Goal: Communication & Community: Answer question/provide support

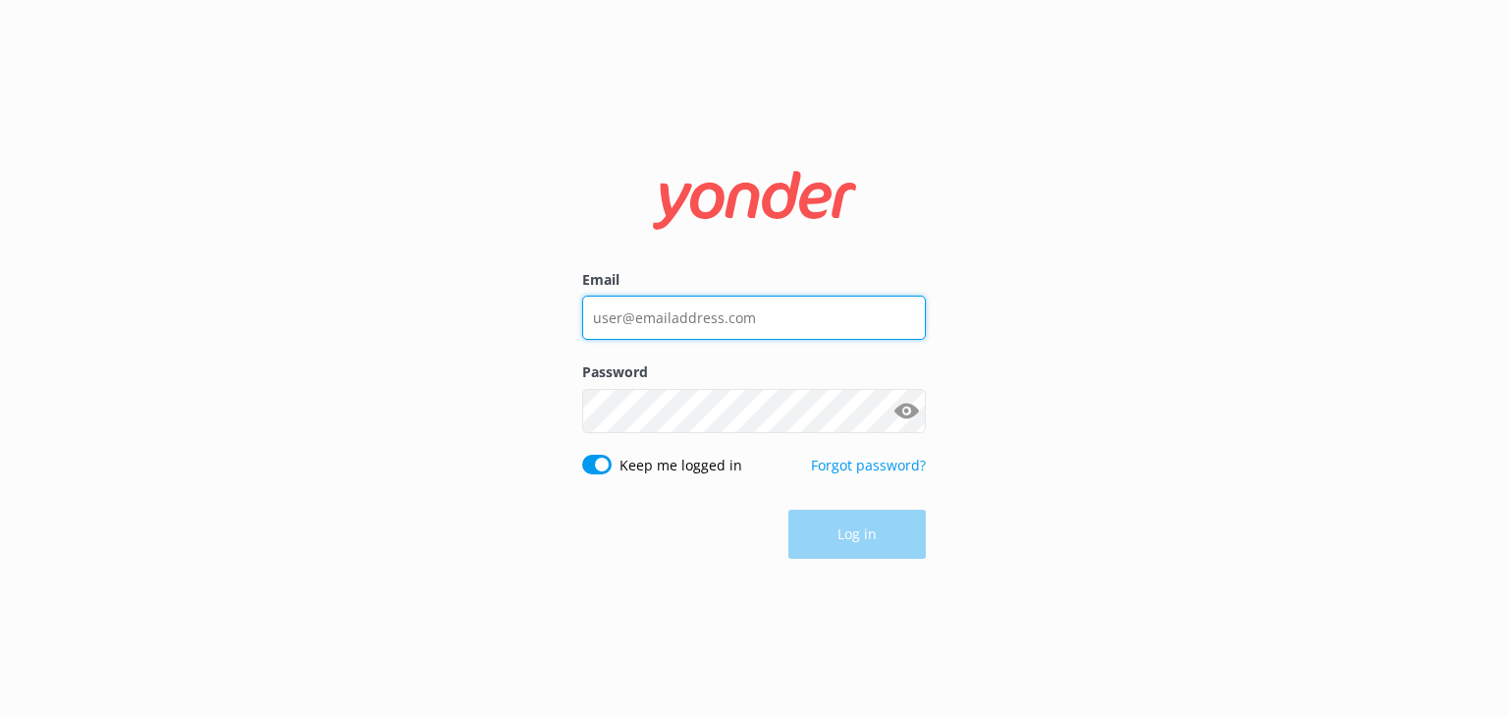
type input "[EMAIL_ADDRESS][DOMAIN_NAME]"
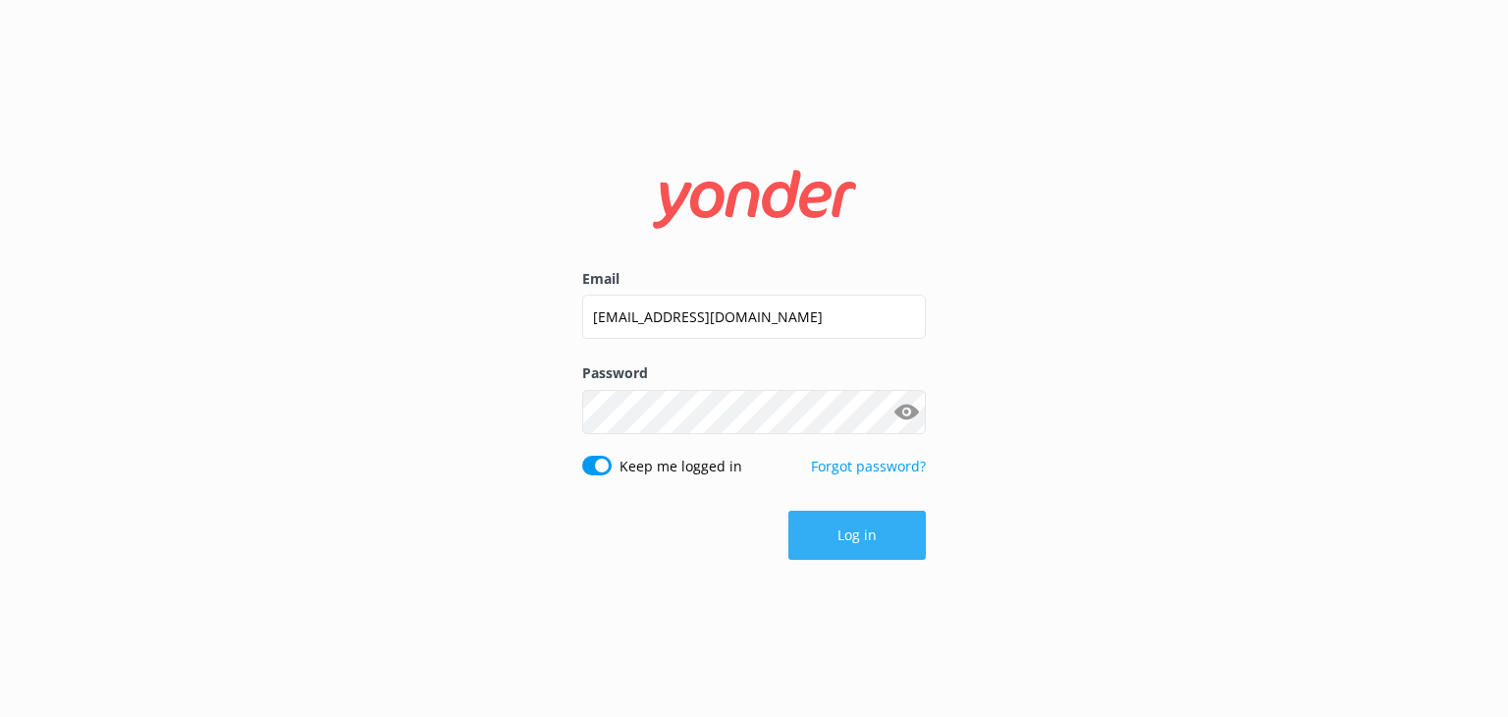
click at [868, 538] on div "Log in" at bounding box center [754, 535] width 344 height 49
click at [868, 538] on button "Log in" at bounding box center [856, 535] width 137 height 49
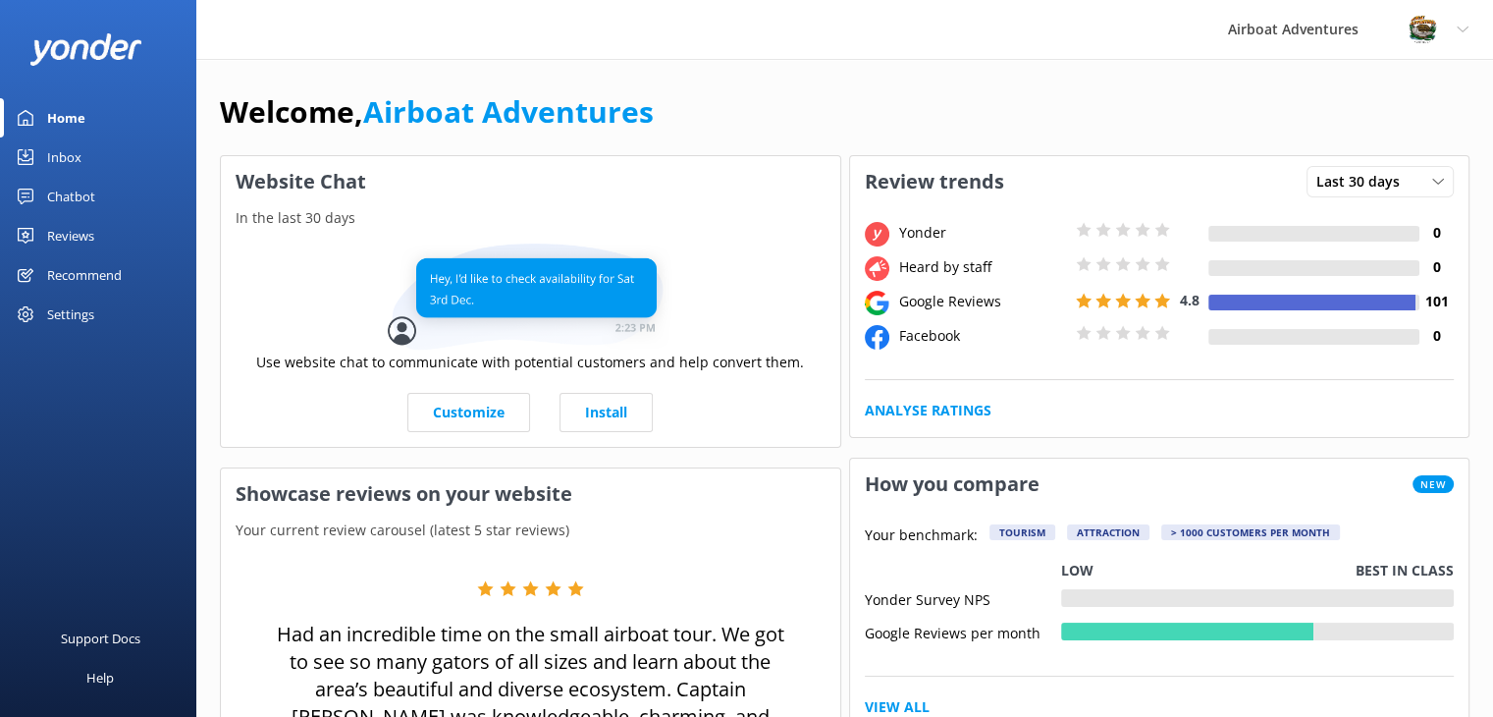
click at [61, 232] on div "Reviews" at bounding box center [70, 235] width 47 height 39
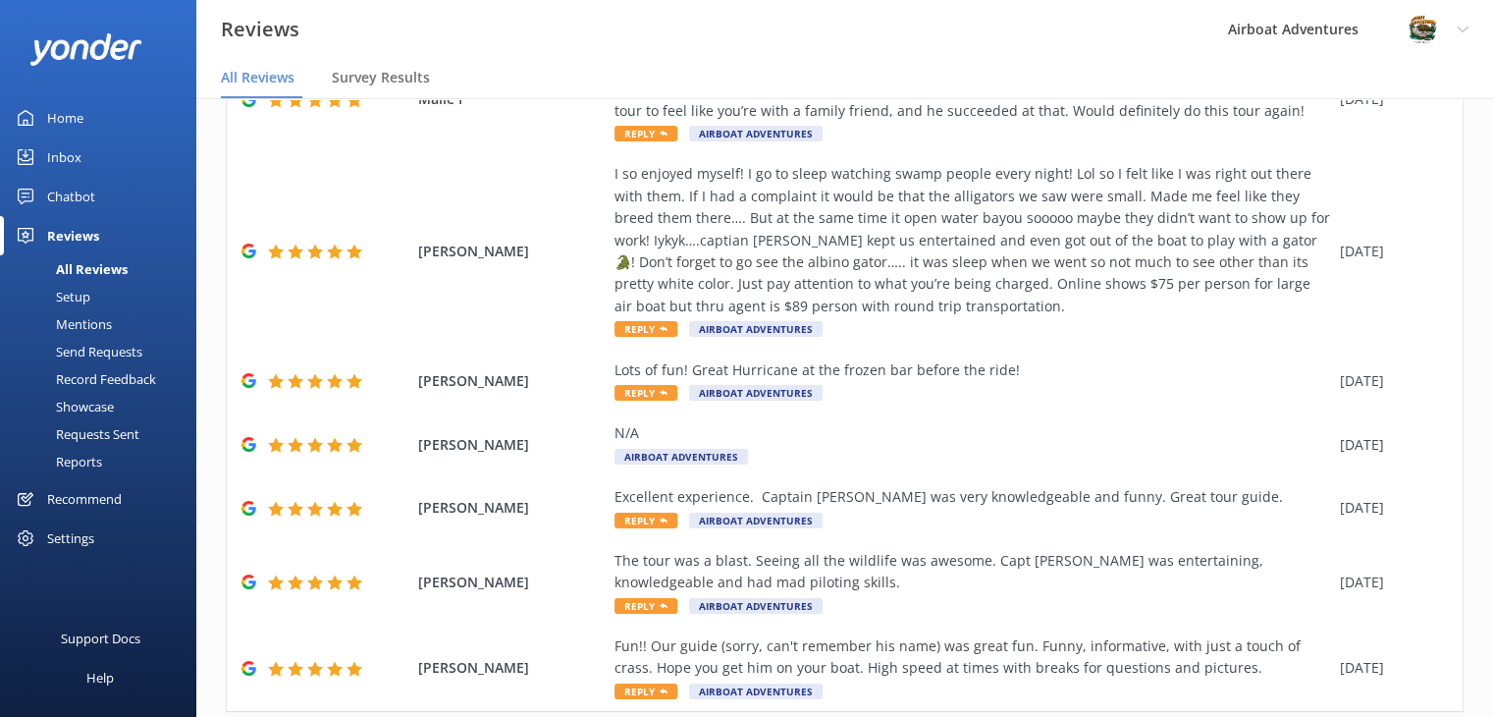
scroll to position [621, 0]
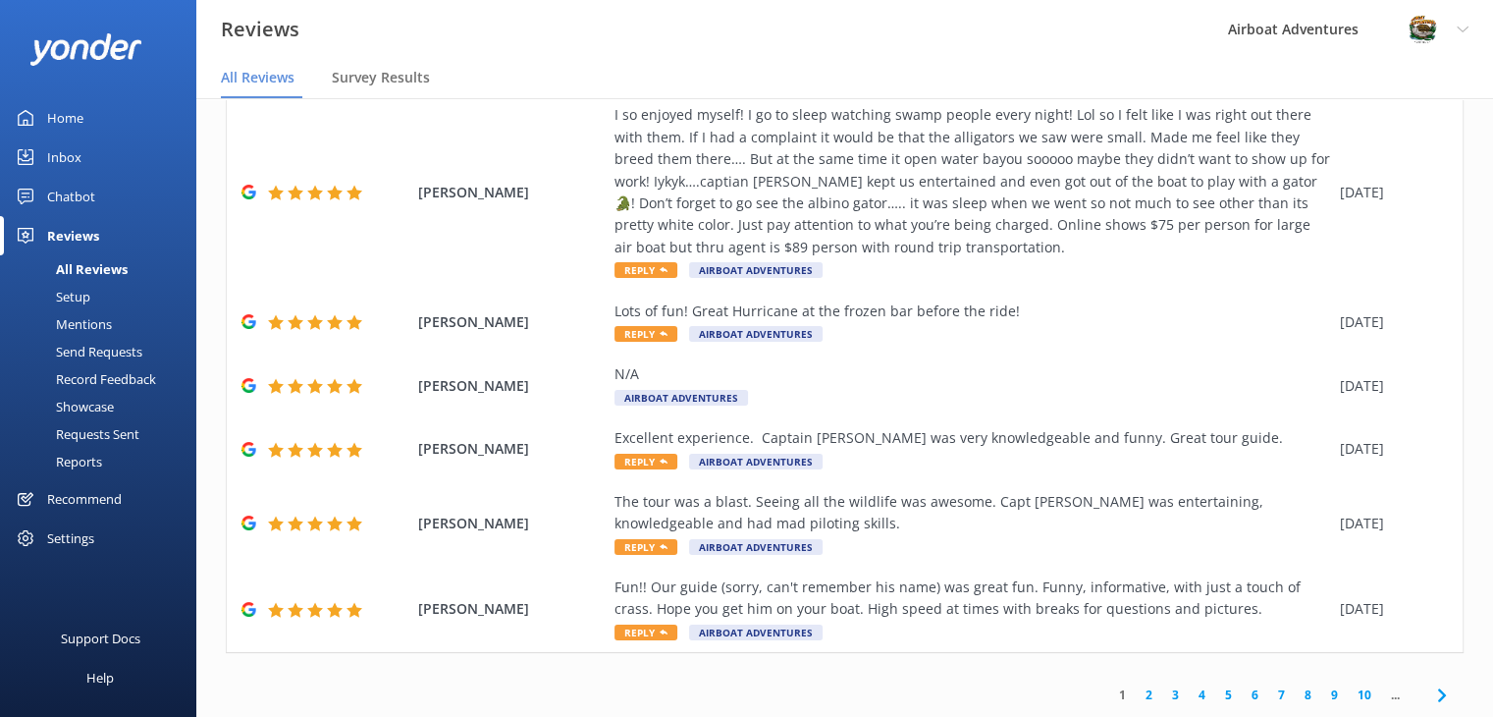
click at [1136, 695] on link "2" at bounding box center [1149, 694] width 27 height 19
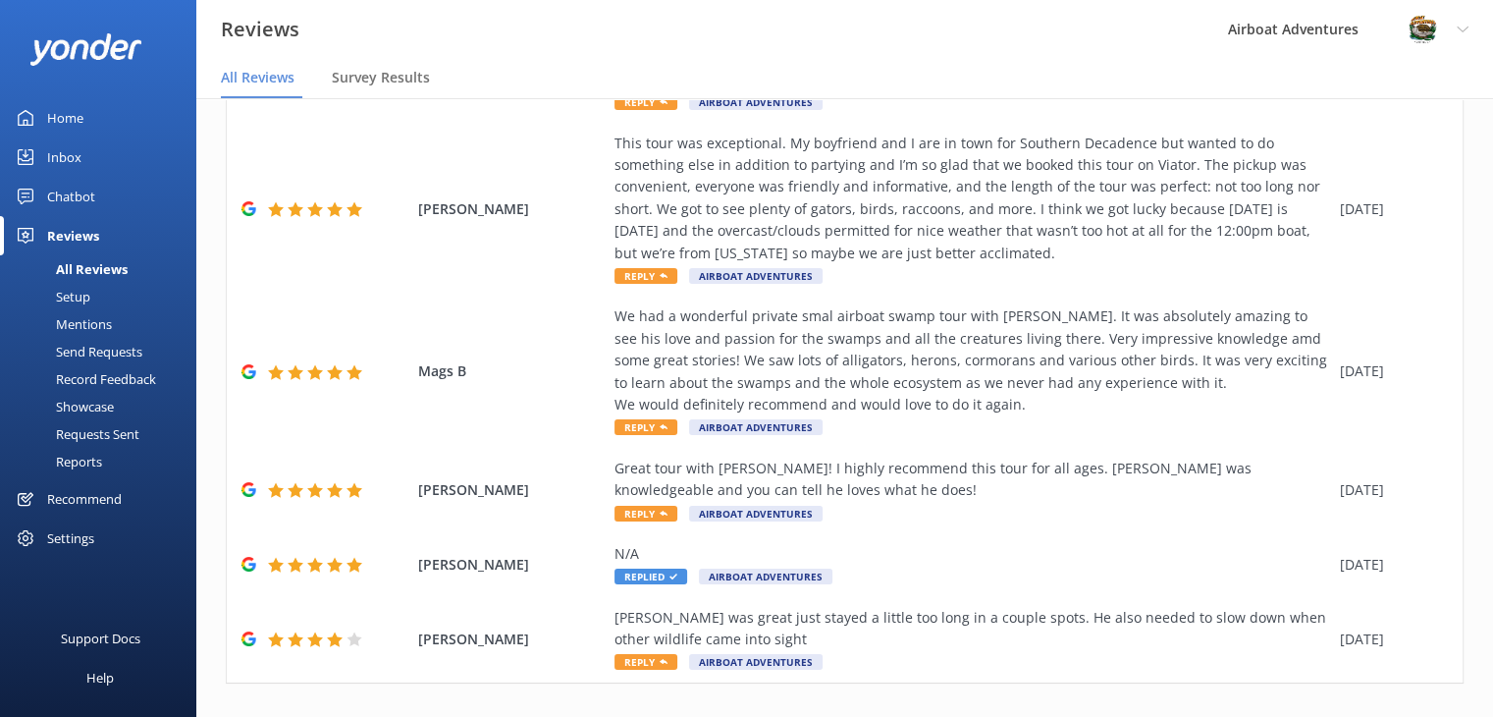
scroll to position [598, 0]
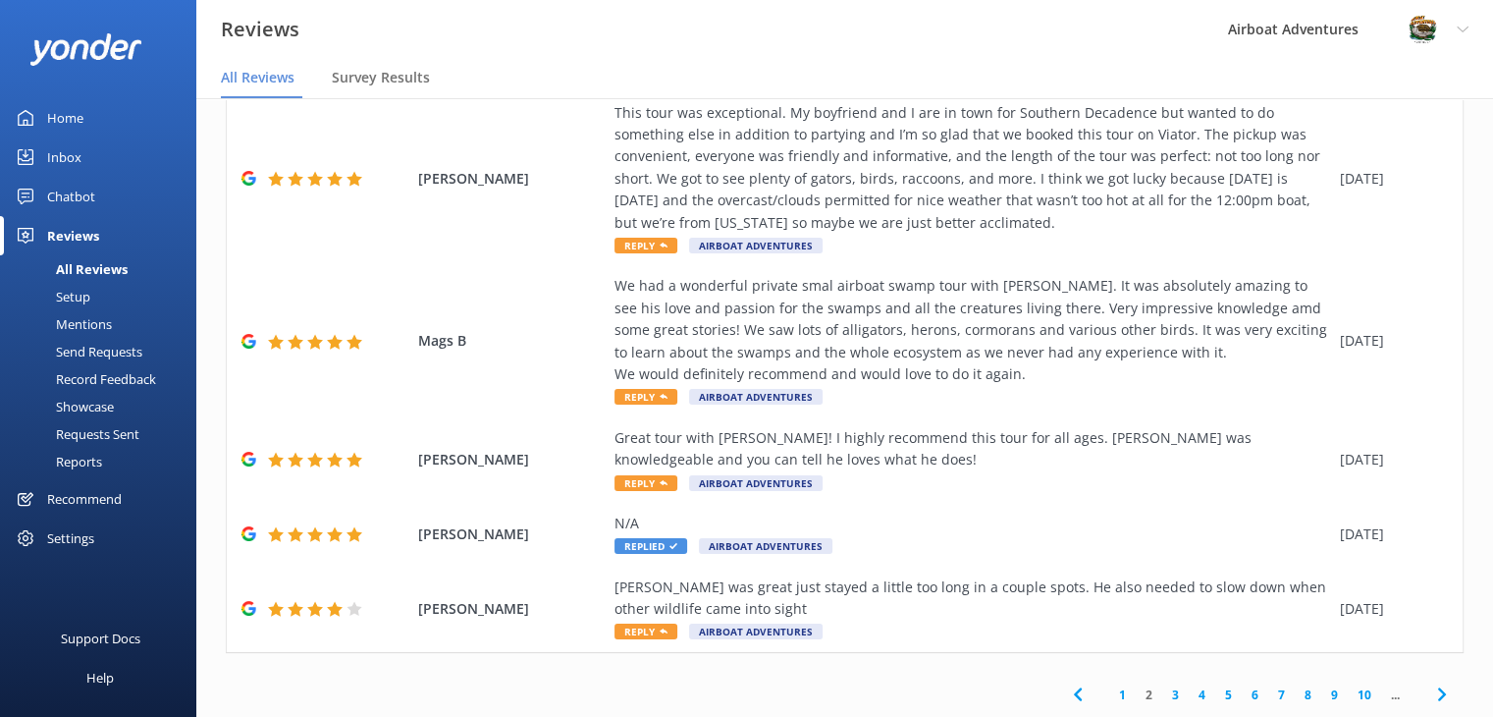
click at [1162, 692] on link "3" at bounding box center [1175, 694] width 27 height 19
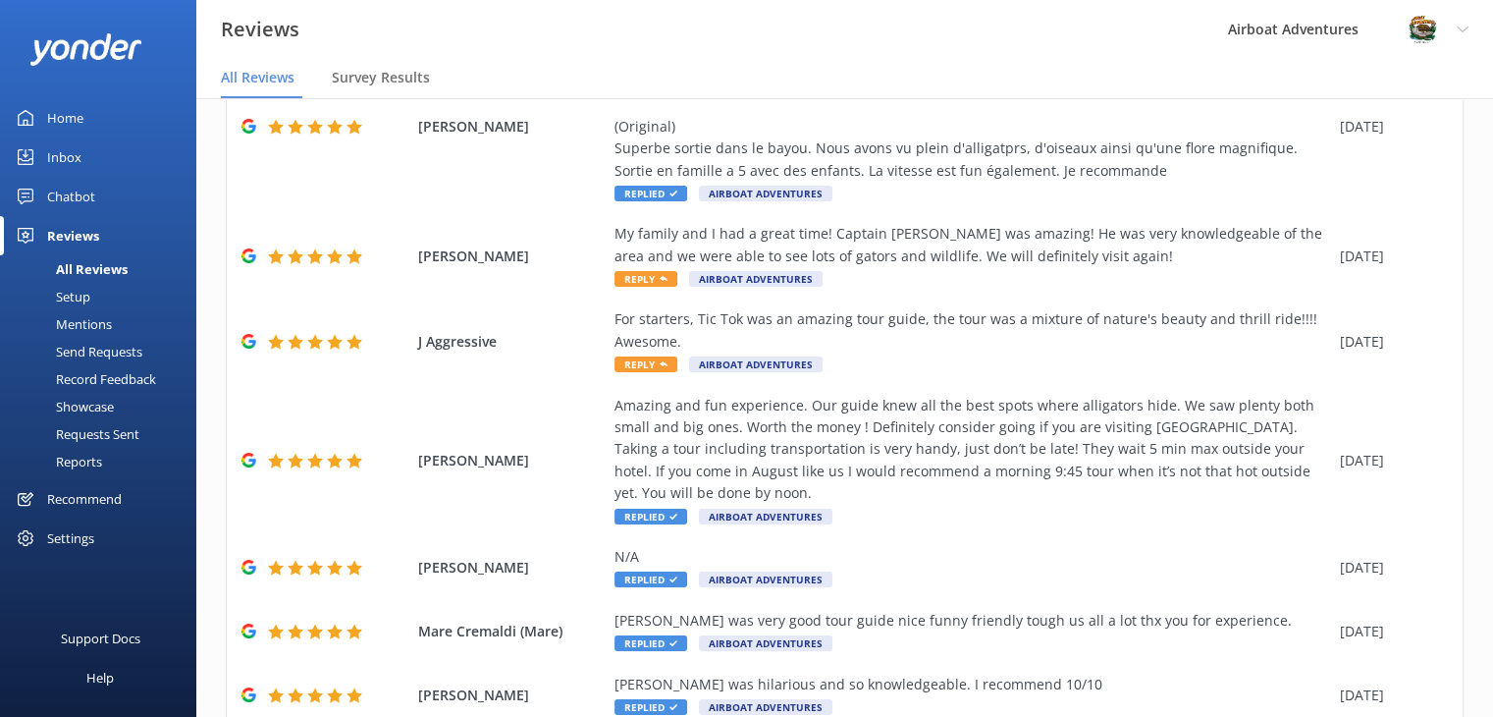
scroll to position [306, 0]
click at [1111, 338] on div "For starters, Tic Tok was an amazing tour guide, the tour was a mixture of natu…" at bounding box center [973, 329] width 716 height 44
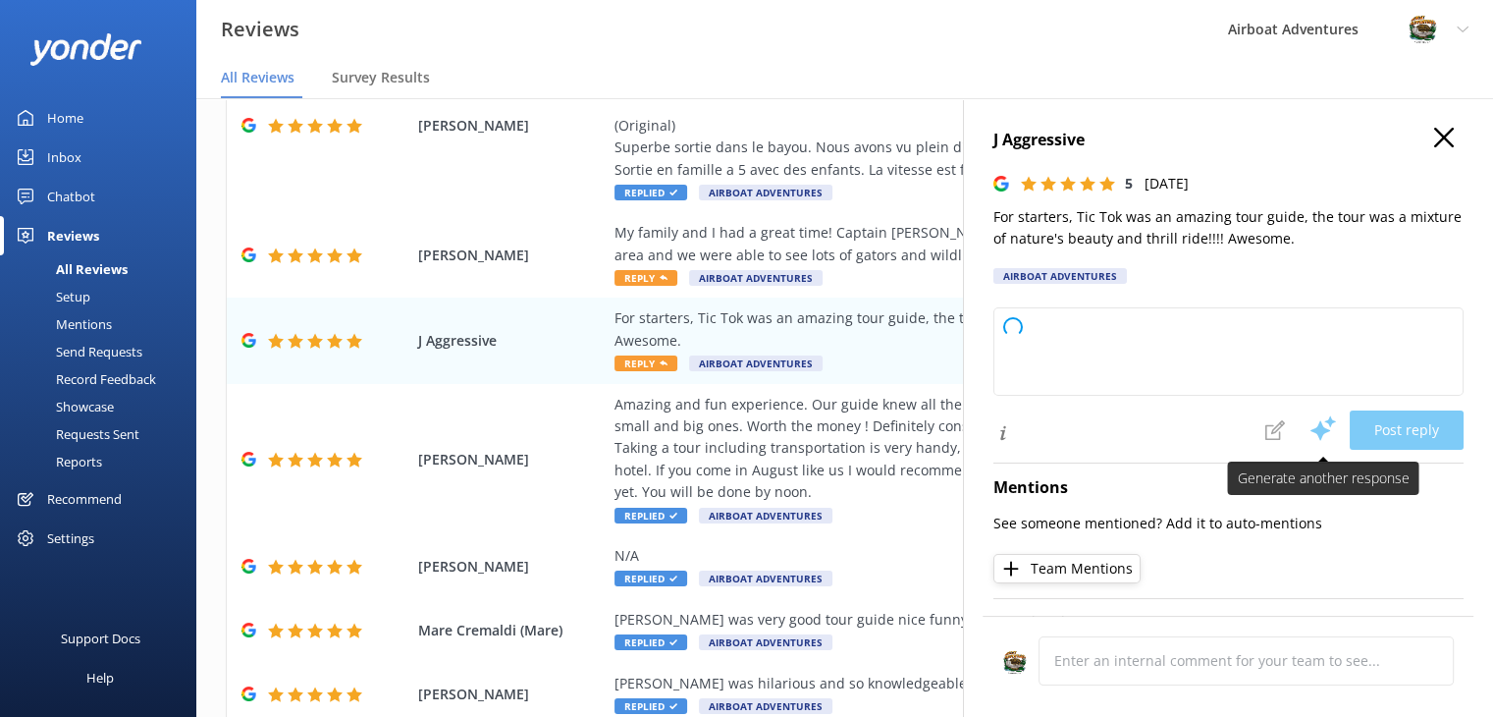
type textarea "Thank you so much for your fantastic review! We're thrilled to hear you had an …"
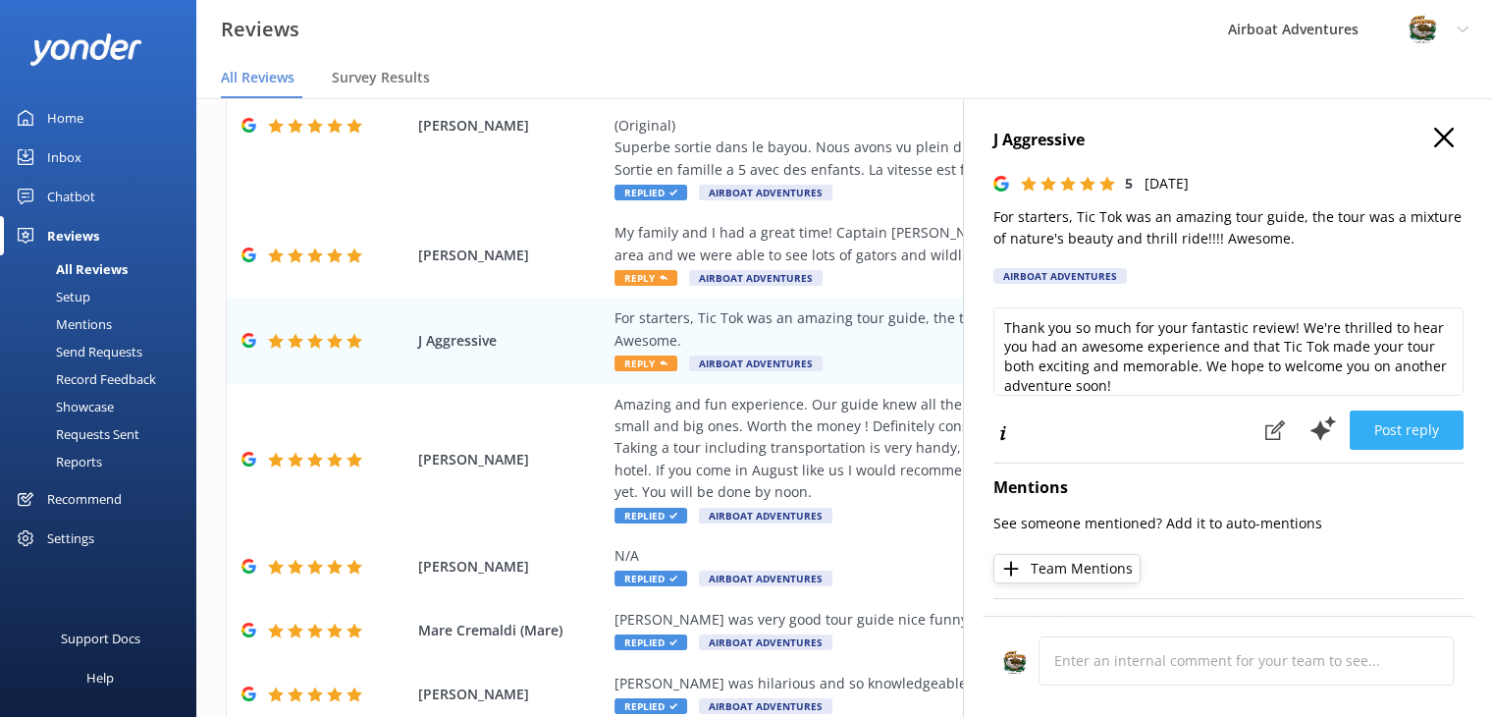
click at [1359, 438] on button "Post reply" at bounding box center [1407, 429] width 114 height 39
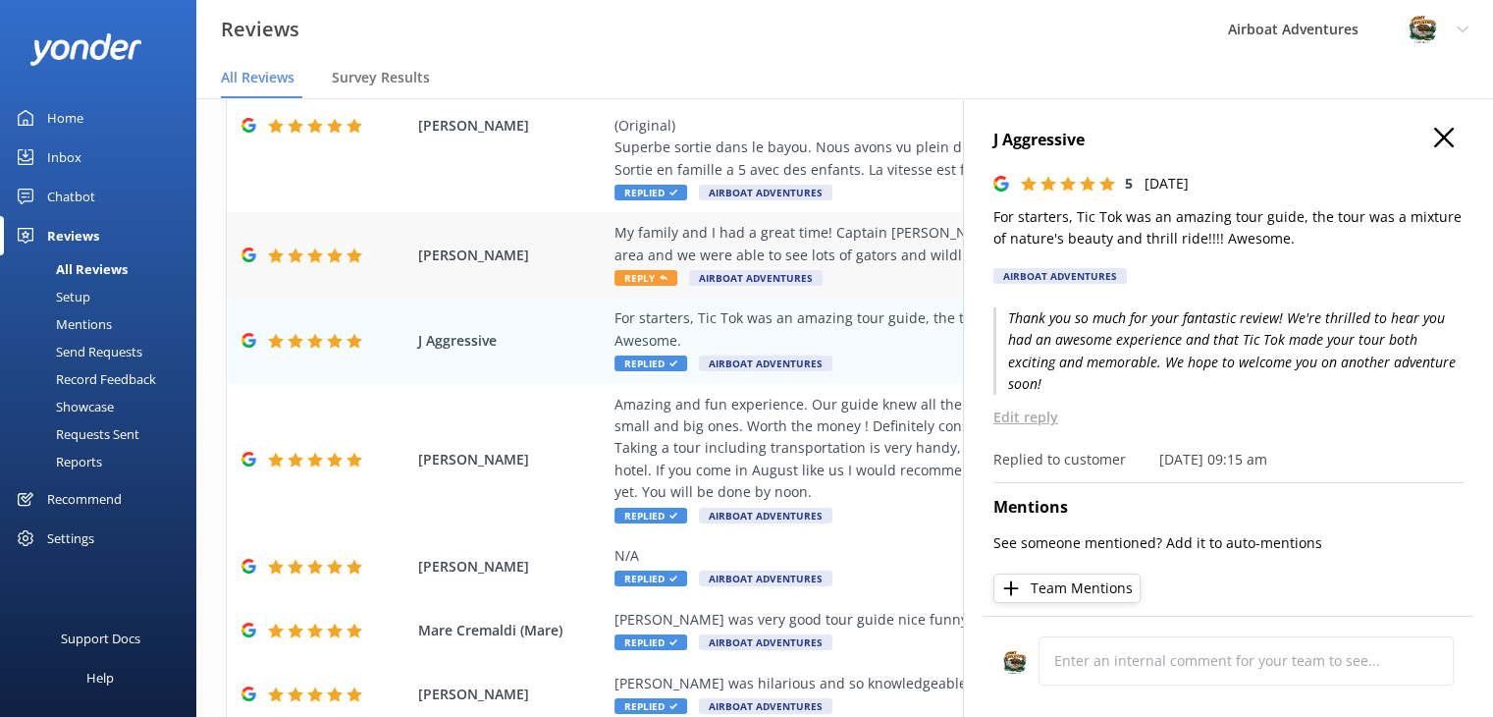
click at [879, 268] on div "My family and I had a great time! Captain [PERSON_NAME] was amazing! He was ver…" at bounding box center [973, 255] width 716 height 66
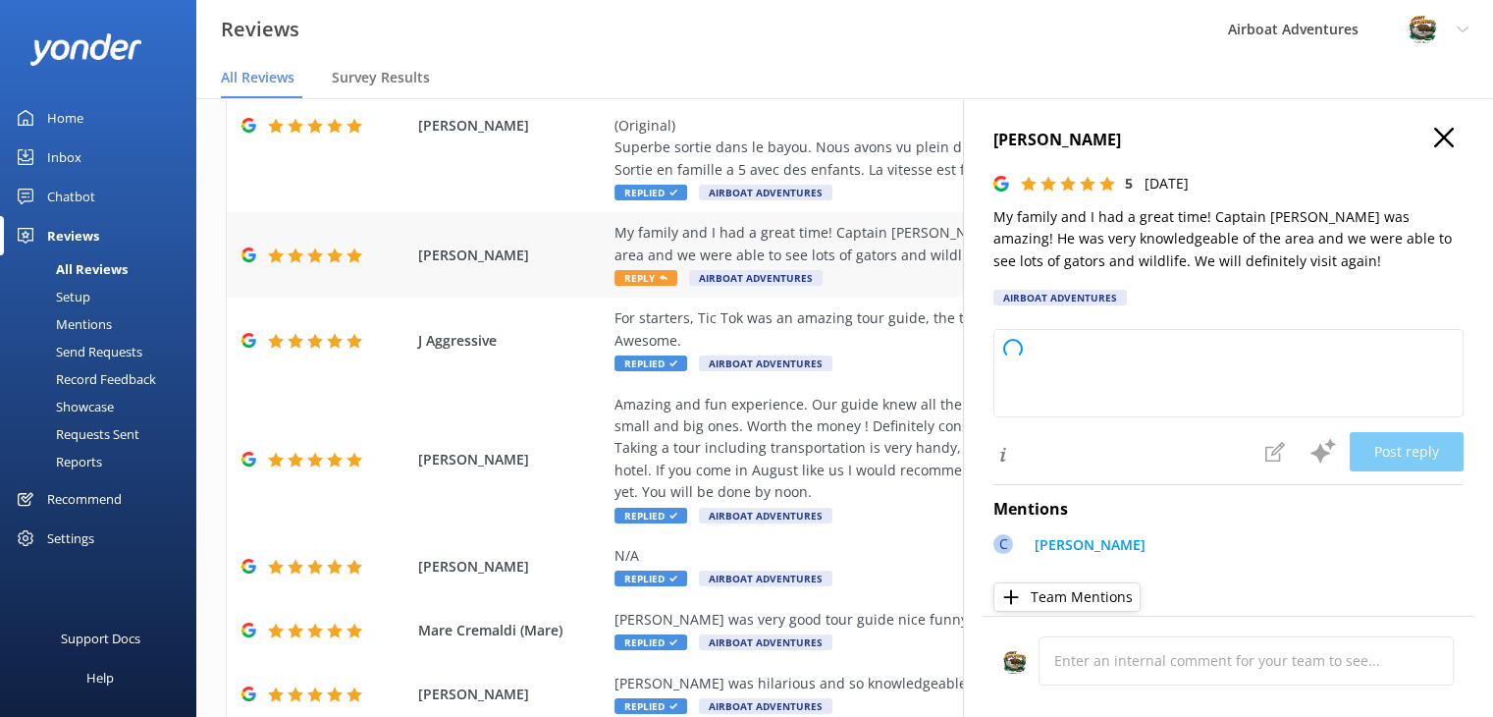
type textarea "Thank you so much for your wonderful review! We’re thrilled to hear you and you…"
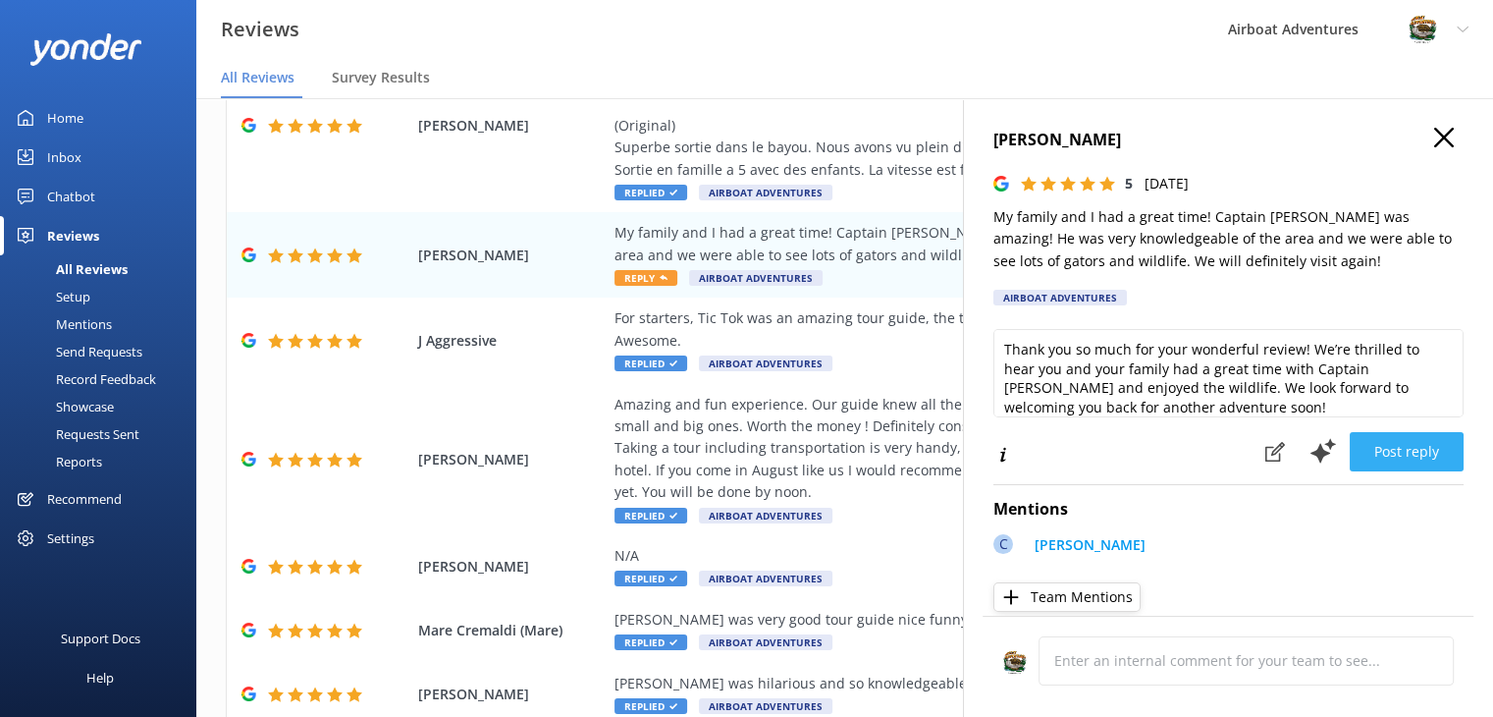
click at [1383, 441] on button "Post reply" at bounding box center [1407, 451] width 114 height 39
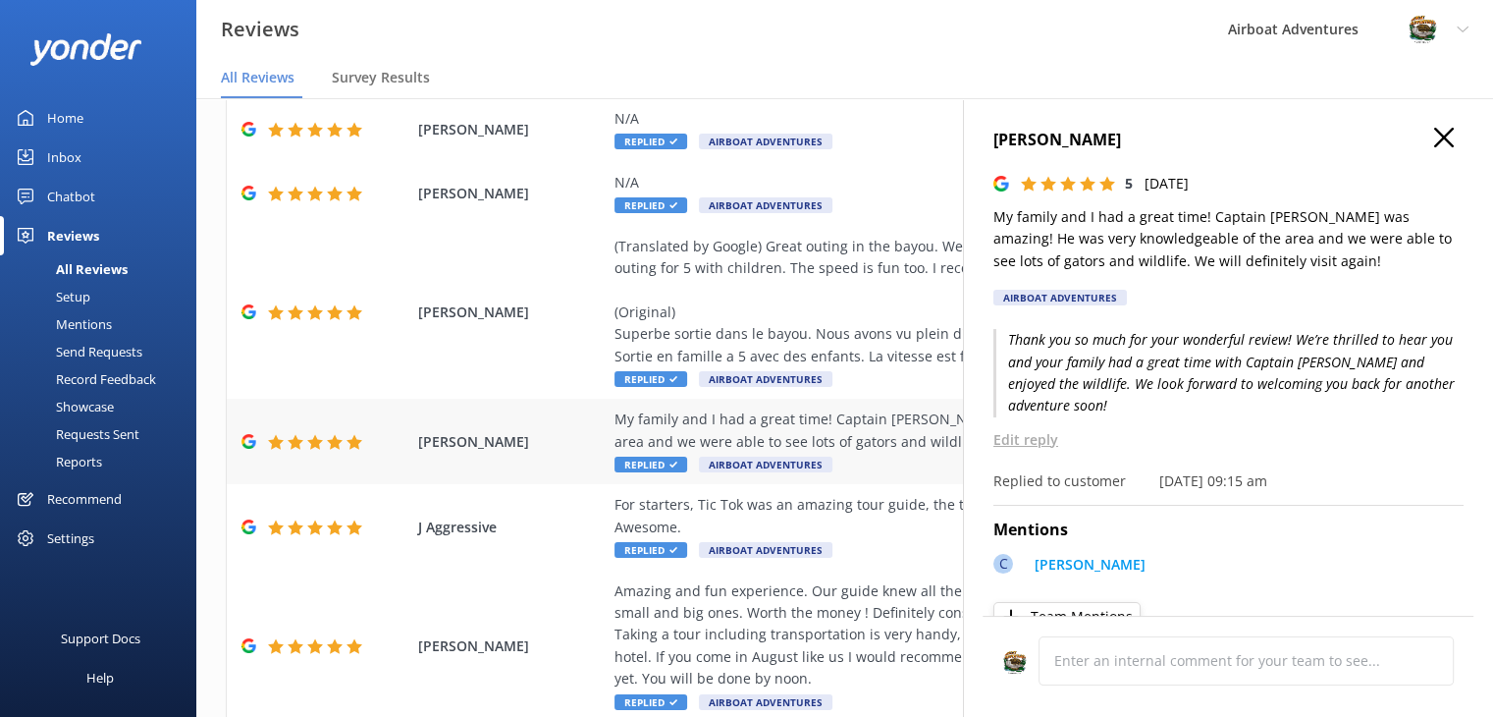
scroll to position [0, 0]
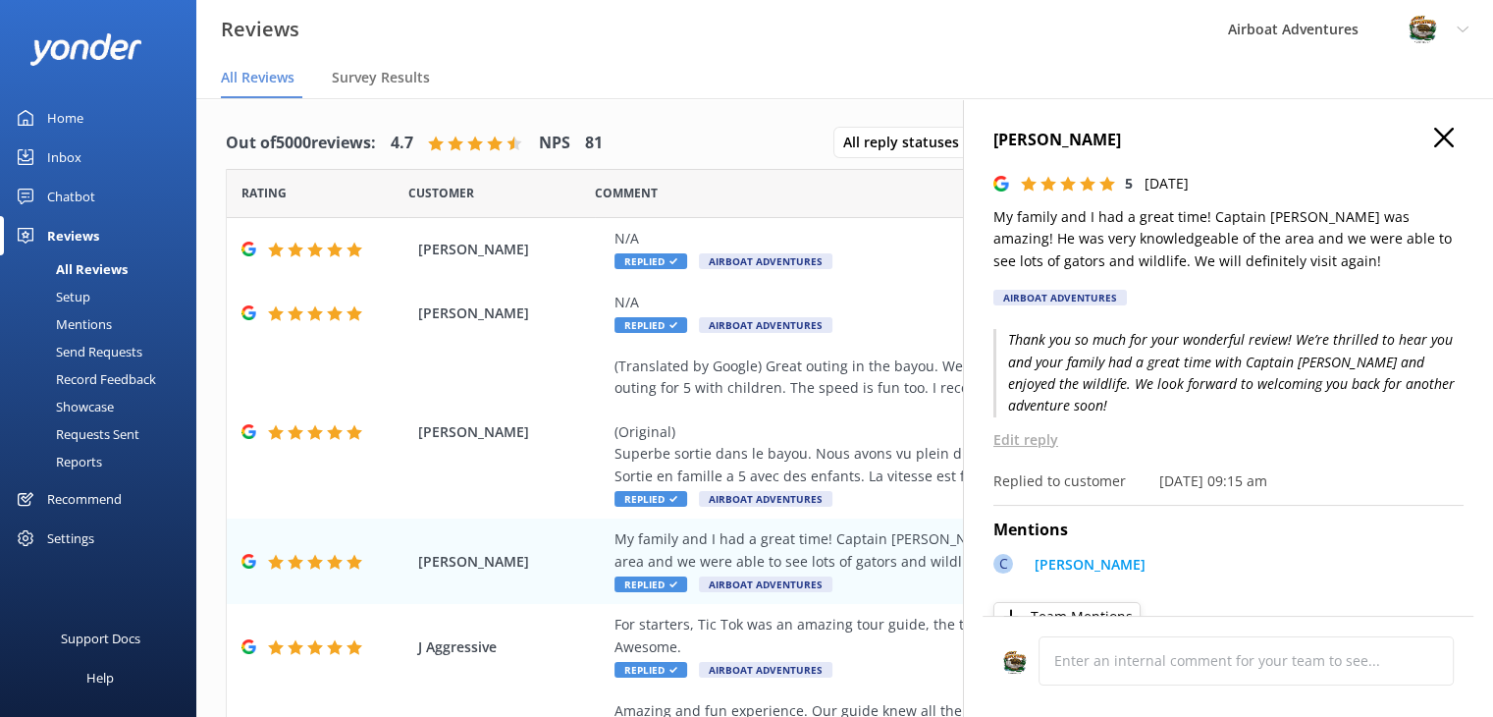
click at [1434, 145] on icon "button" at bounding box center [1444, 138] width 20 height 20
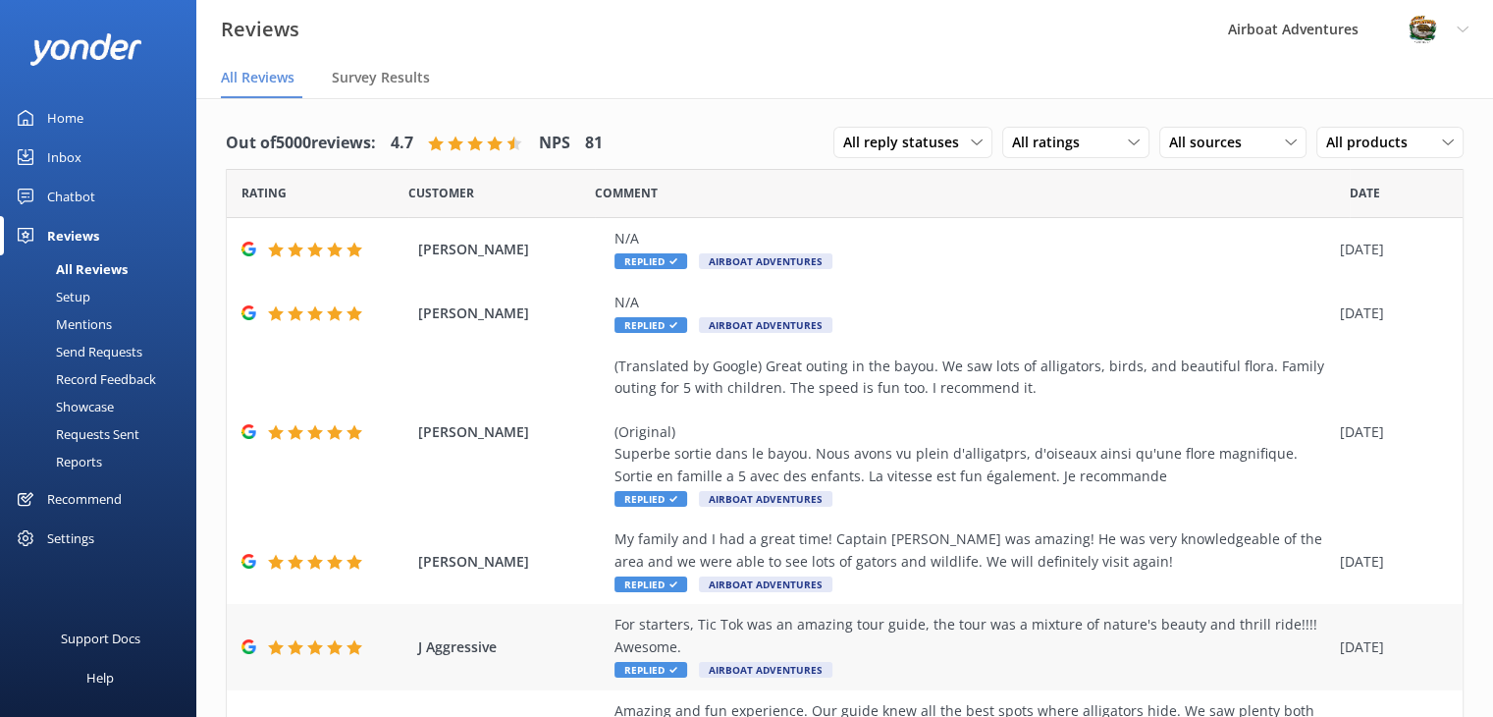
scroll to position [488, 0]
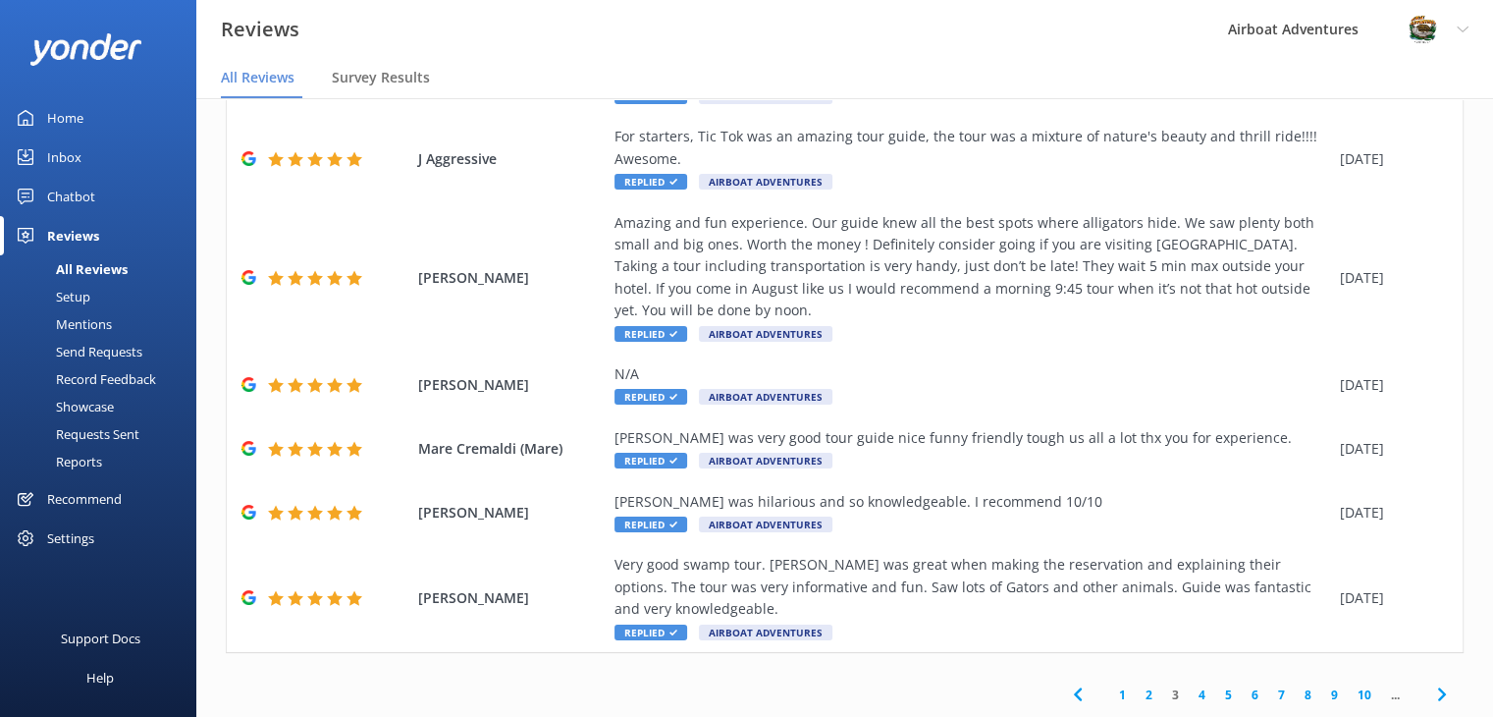
click at [1139, 703] on link "2" at bounding box center [1149, 694] width 27 height 19
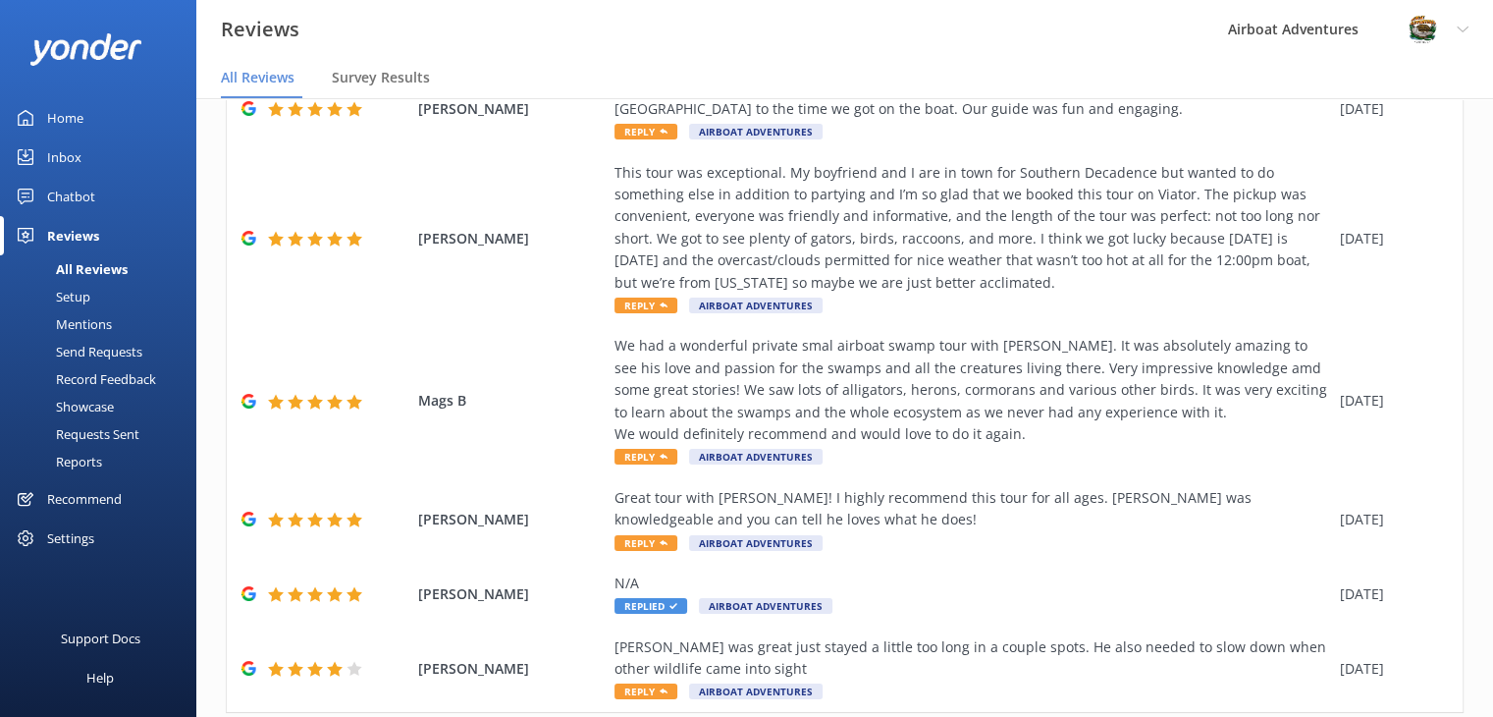
scroll to position [598, 0]
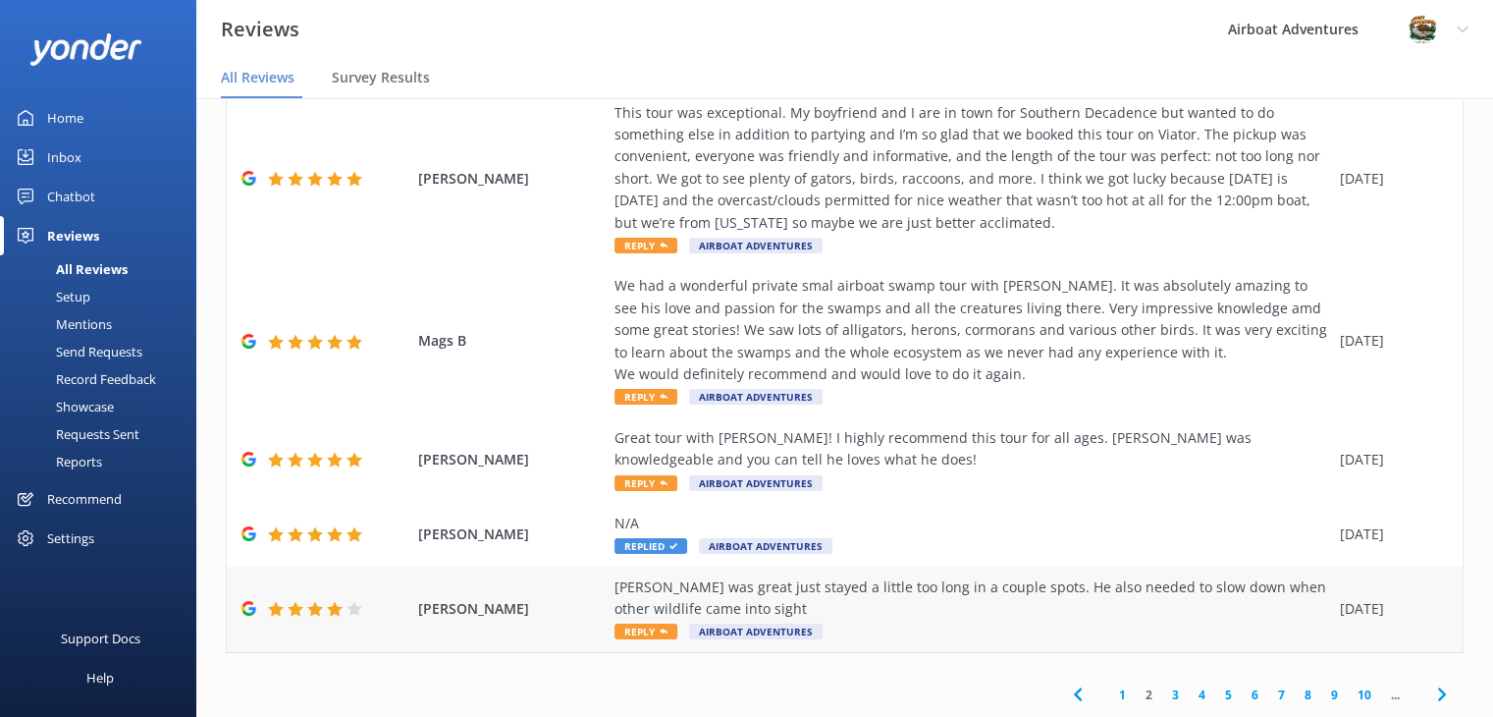
click at [958, 619] on div "[PERSON_NAME] was great just stayed a little too long in a couple spots. He als…" at bounding box center [973, 609] width 716 height 66
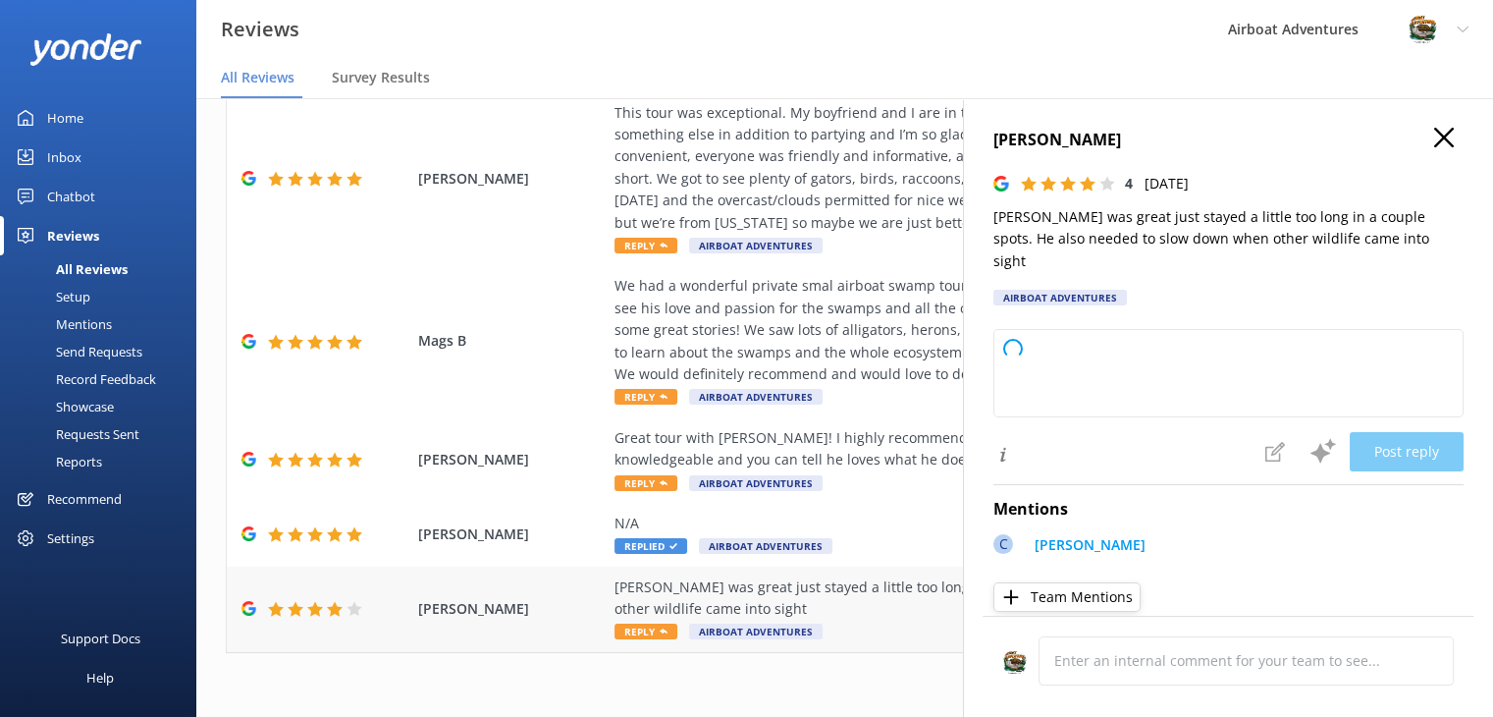
type textarea "Thank you so much for your feedback! We're glad you enjoyed your experience wit…"
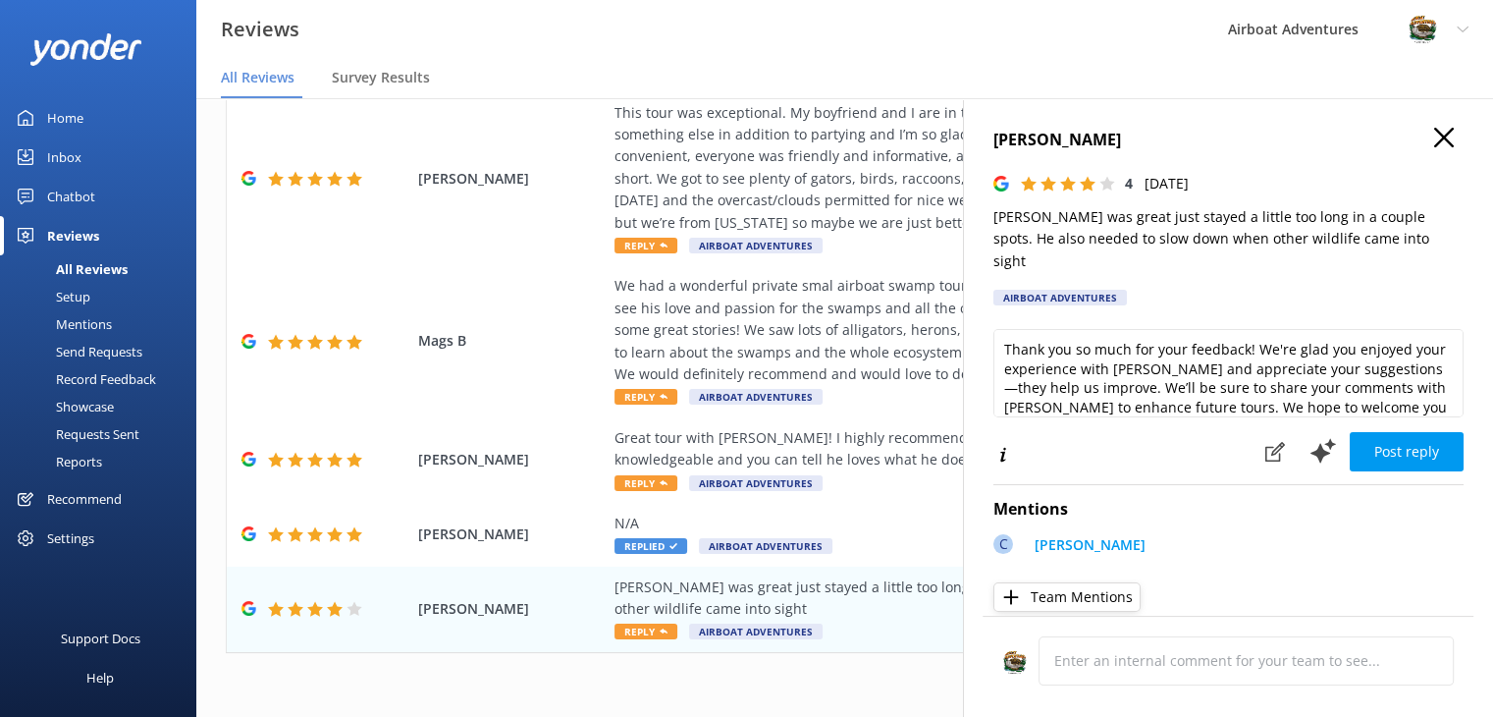
scroll to position [28, 0]
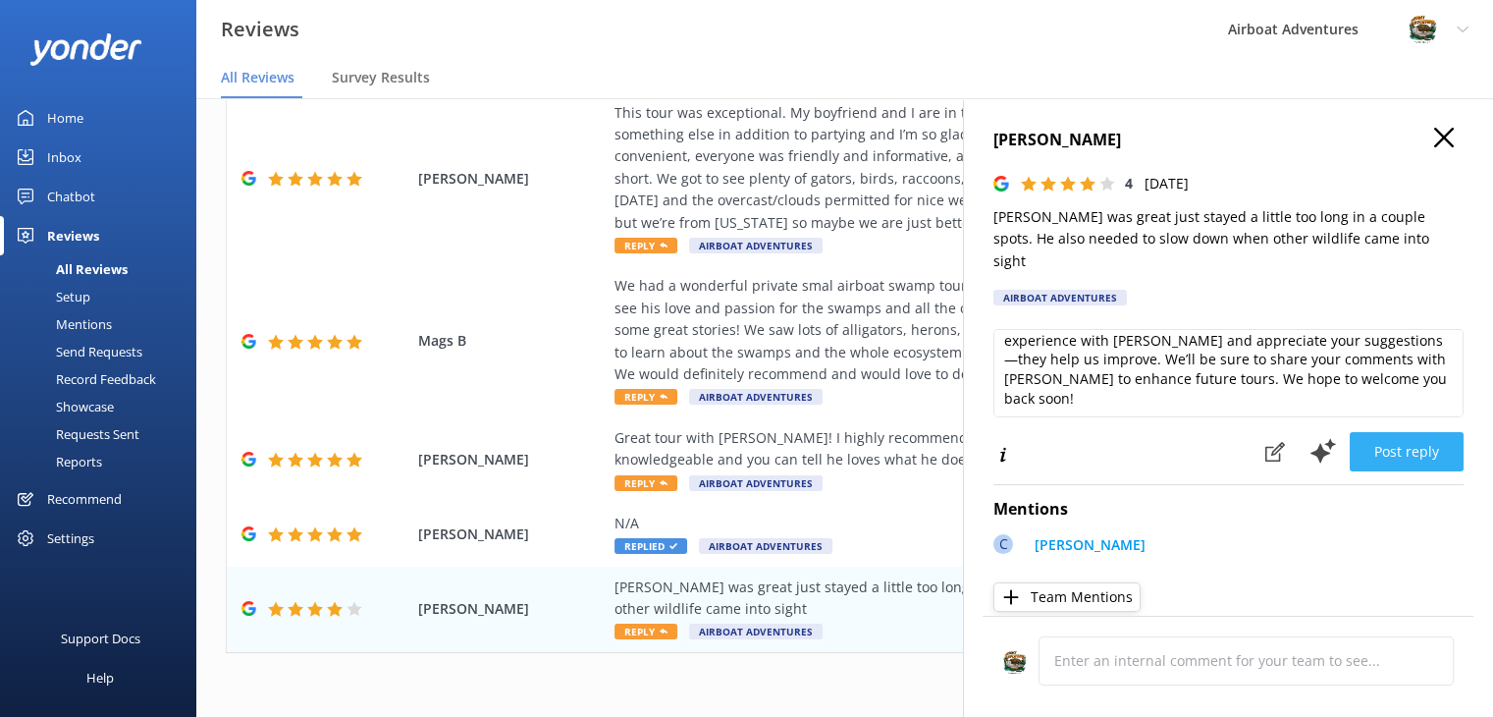
click at [1363, 441] on button "Post reply" at bounding box center [1407, 451] width 114 height 39
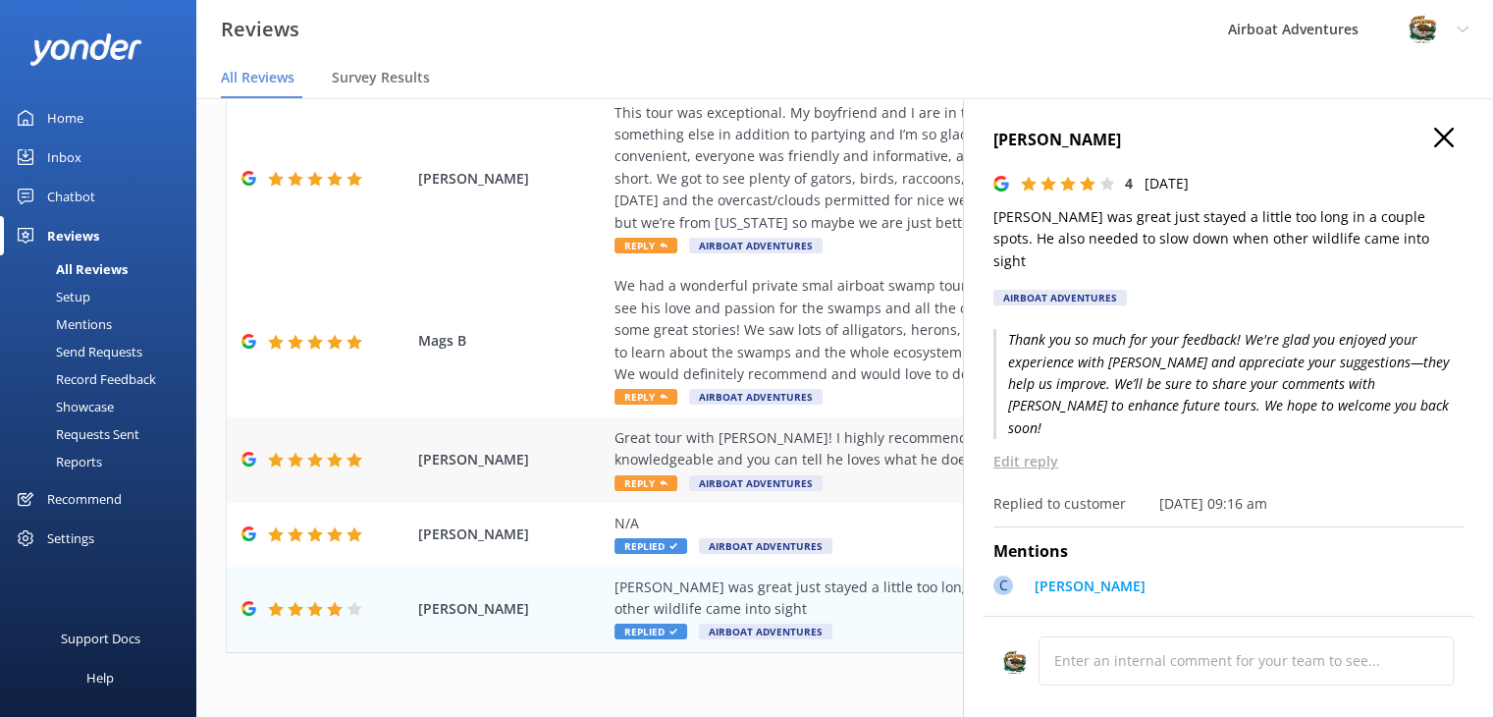
click at [823, 456] on div "Great tour with [PERSON_NAME]! I highly recommend this tour for all ages. [PERS…" at bounding box center [973, 449] width 716 height 44
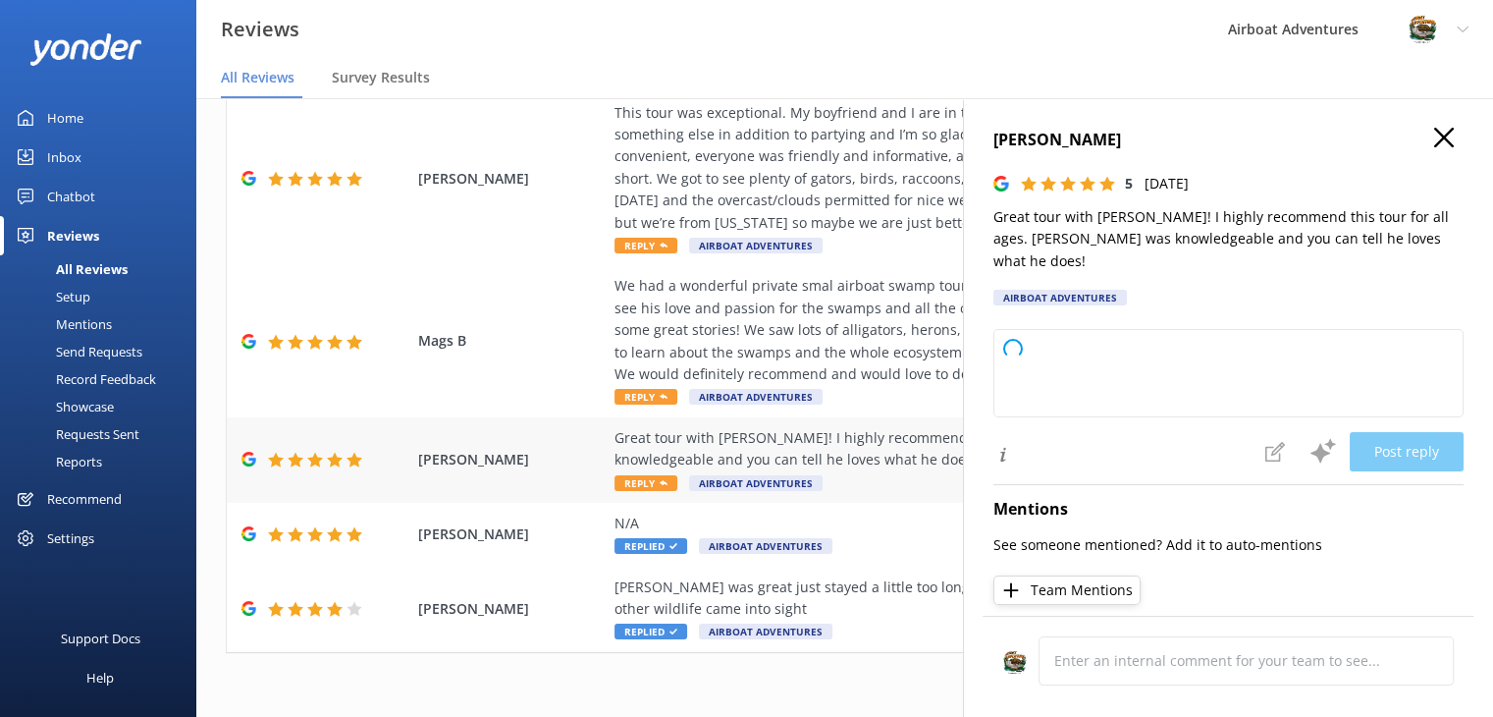
type textarea "Thank you so much for your wonderful review! We're delighted to hear you enjoye…"
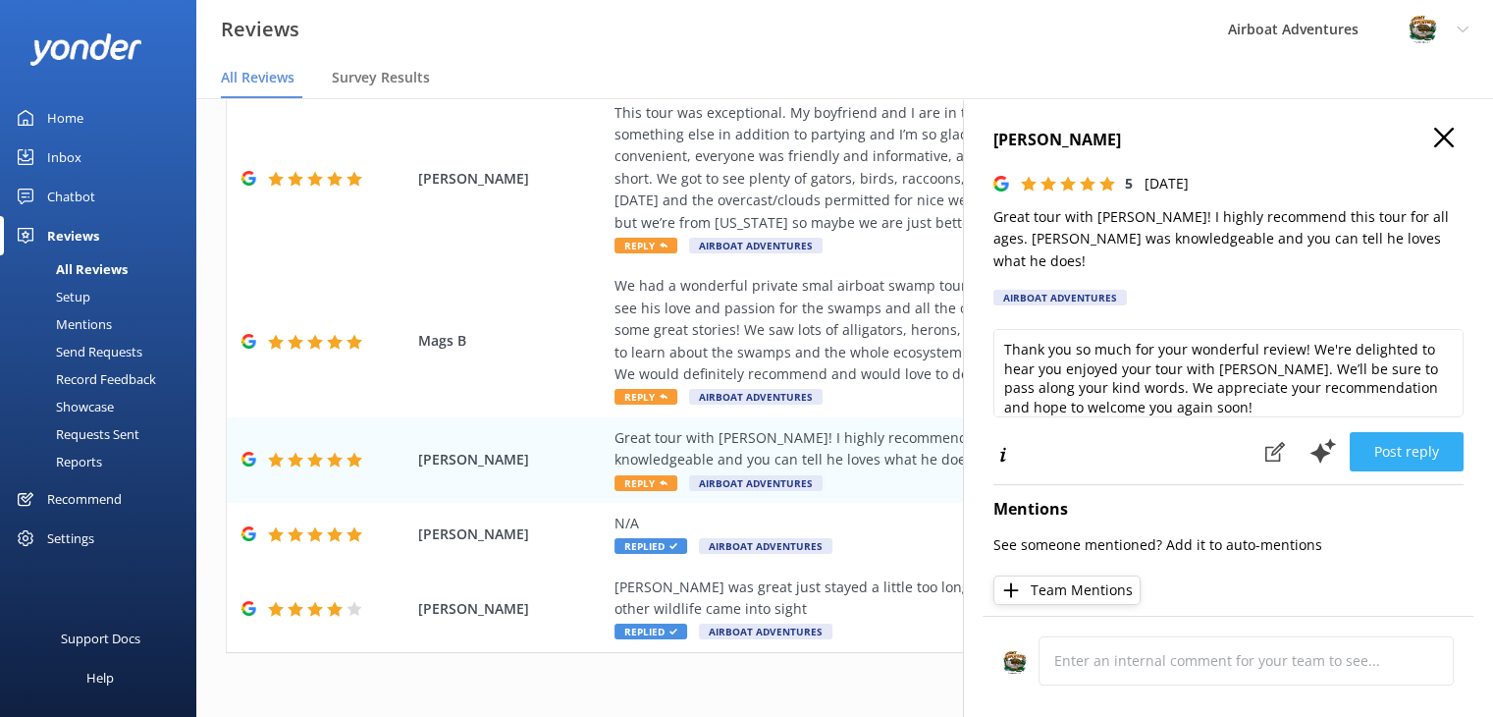
click at [1355, 432] on button "Post reply" at bounding box center [1407, 451] width 114 height 39
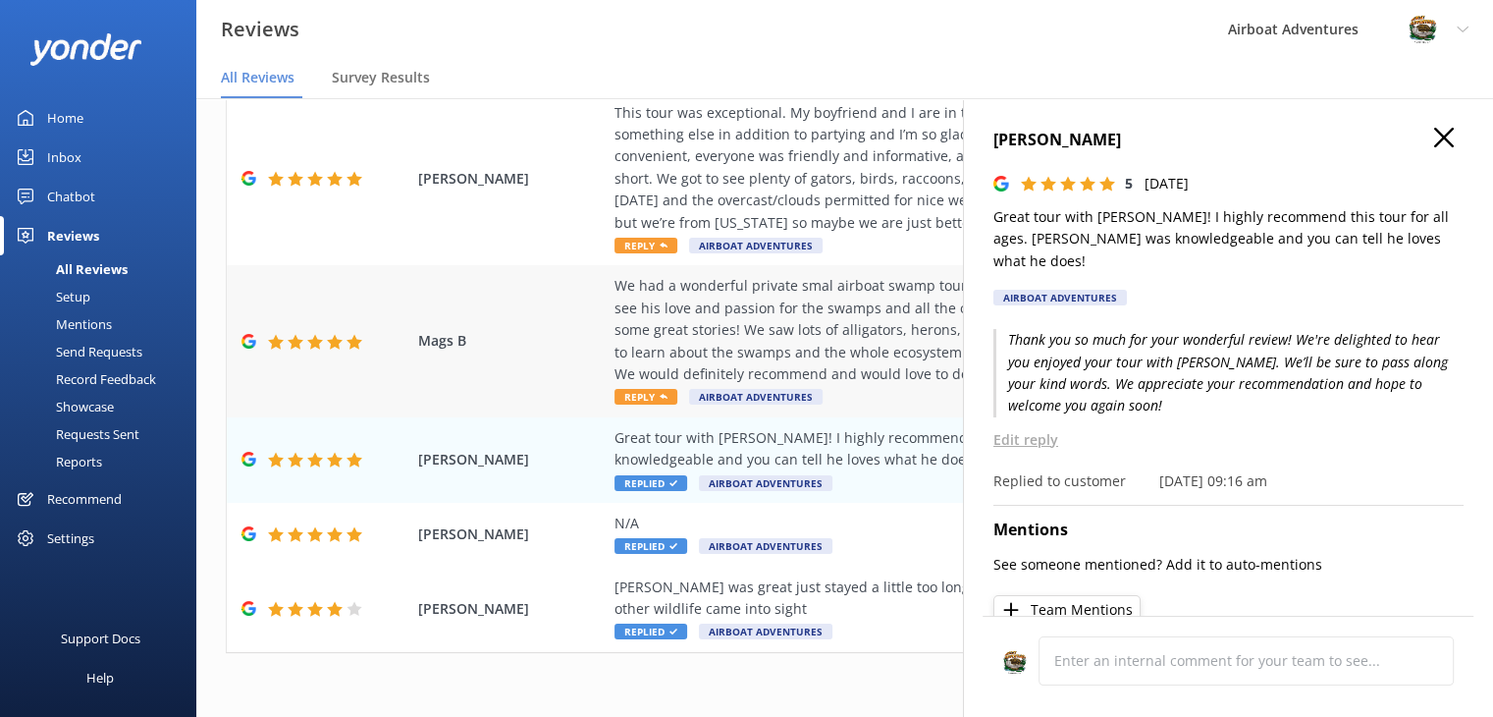
click at [849, 364] on div "We had a wonderful private smal airboat swamp tour with [PERSON_NAME]. It was a…" at bounding box center [973, 330] width 716 height 110
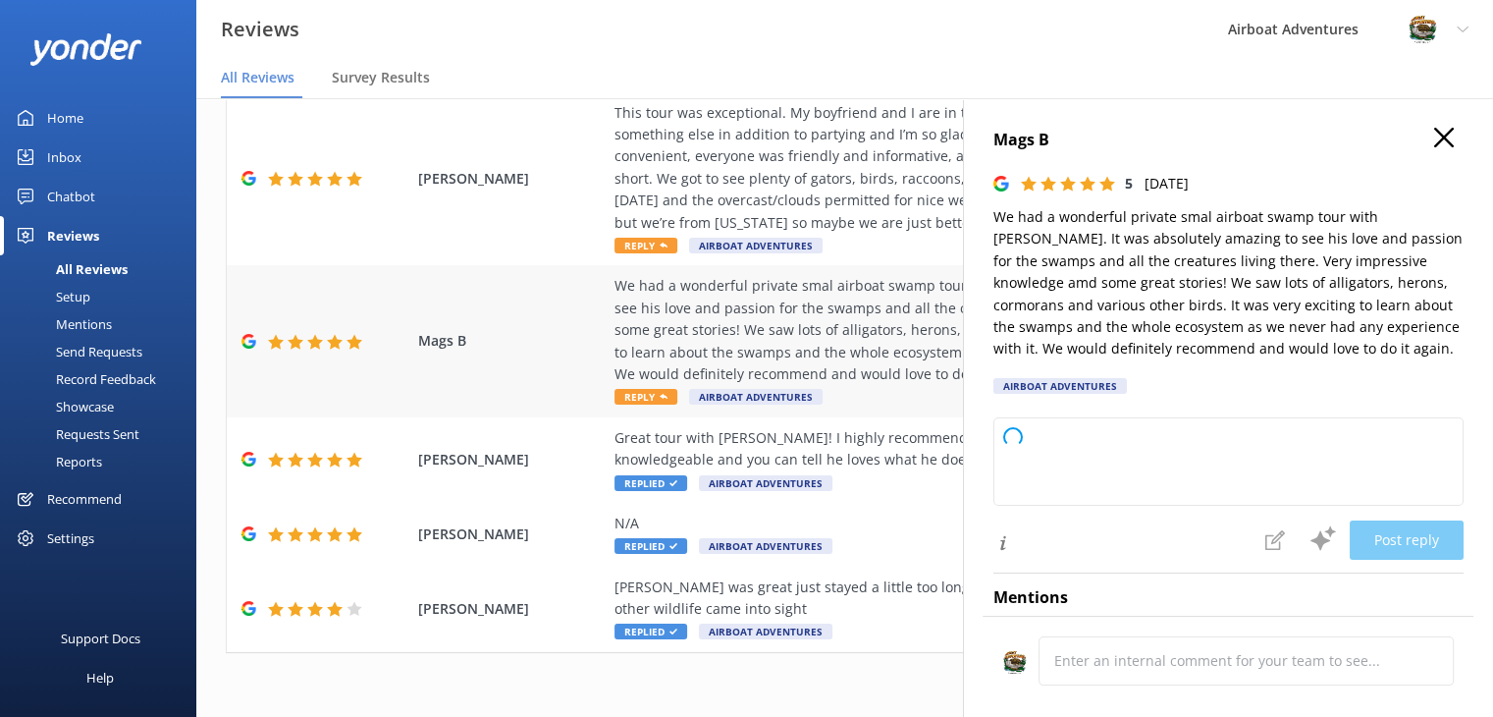
type textarea "Thank you so much for your wonderful review! We're thrilled to hear you enjoyed…"
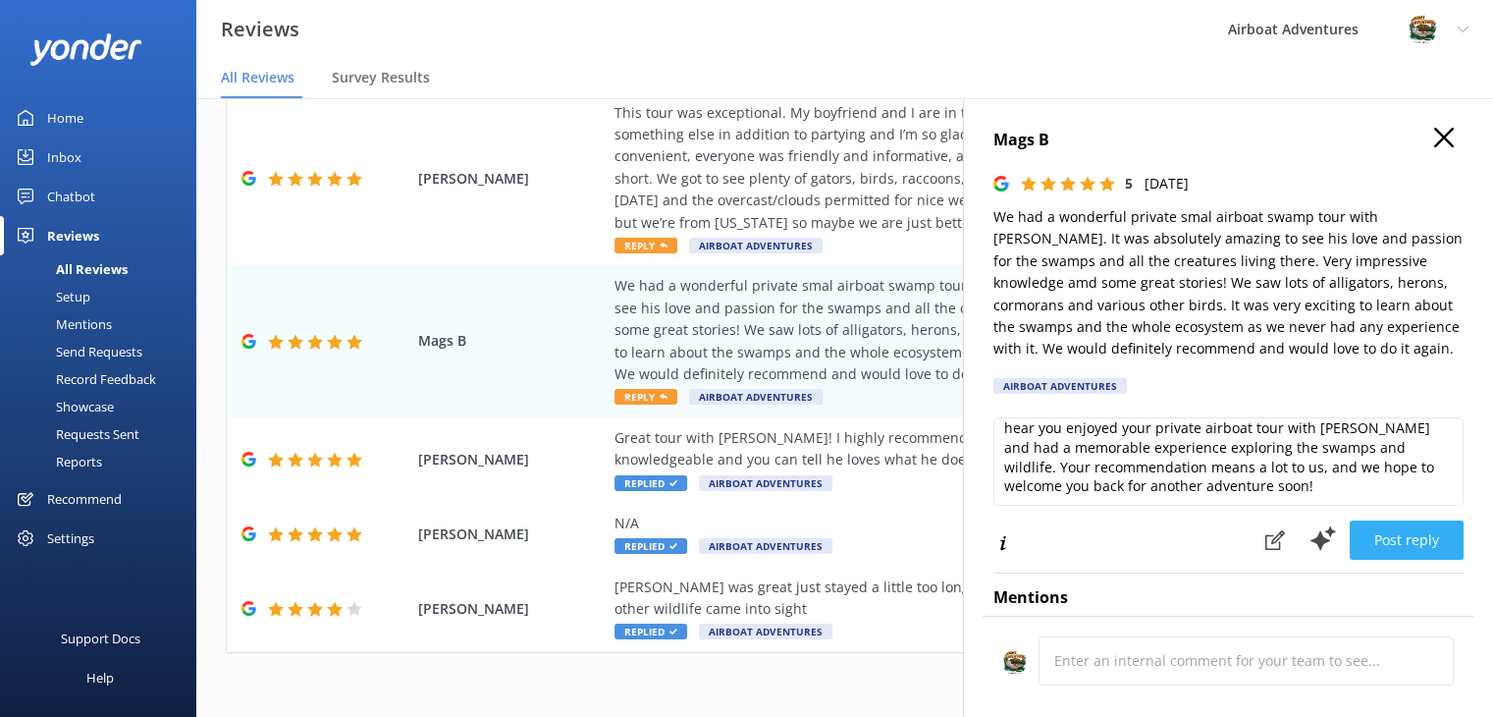
click at [1398, 552] on button "Post reply" at bounding box center [1407, 539] width 114 height 39
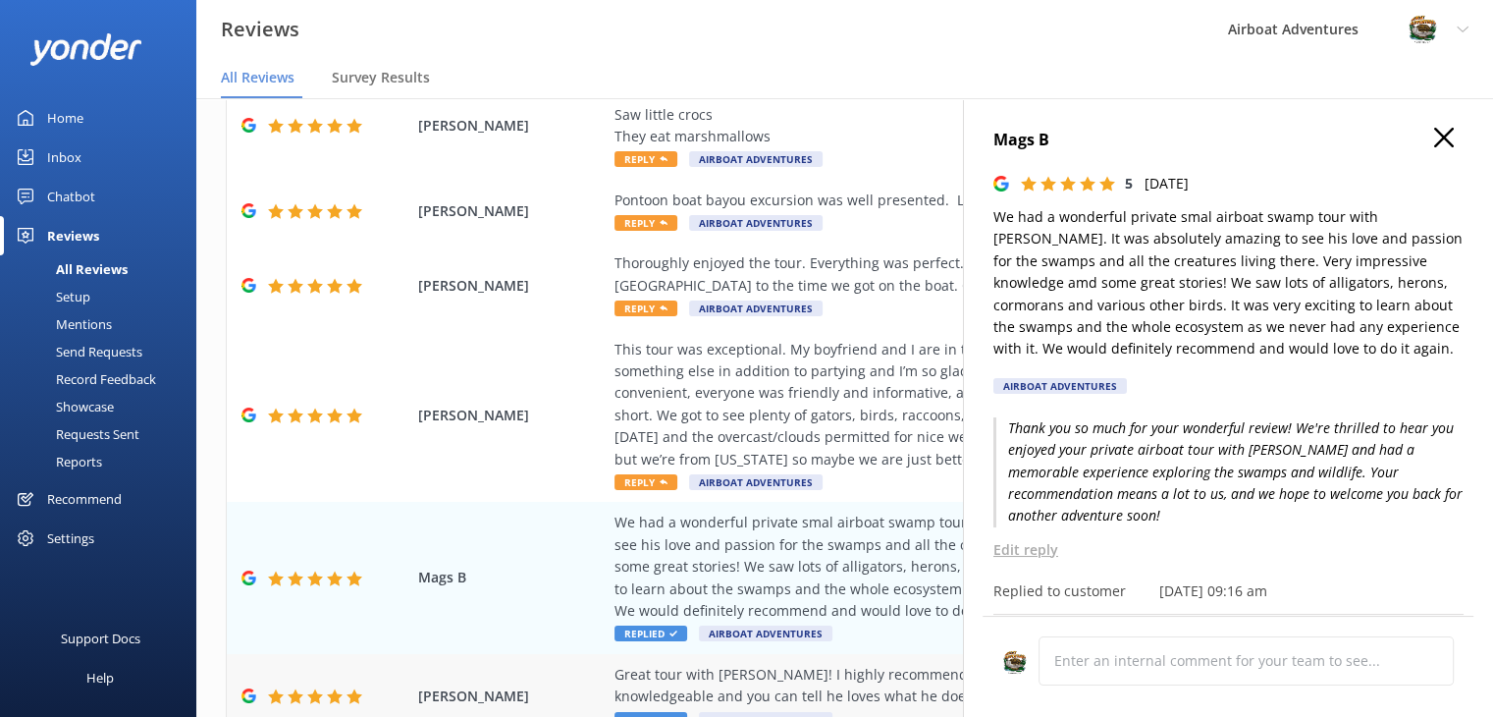
scroll to position [362, 0]
click at [796, 390] on div "This tour was exceptional. My boyfriend and I are in town for Southern Decadenc…" at bounding box center [973, 404] width 716 height 132
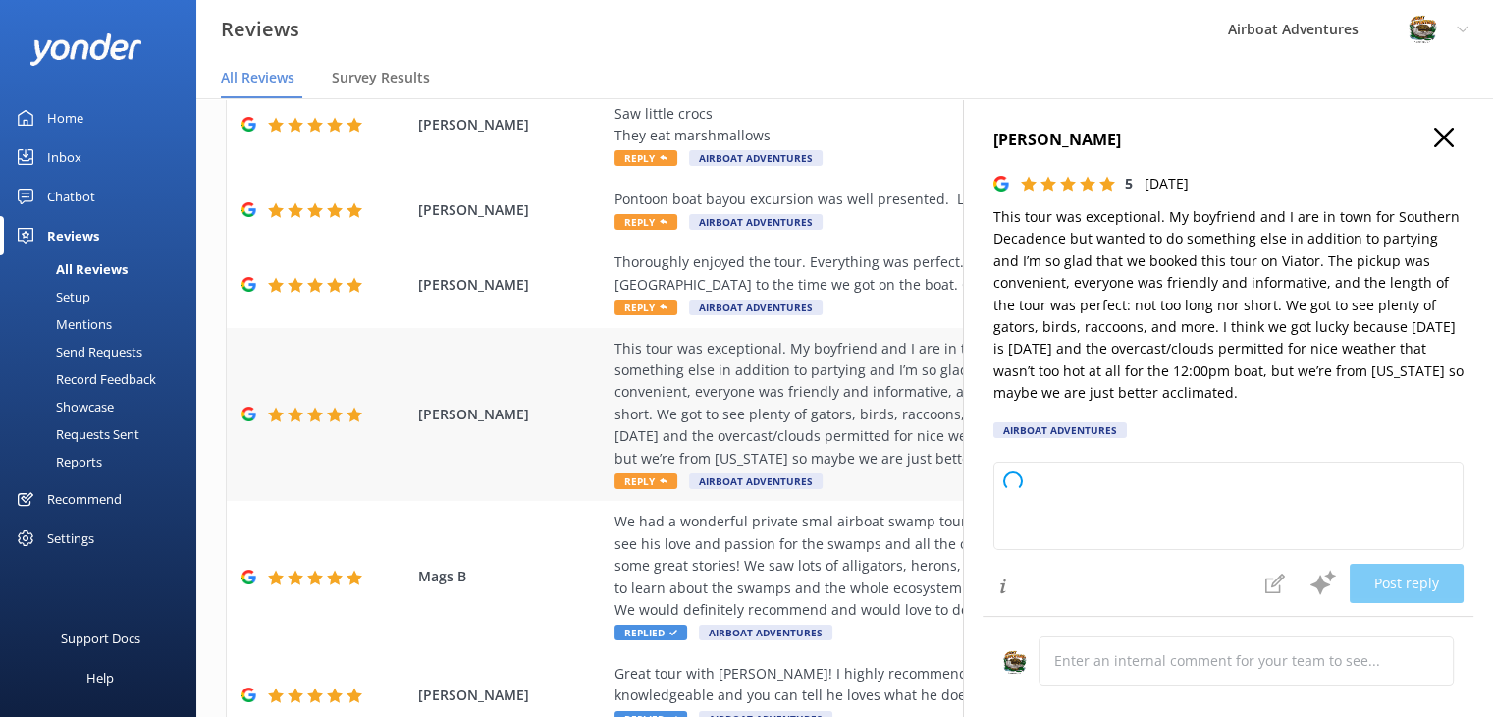
type textarea "Thank you so much for your wonderful review! We're thrilled you and your boyfri…"
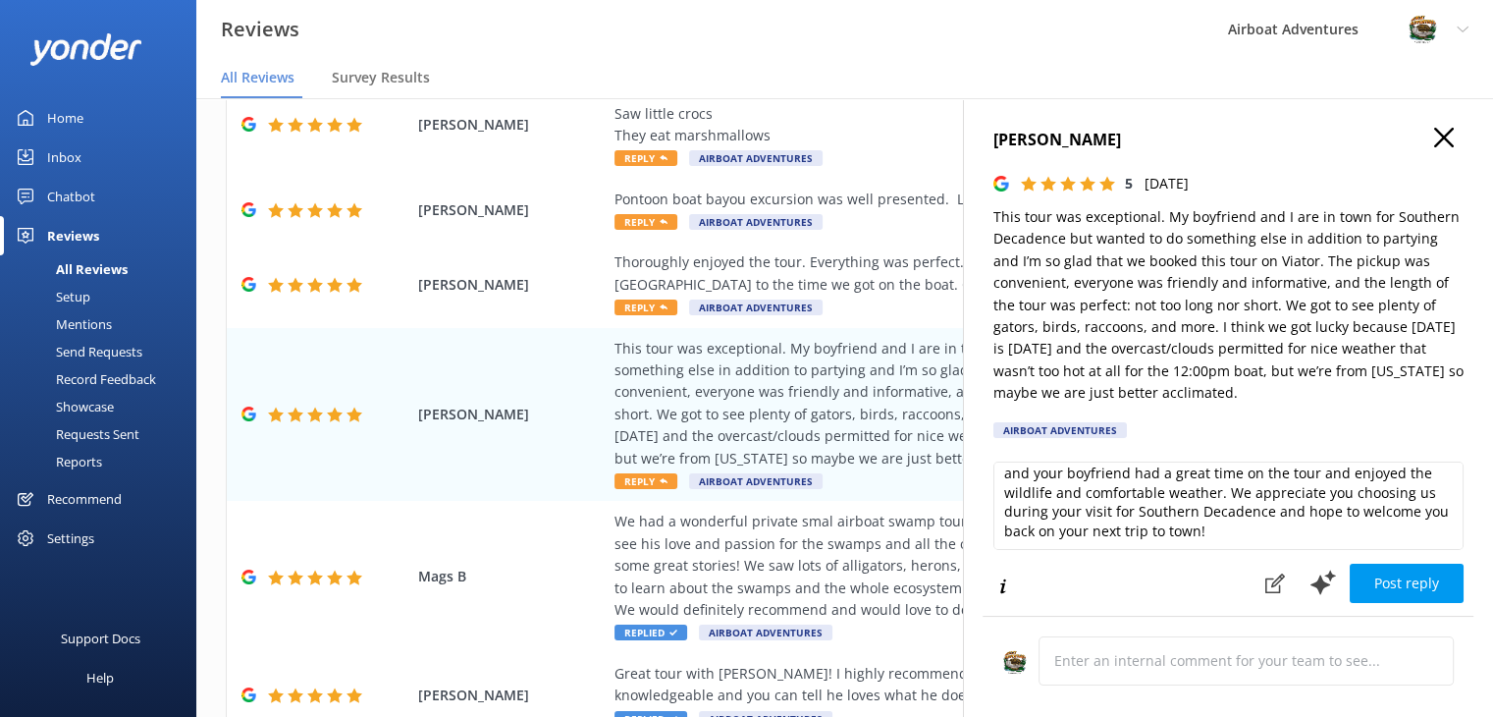
scroll to position [28, 0]
click at [1372, 580] on button "Post reply" at bounding box center [1407, 583] width 114 height 39
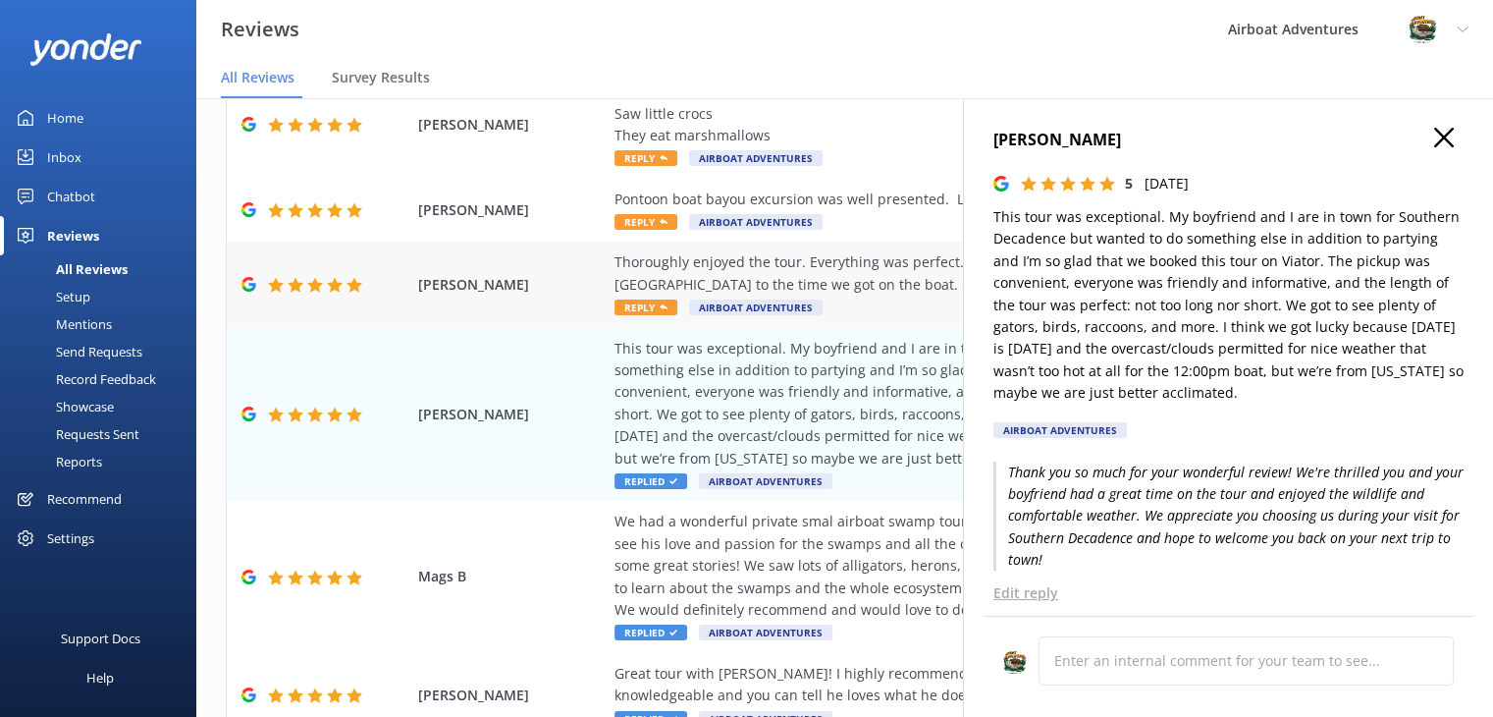
click at [821, 294] on div "Thoroughly enjoyed the tour. Everything was perfect... well organized from the …" at bounding box center [973, 273] width 716 height 44
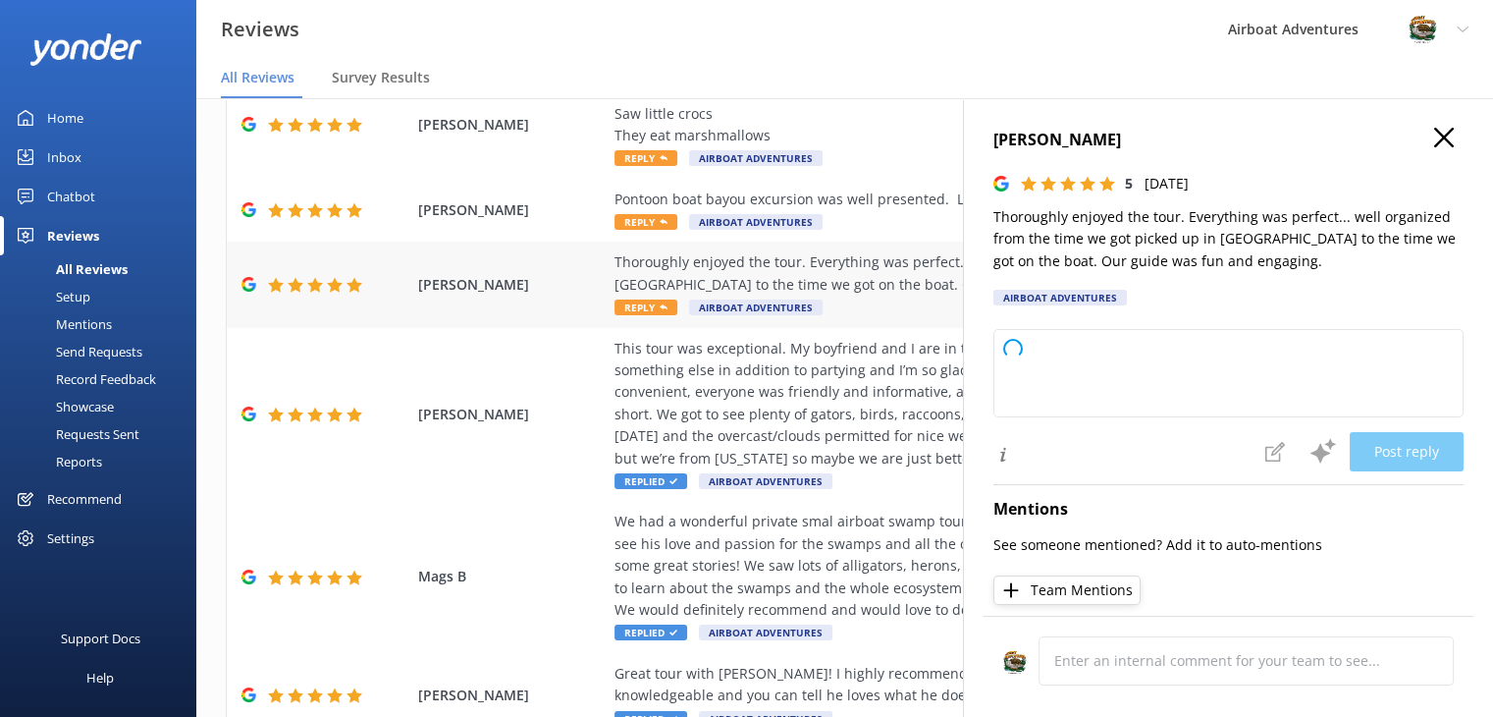
type textarea "Thank you so much for your wonderful review! We're thrilled to hear you enjoyed…"
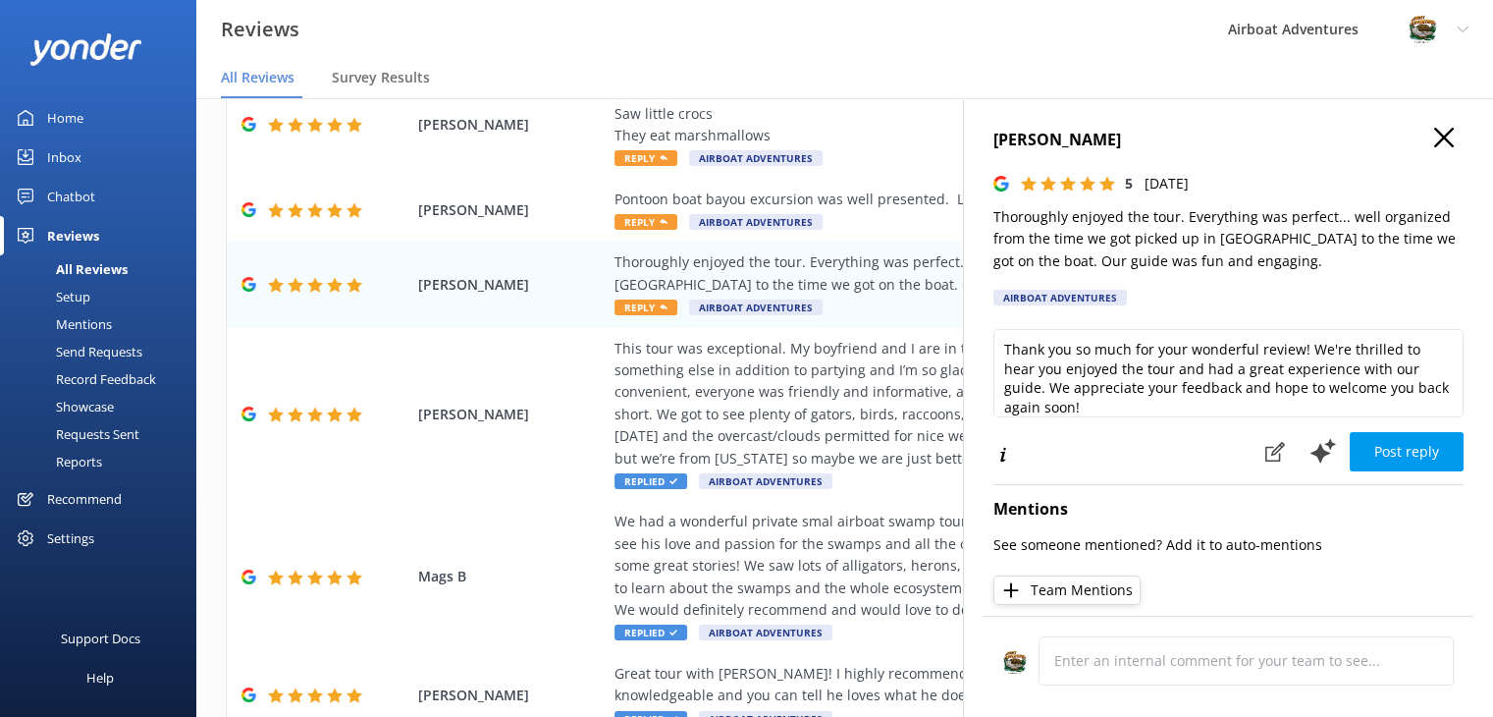
scroll to position [9, 0]
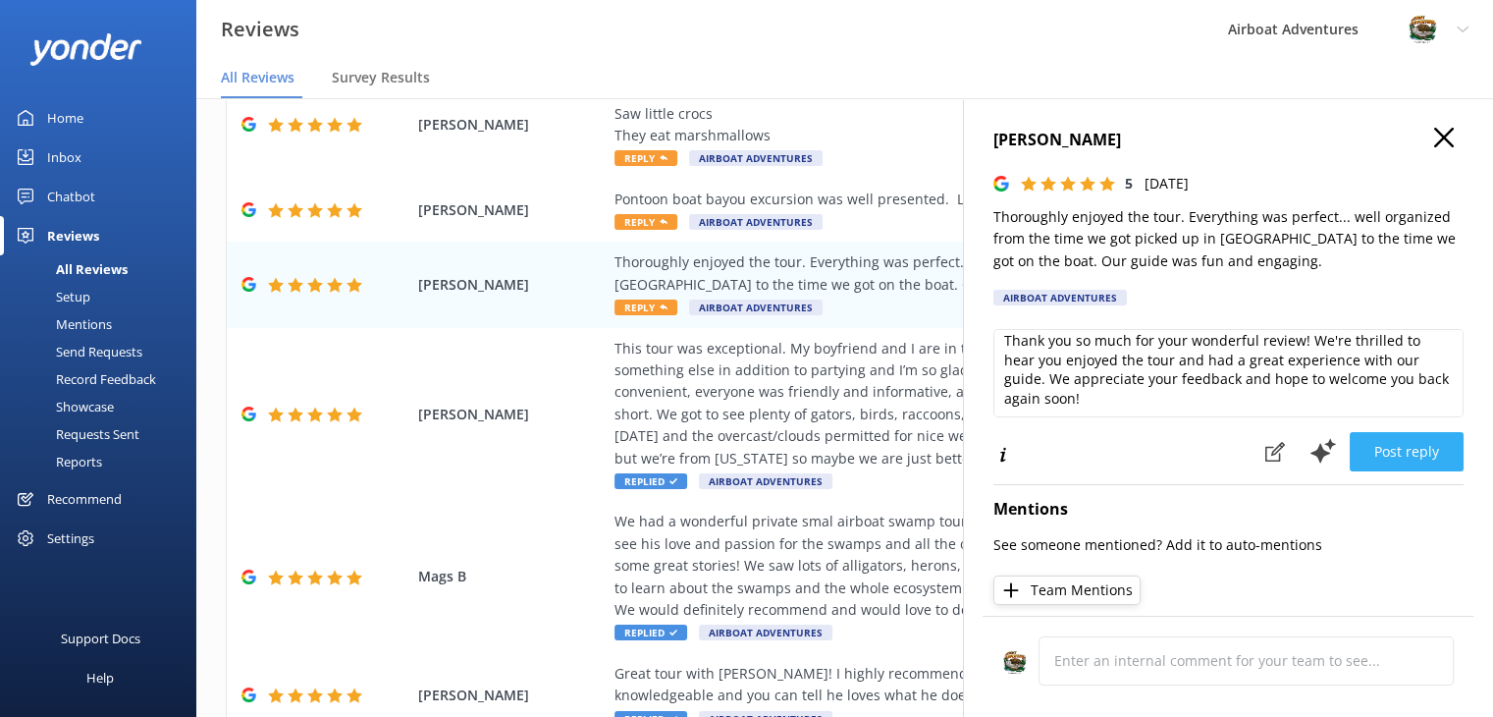
click at [1379, 452] on button "Post reply" at bounding box center [1407, 451] width 114 height 39
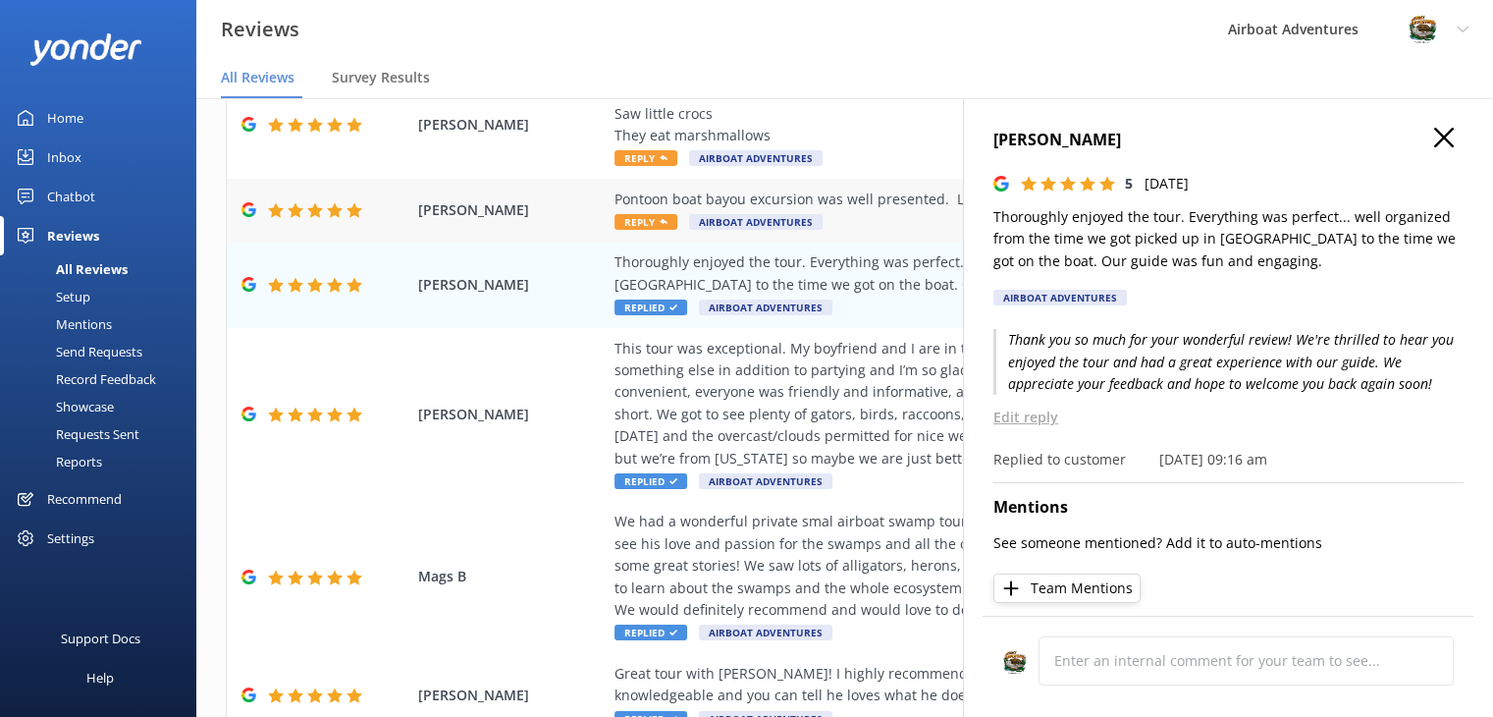
click at [795, 197] on div "Pontoon boat bayou excursion was well presented. Love the available beverage be…" at bounding box center [973, 200] width 716 height 22
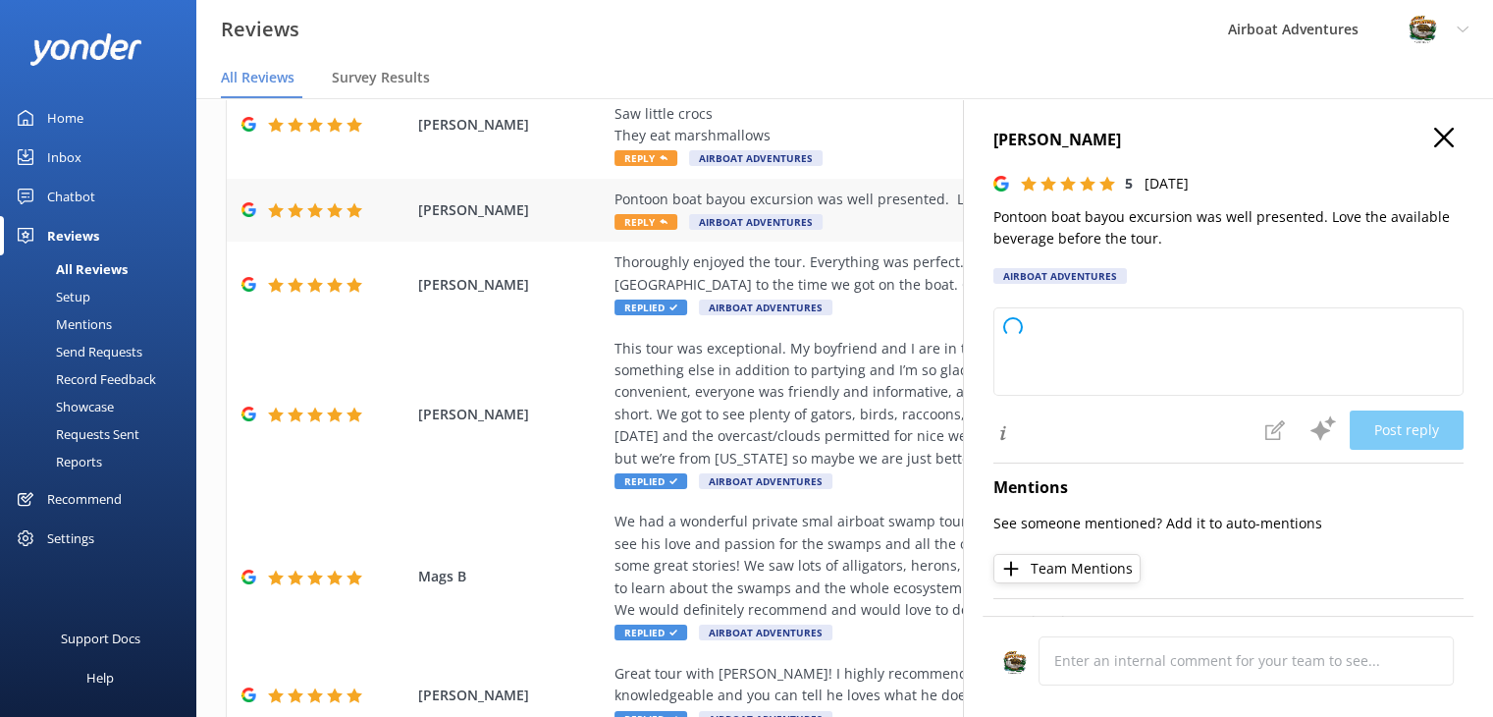
type textarea "Thank you so much for your wonderful review! We're delighted to hear you enjoye…"
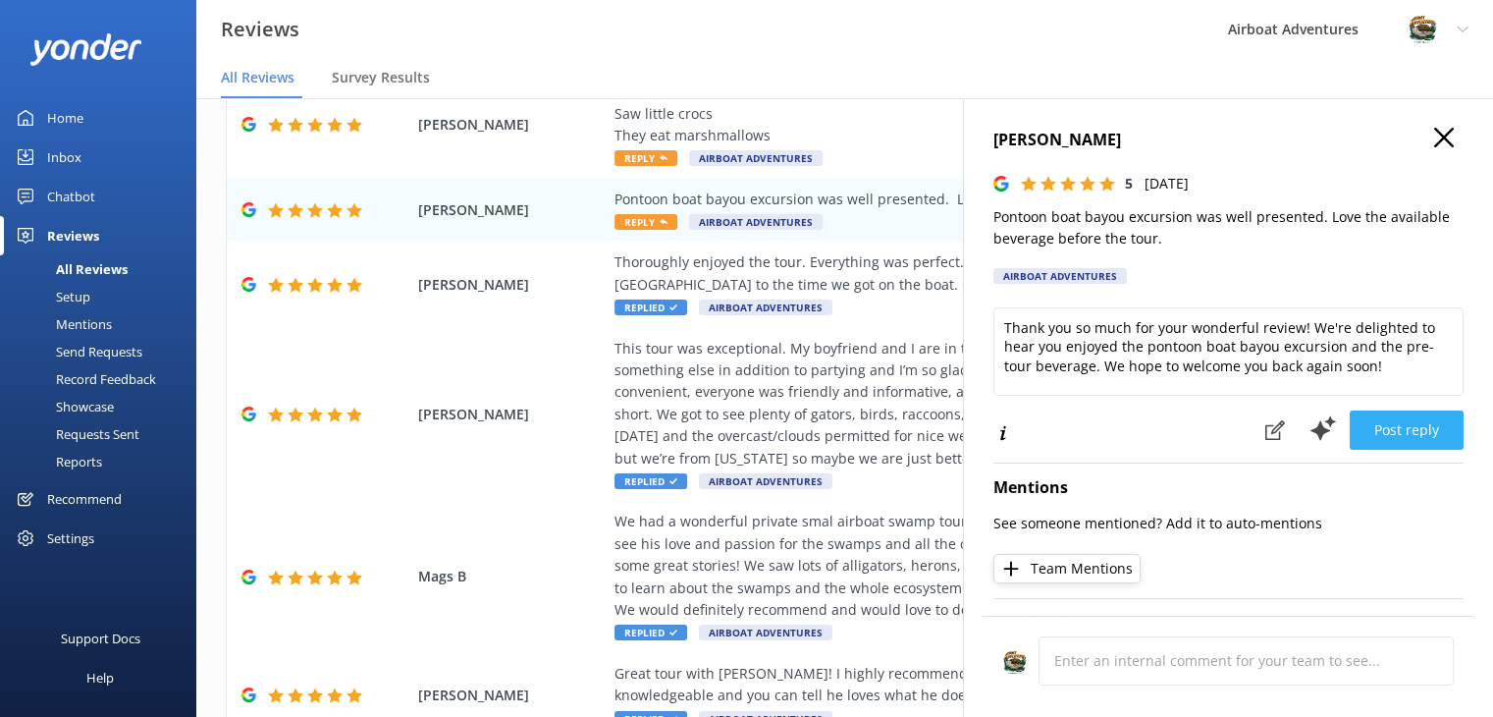
click at [1390, 439] on button "Post reply" at bounding box center [1407, 429] width 114 height 39
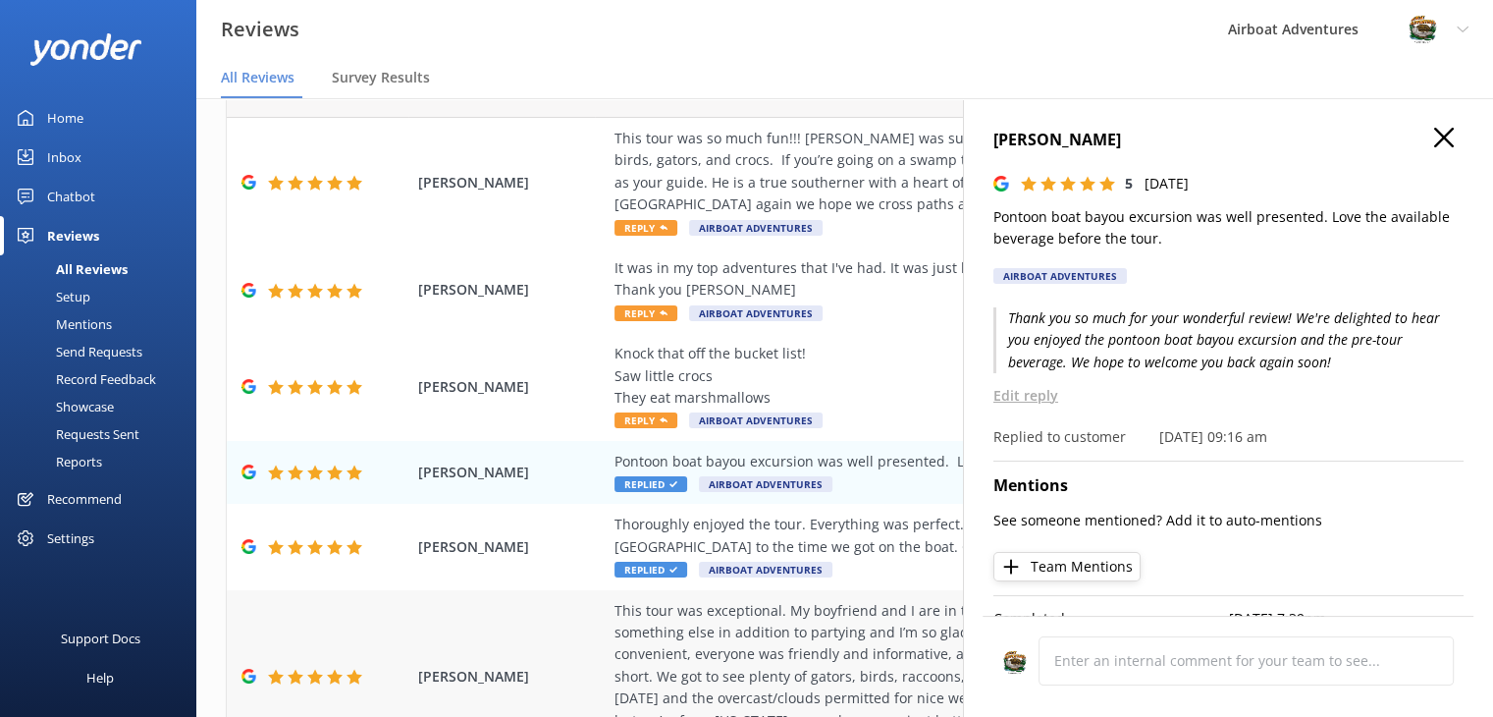
scroll to position [94, 0]
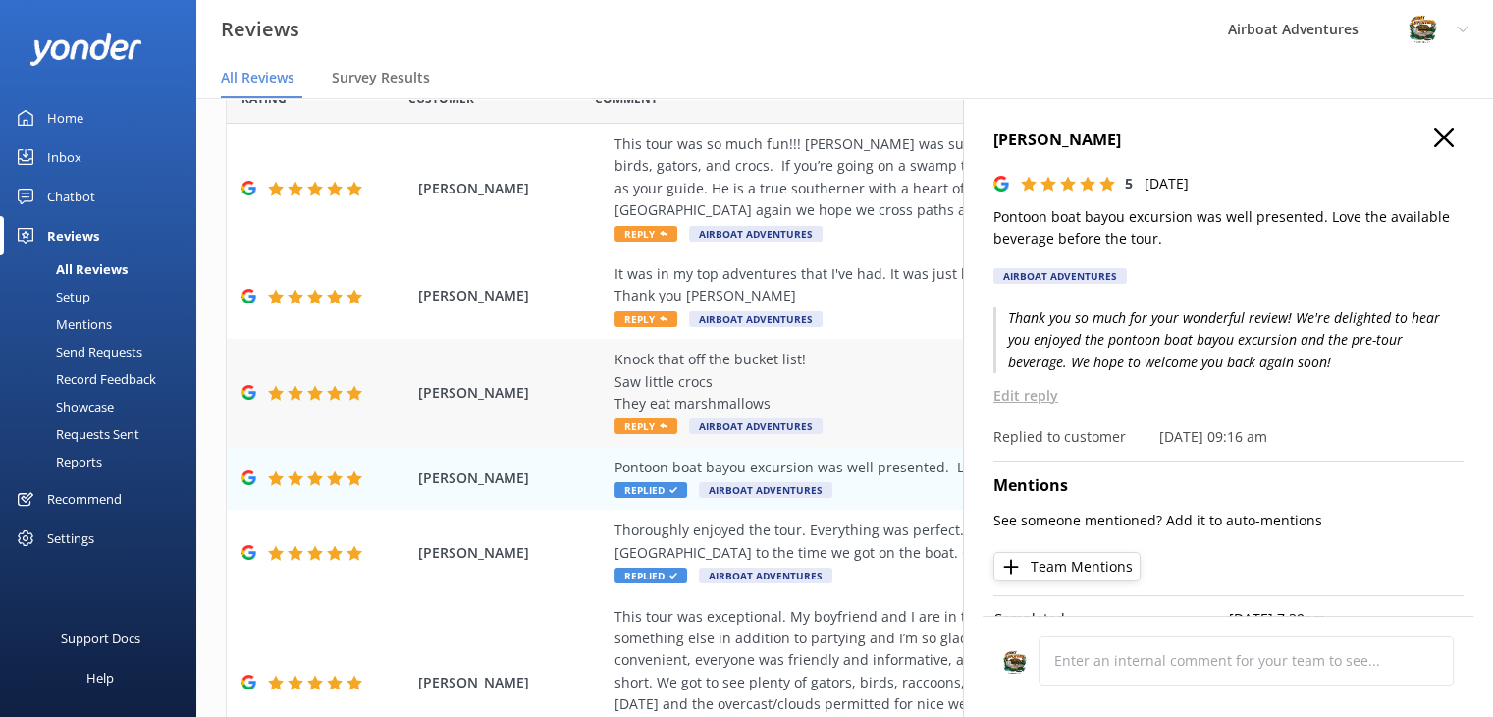
click at [724, 374] on div "Knock that off the bucket list! Saw little crocs They eat marshmallows" at bounding box center [973, 382] width 716 height 66
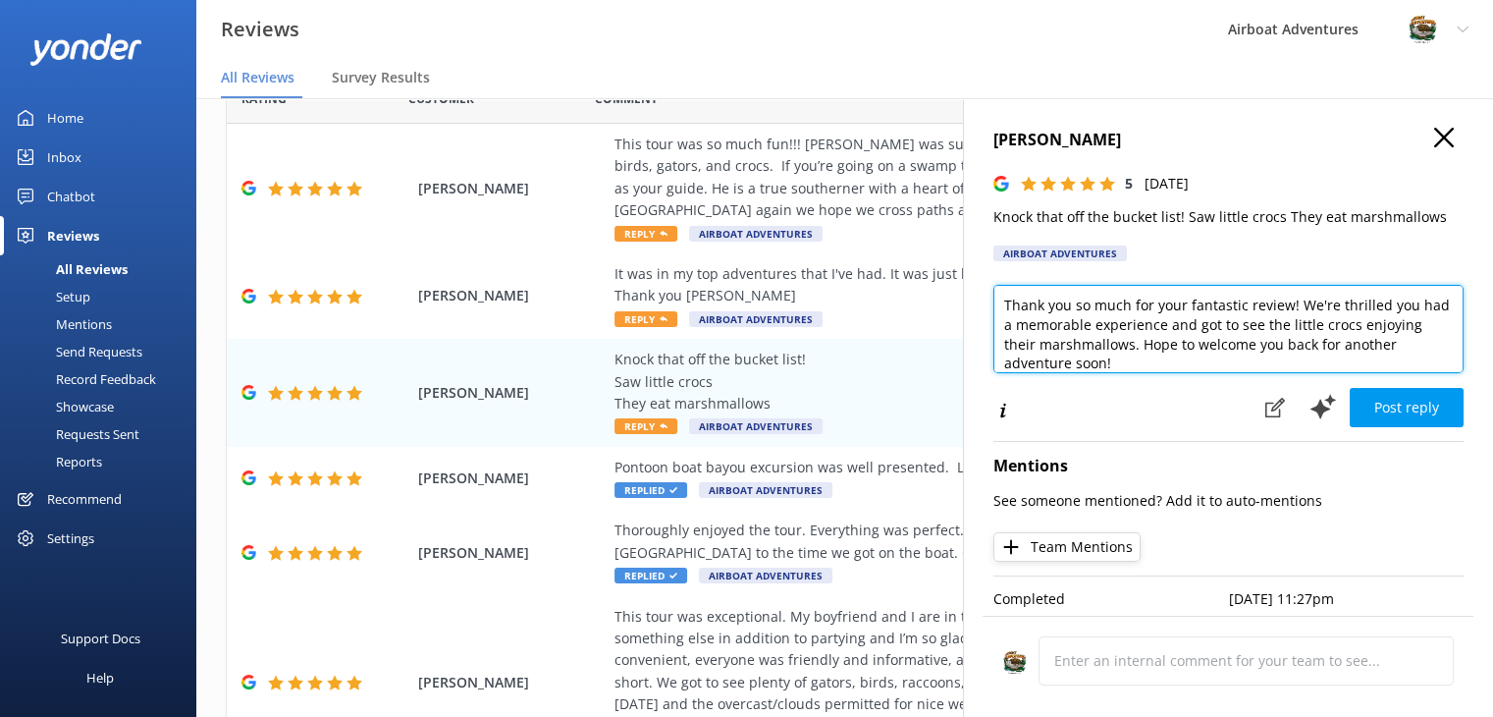
drag, startPoint x: 1378, startPoint y: 331, endPoint x: 1347, endPoint y: 327, distance: 31.7
click at [1347, 327] on textarea "Thank you so much for your fantastic review! We're thrilled you had a memorable…" at bounding box center [1229, 329] width 470 height 88
type textarea "Thank you so much for your fantastic review! We're thrilled you had a memorable…"
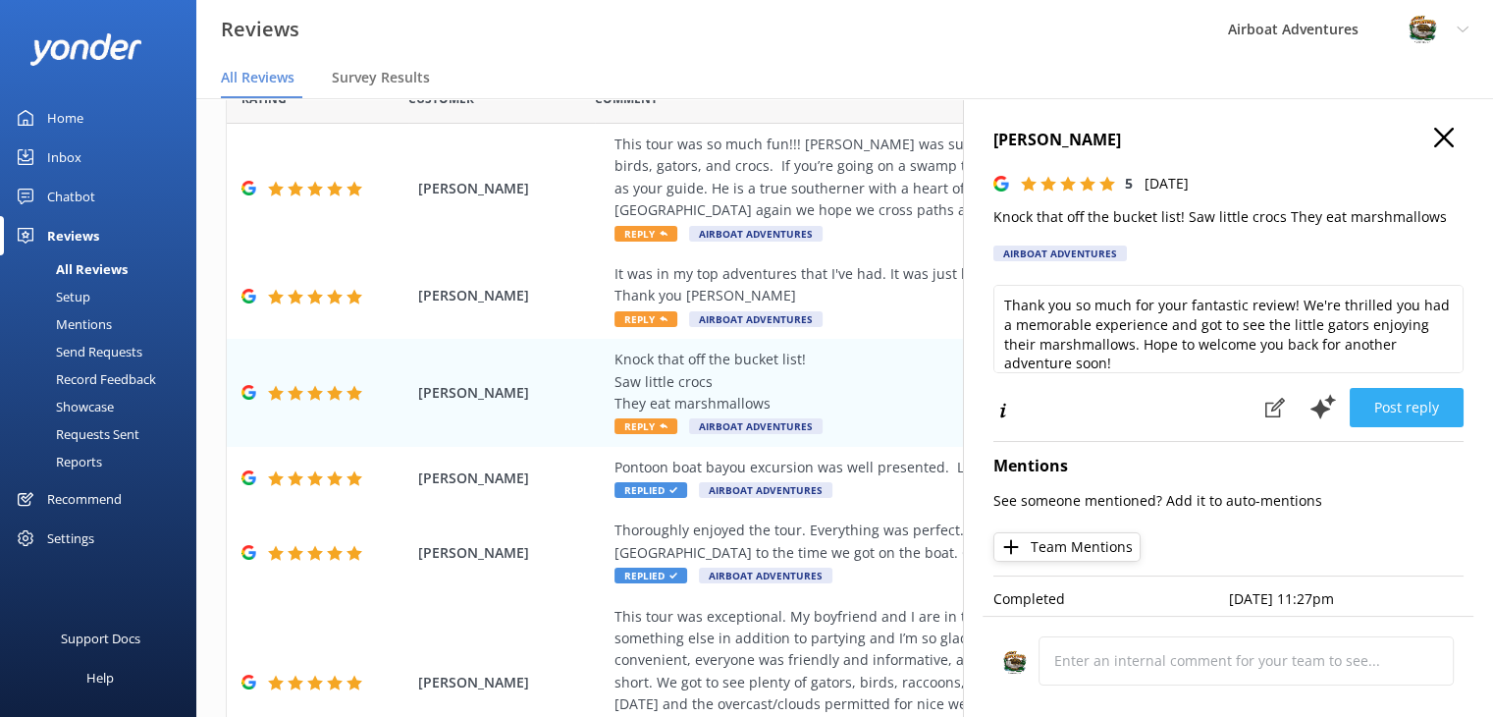
click at [1400, 398] on button "Post reply" at bounding box center [1407, 407] width 114 height 39
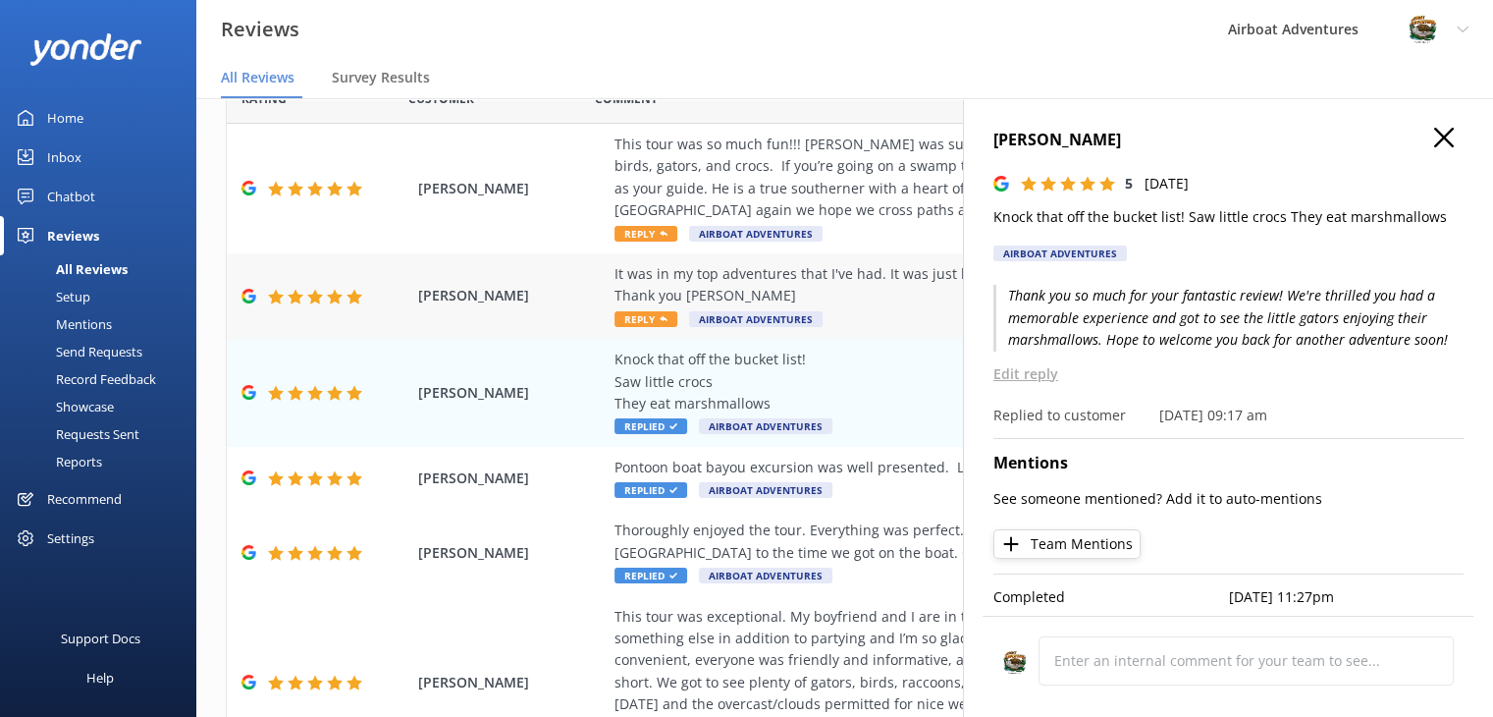
click at [810, 274] on div "It was in my top adventures that I've had. It was just beautiful. And our guide…" at bounding box center [973, 285] width 716 height 44
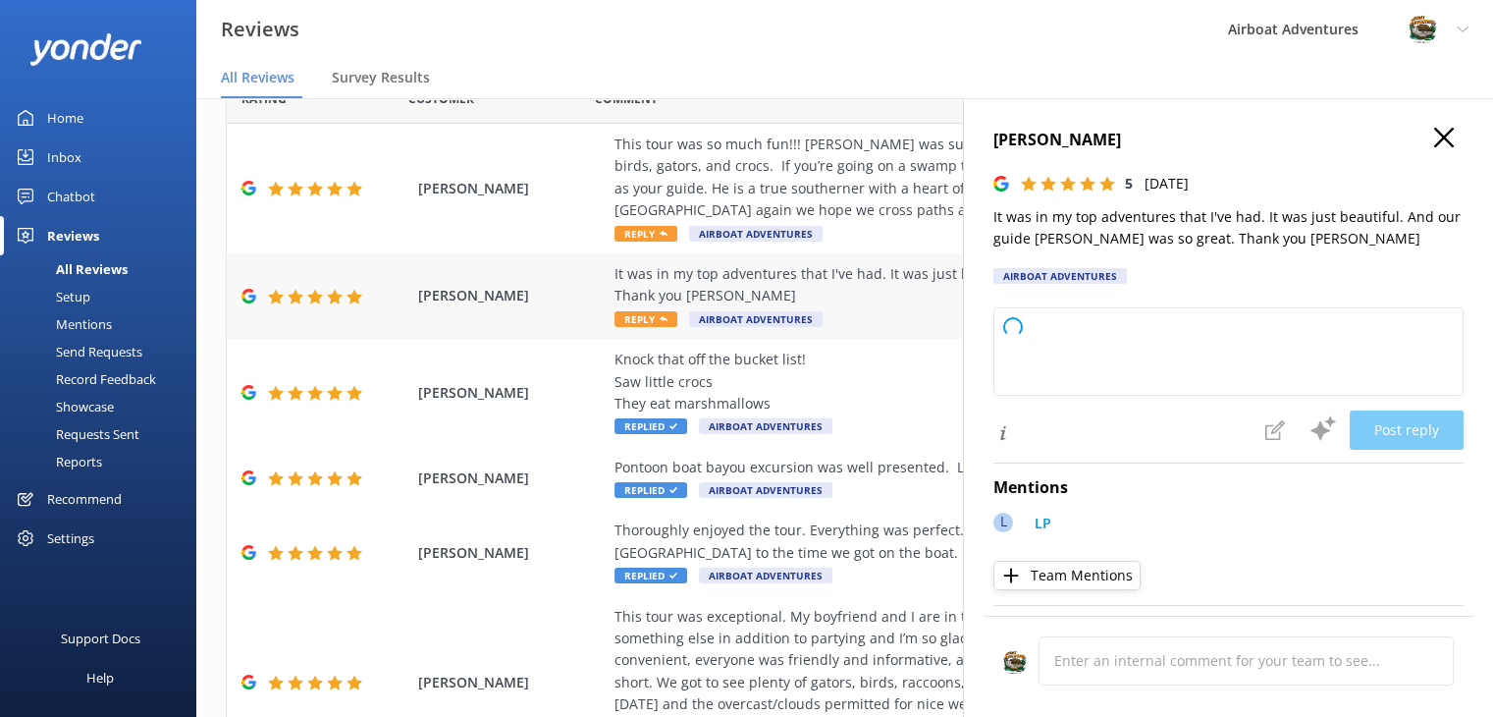
type textarea "Thank you so much for your wonderful review! We're thrilled to hear that your a…"
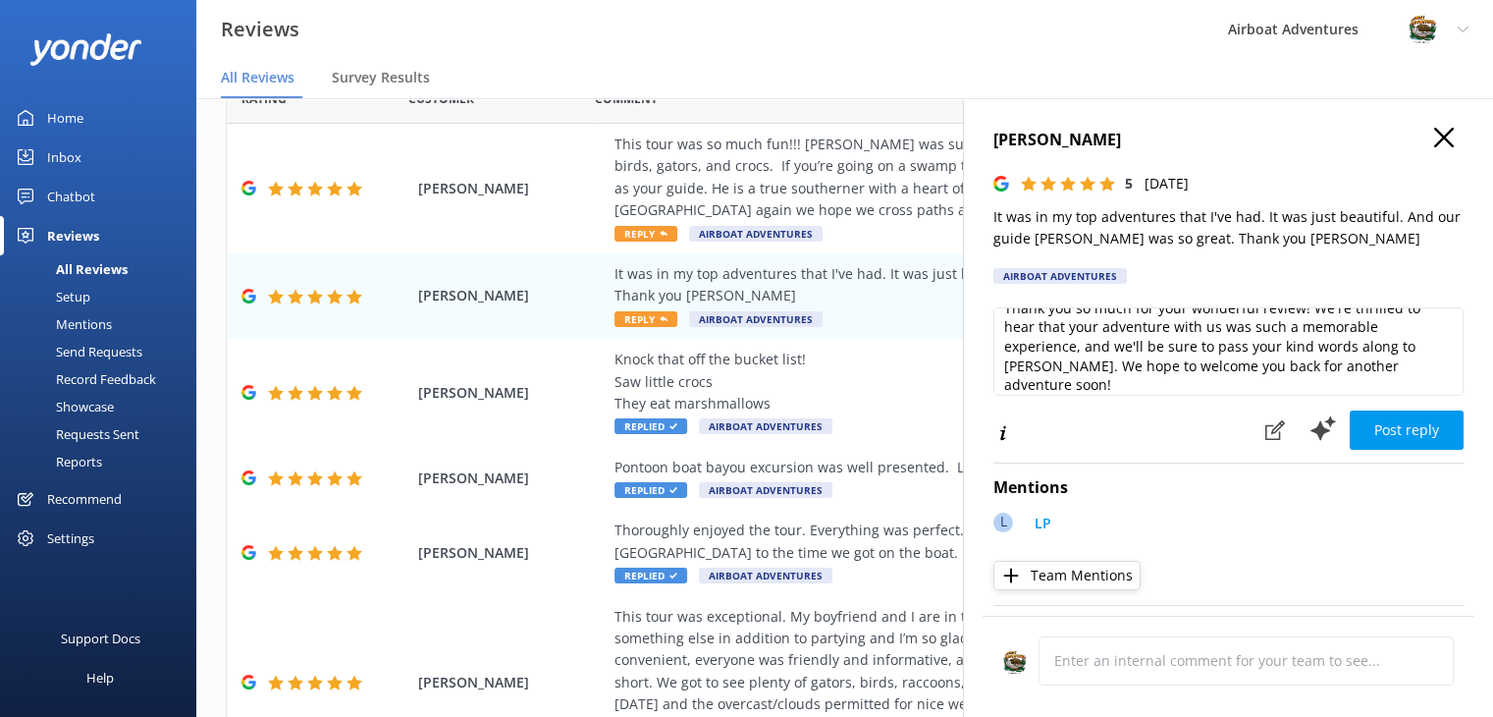
scroll to position [24, 0]
click at [1410, 432] on button "Post reply" at bounding box center [1407, 429] width 114 height 39
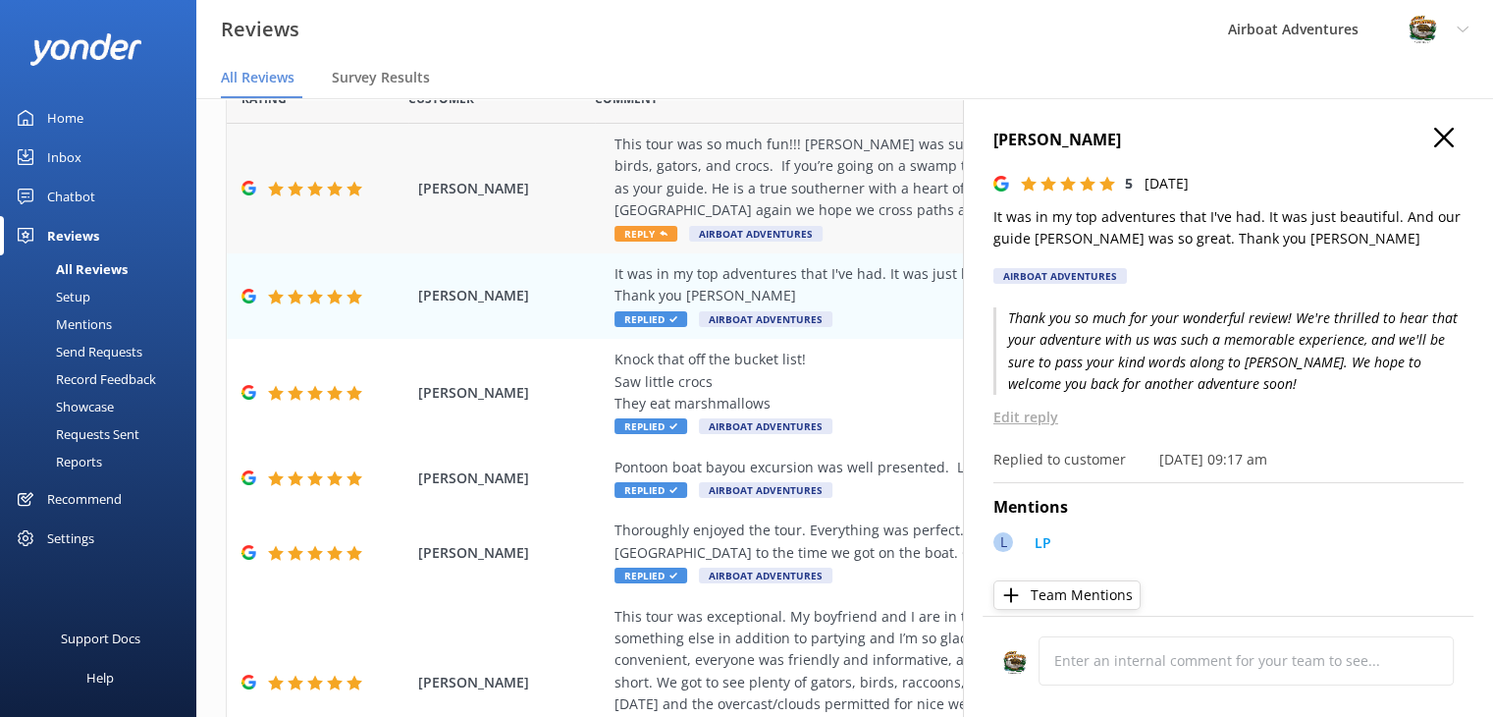
click at [730, 174] on div "This tour was so much fun!!! [PERSON_NAME] was such a great tour guide and taug…" at bounding box center [973, 178] width 716 height 88
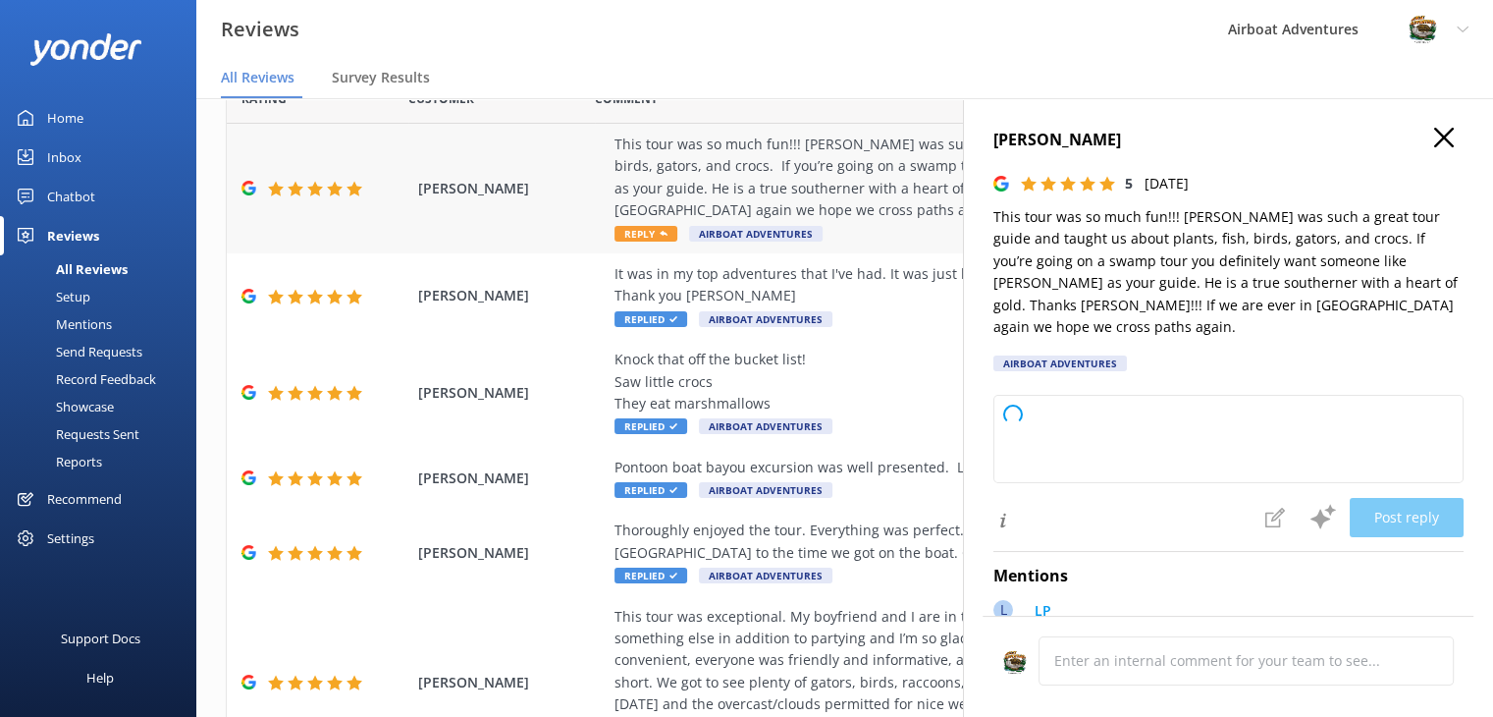
type textarea "Thank you so much for your wonderful review! We're thrilled to hear you had a g…"
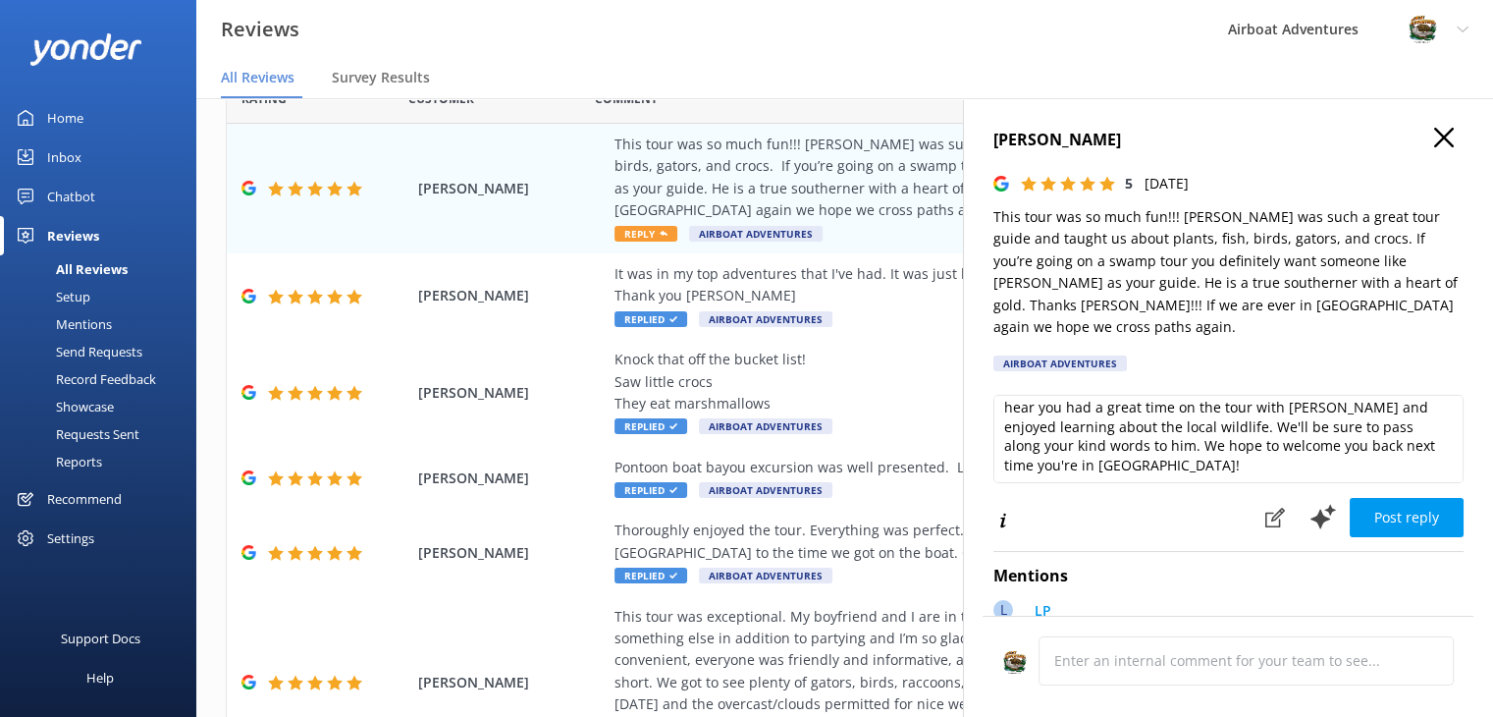
scroll to position [28, 0]
click at [1401, 512] on button "Post reply" at bounding box center [1407, 517] width 114 height 39
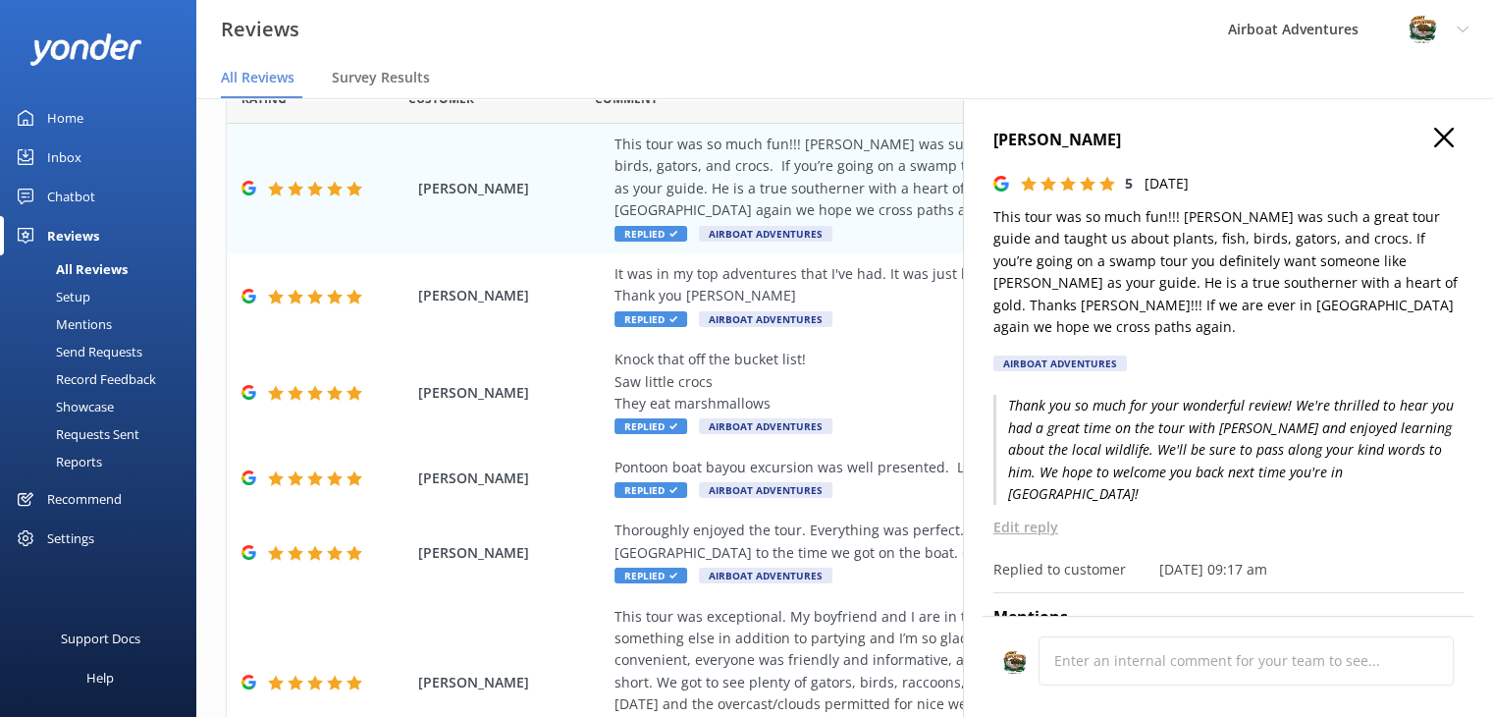
click at [1437, 132] on icon "button" at bounding box center [1444, 138] width 20 height 20
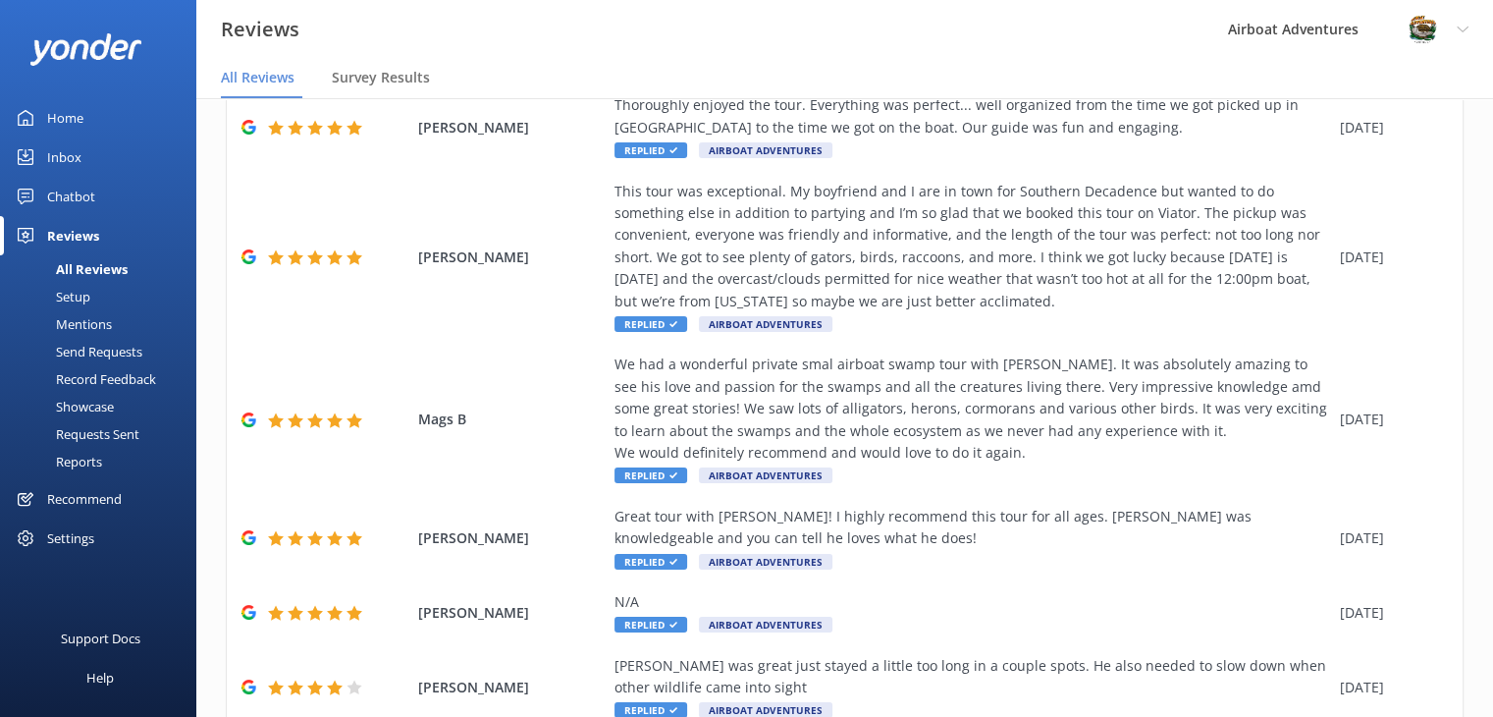
scroll to position [598, 0]
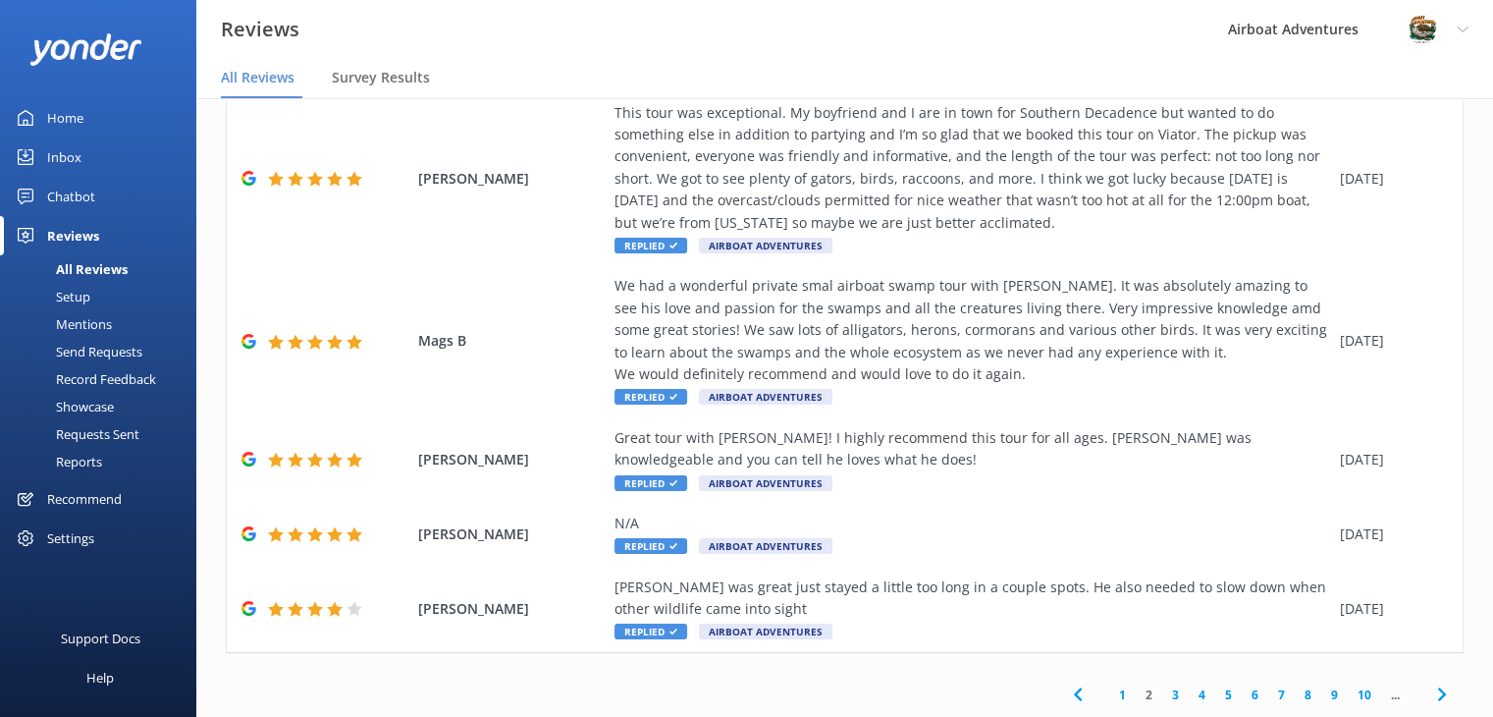
click at [1111, 696] on link "1" at bounding box center [1122, 694] width 27 height 19
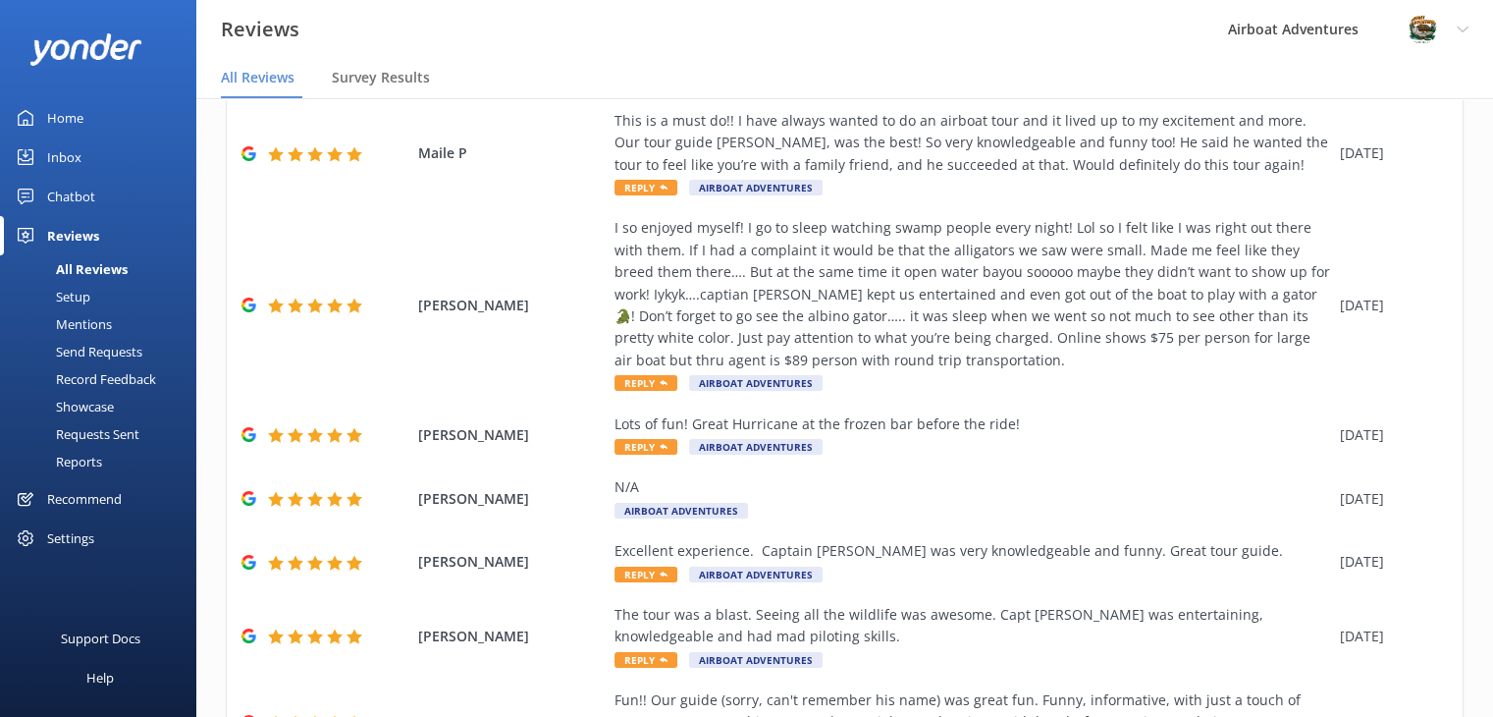
scroll to position [621, 0]
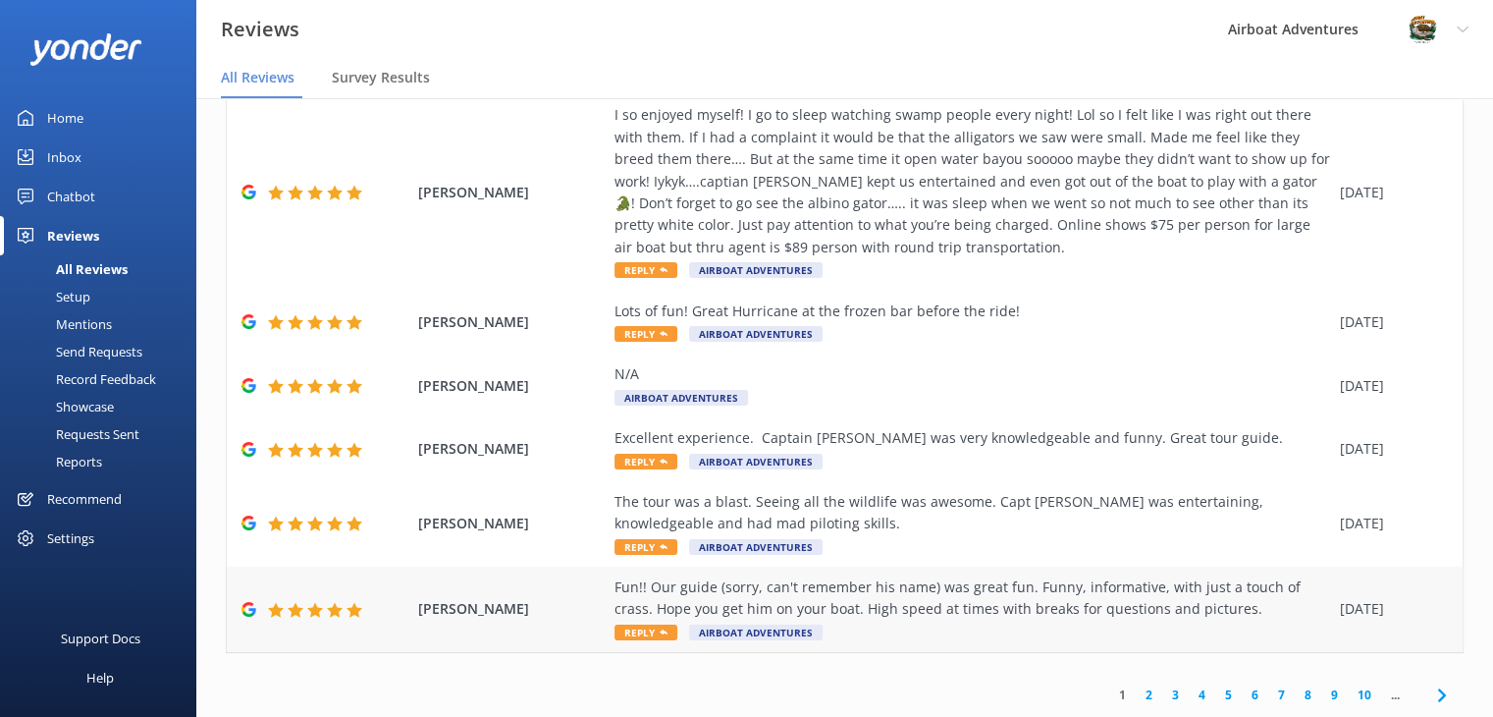
click at [992, 621] on div "Fun!! Our guide (sorry, can't remember his name) was great fun. Funny, informat…" at bounding box center [973, 609] width 716 height 66
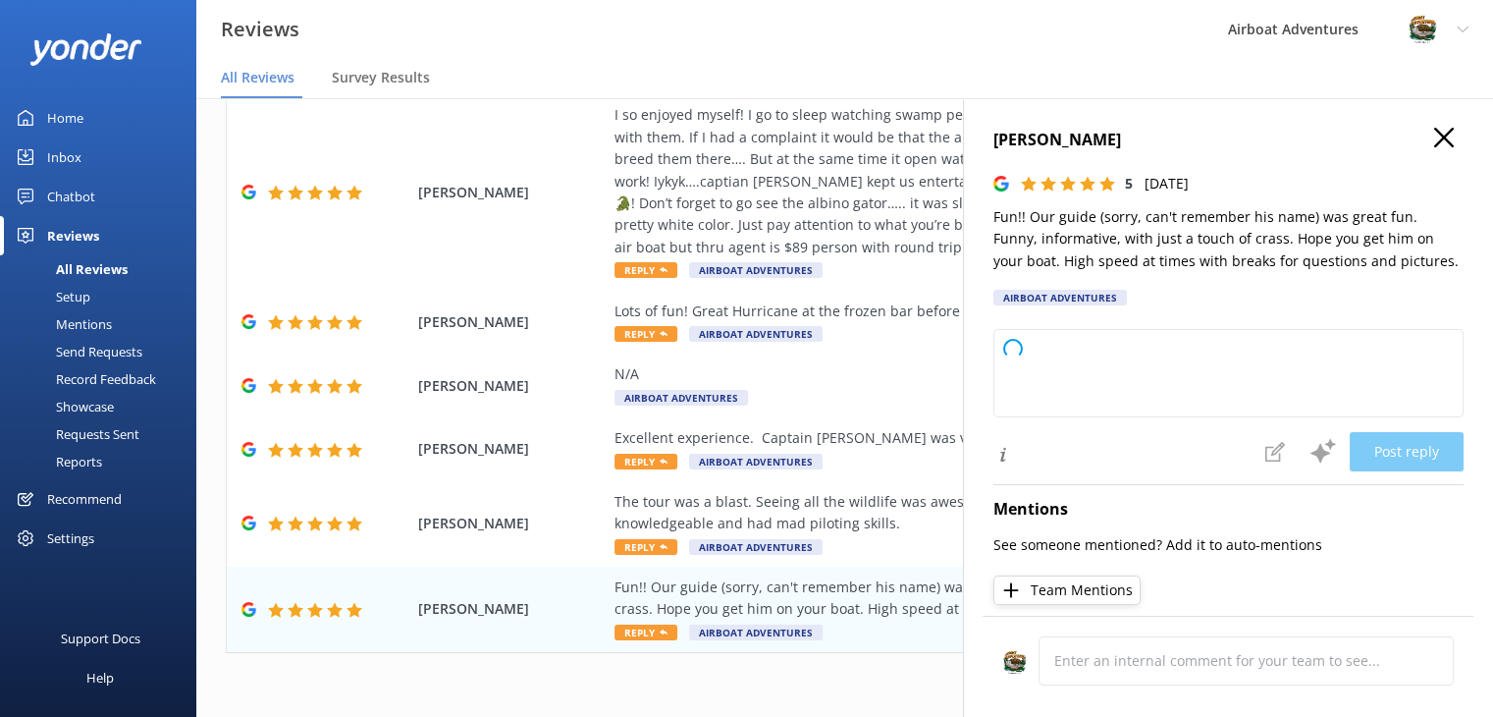
type textarea "Thank you so much for your wonderful review! We're thrilled to hear you had a f…"
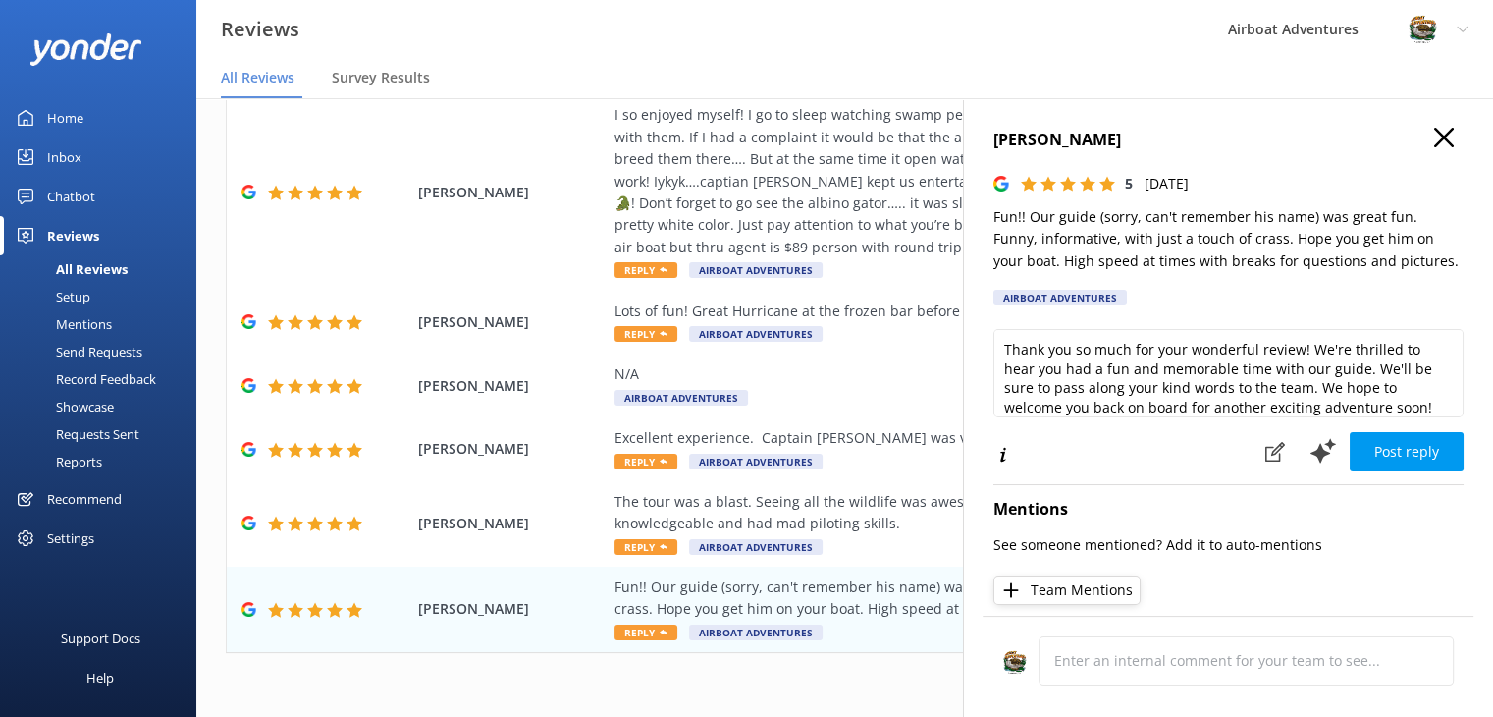
scroll to position [9, 0]
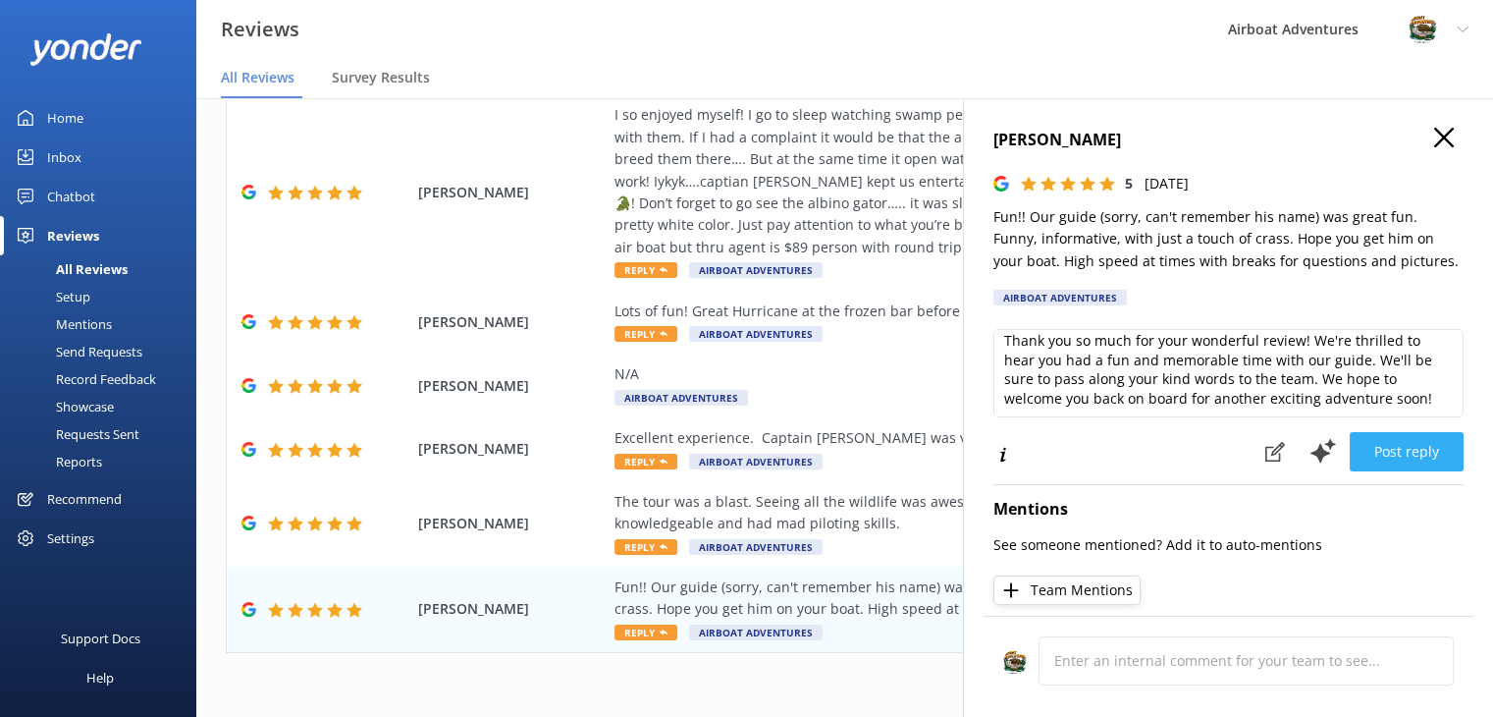
click at [1382, 445] on button "Post reply" at bounding box center [1407, 451] width 114 height 39
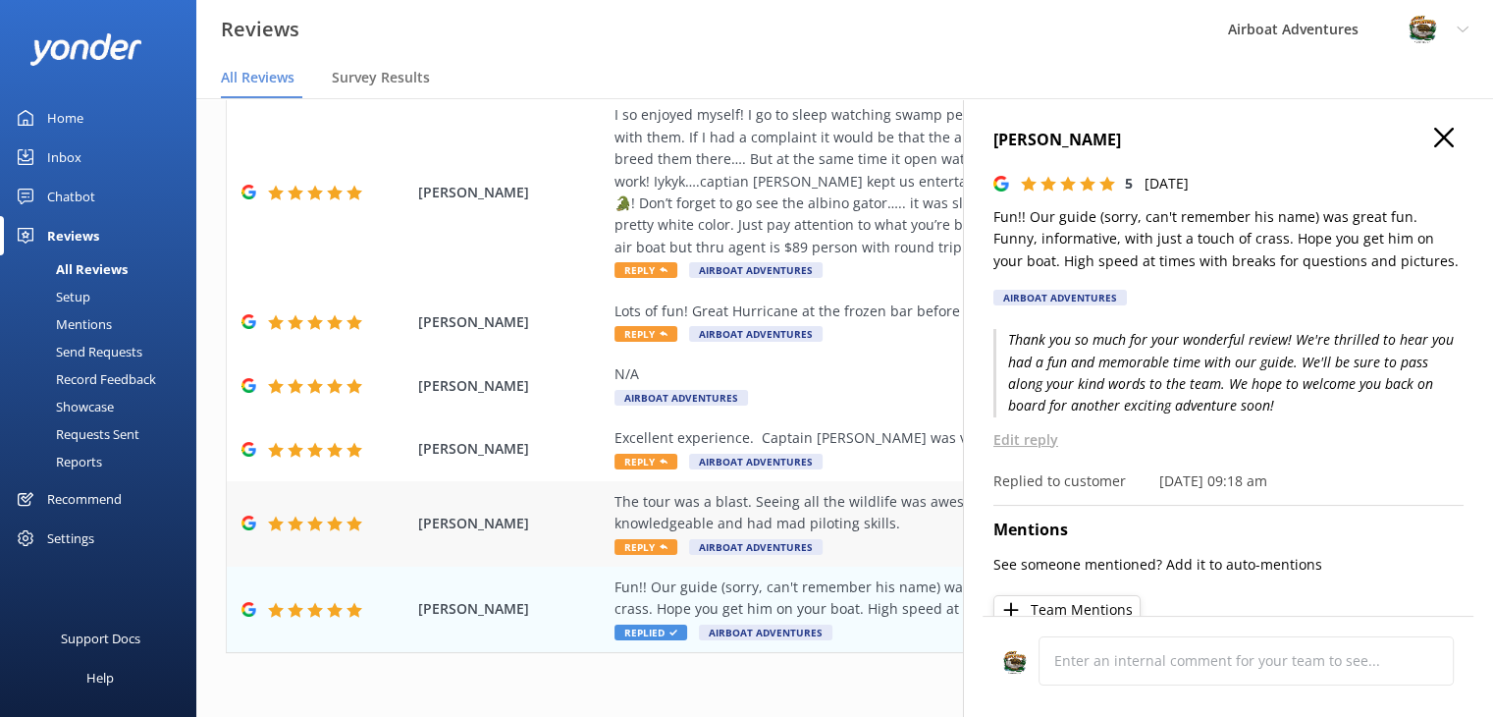
click at [856, 514] on div "The tour was a blast. Seeing all the wildlife was awesome. Capt [PERSON_NAME] w…" at bounding box center [973, 513] width 716 height 44
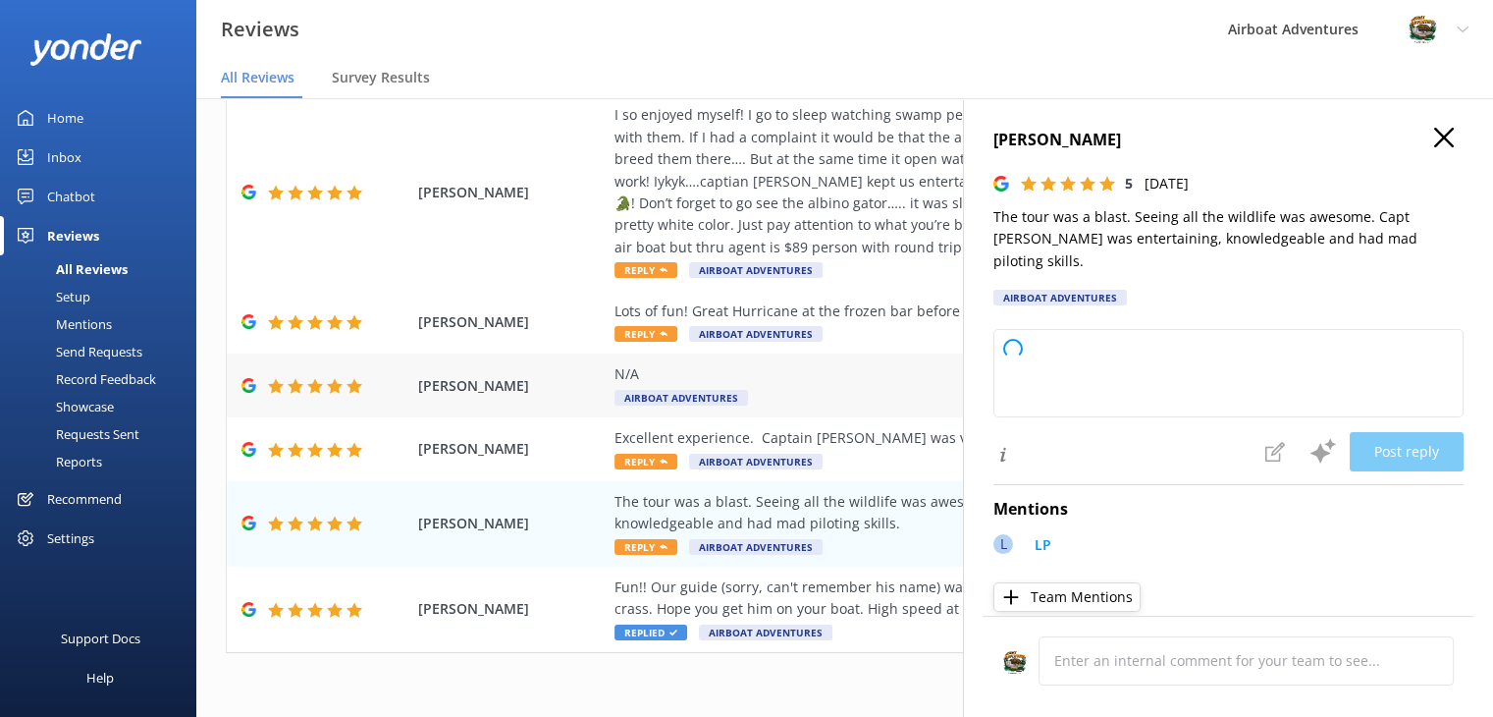
type textarea "Thank you so much for your wonderful review! We're thrilled you had a great tim…"
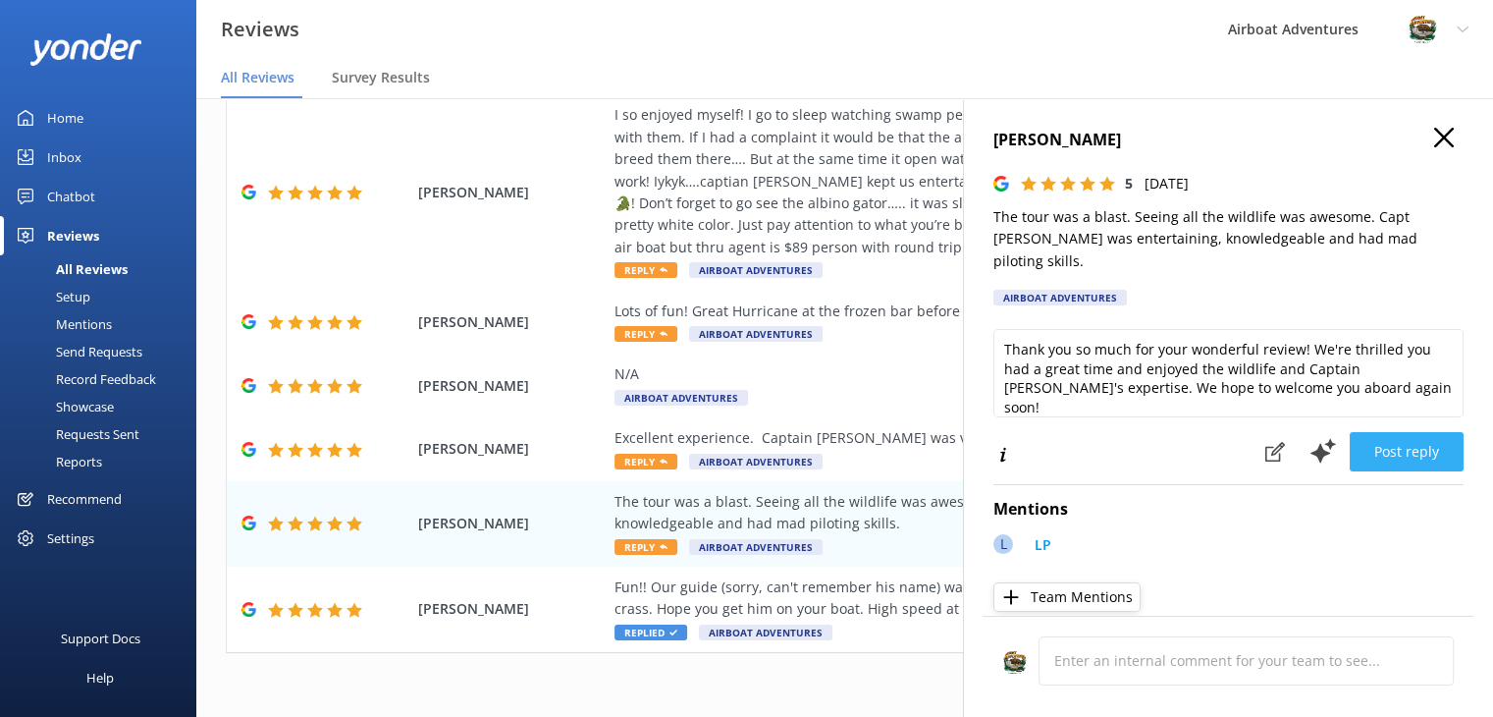
click at [1384, 432] on button "Post reply" at bounding box center [1407, 451] width 114 height 39
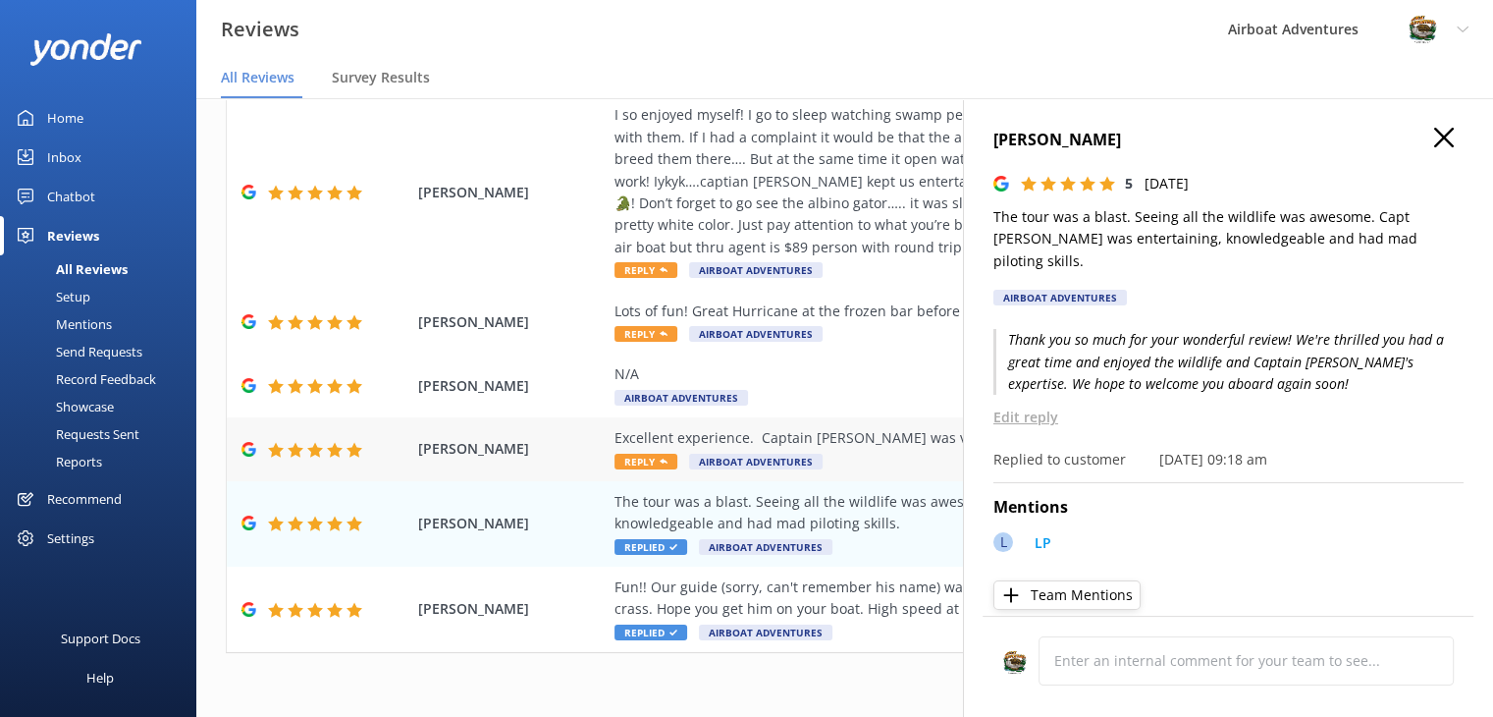
click at [888, 449] on div "Excellent experience. Captain [PERSON_NAME] was very knowledgeable and funny. G…" at bounding box center [973, 449] width 716 height 44
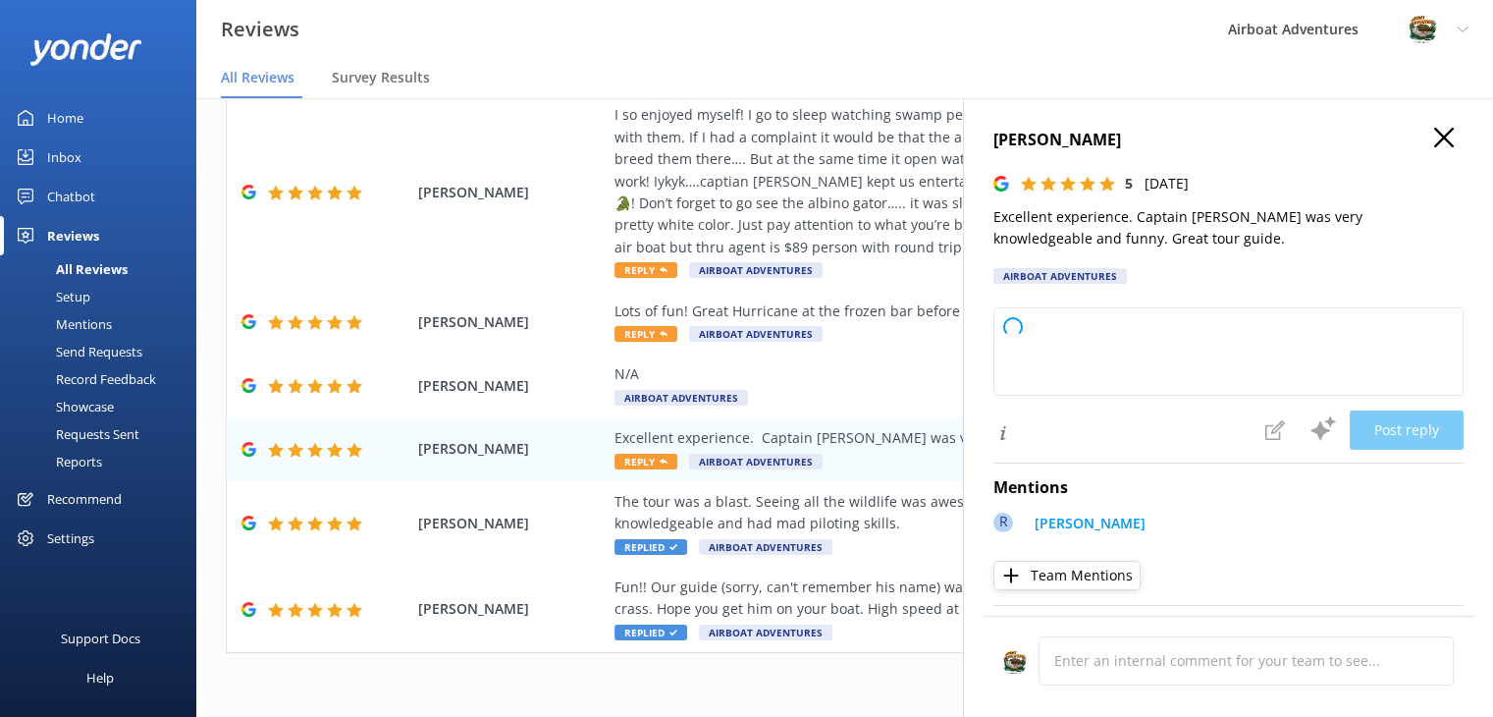
type textarea "Thank you so much for your wonderful review! We're delighted to hear you had an…"
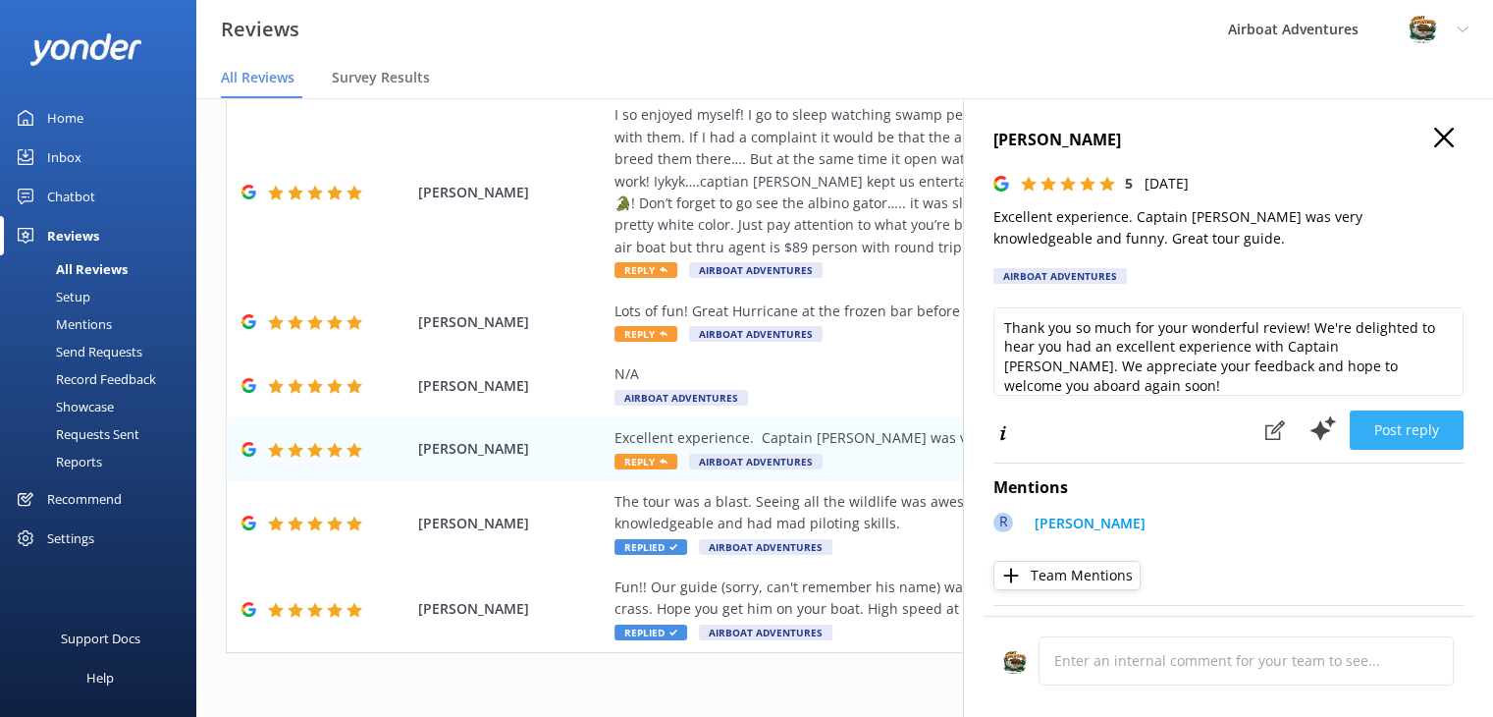
click at [1380, 426] on button "Post reply" at bounding box center [1407, 429] width 114 height 39
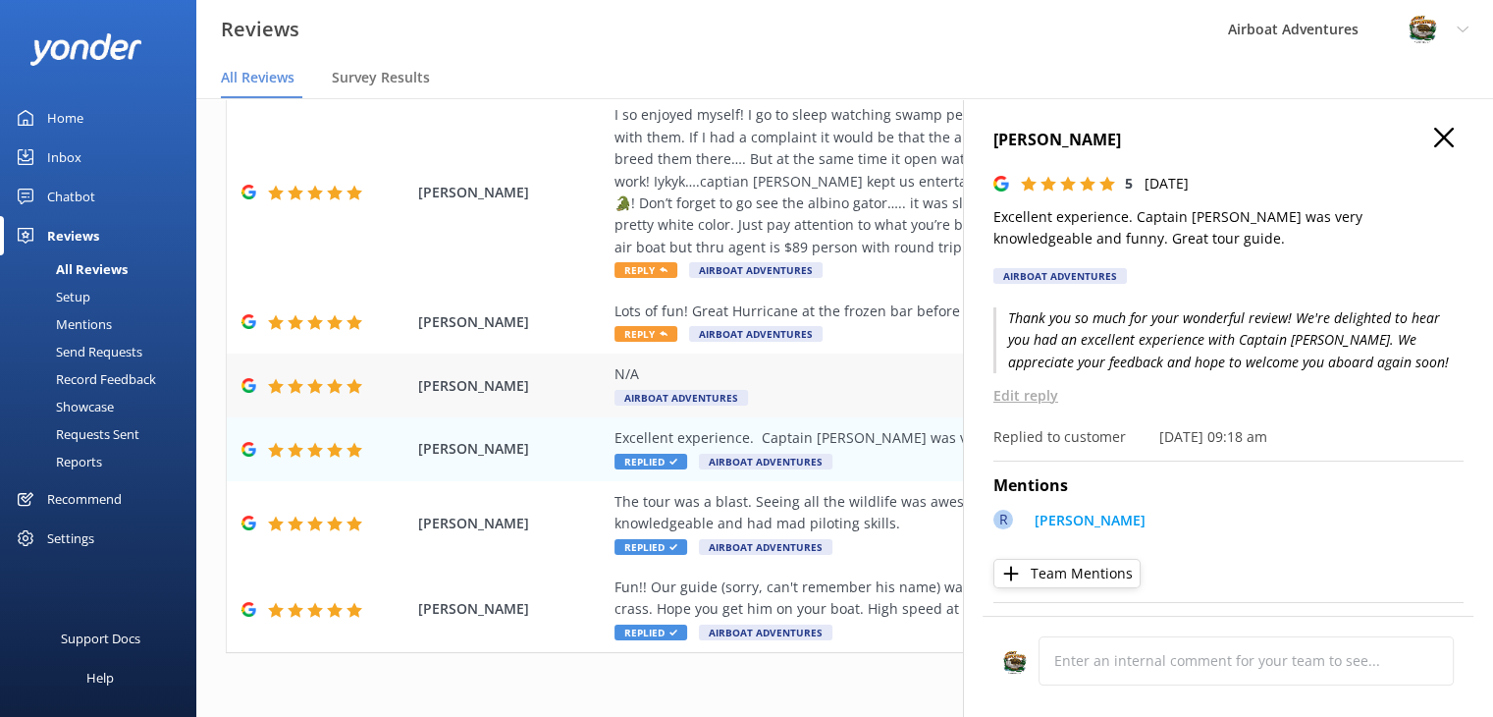
click at [851, 388] on div "N/A Airboat Adventures" at bounding box center [973, 385] width 716 height 44
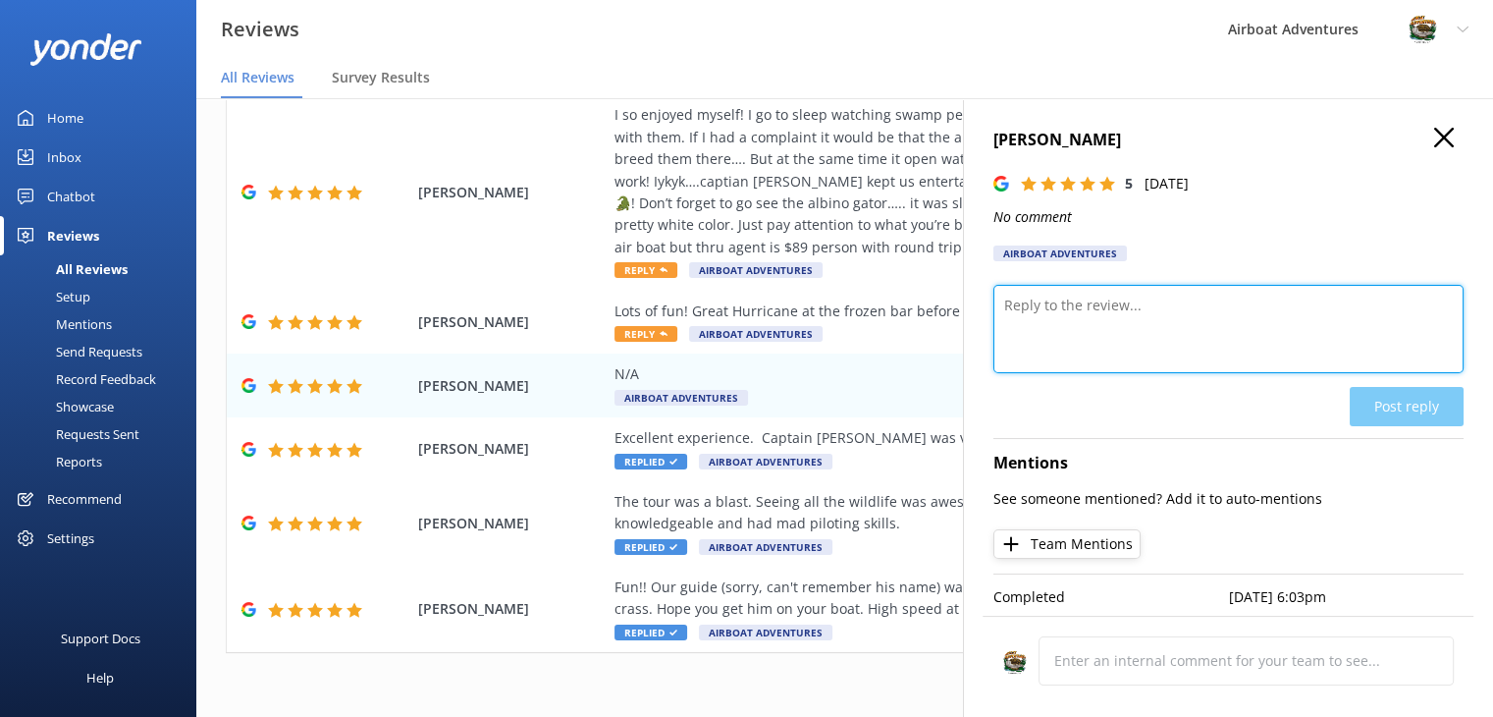
click at [1072, 353] on textarea at bounding box center [1229, 329] width 470 height 88
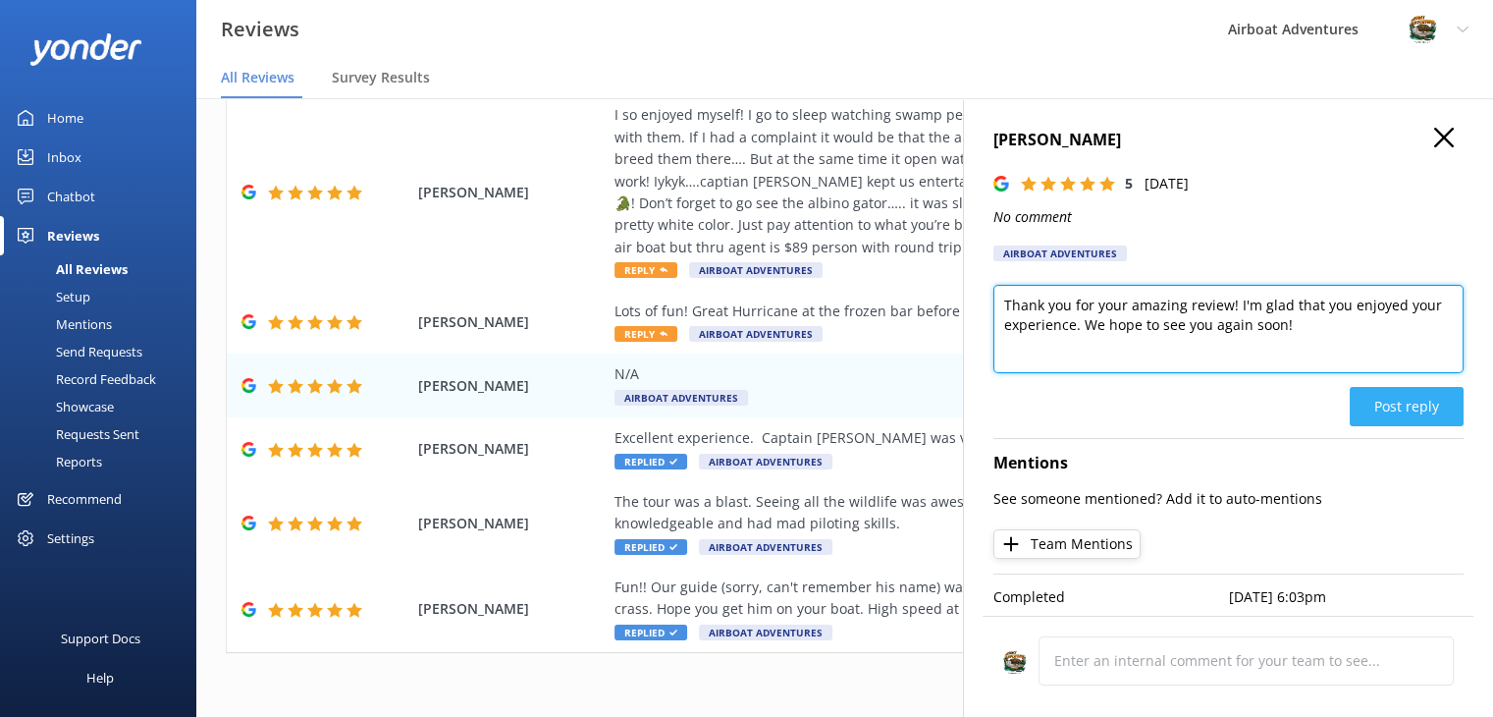
type textarea "Thank you for your amazing review! I'm glad that you enjoyed your experience. W…"
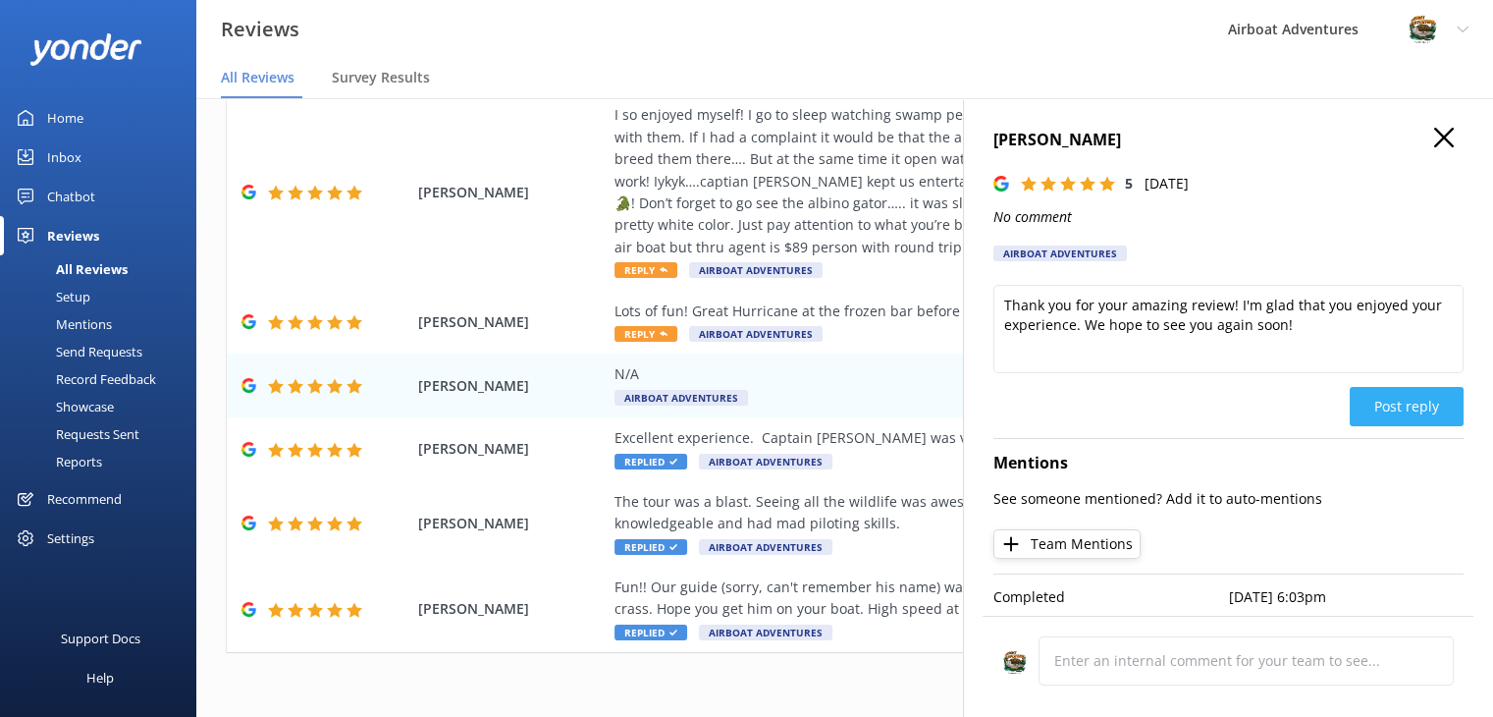
click at [1383, 406] on button "Post reply" at bounding box center [1407, 406] width 114 height 39
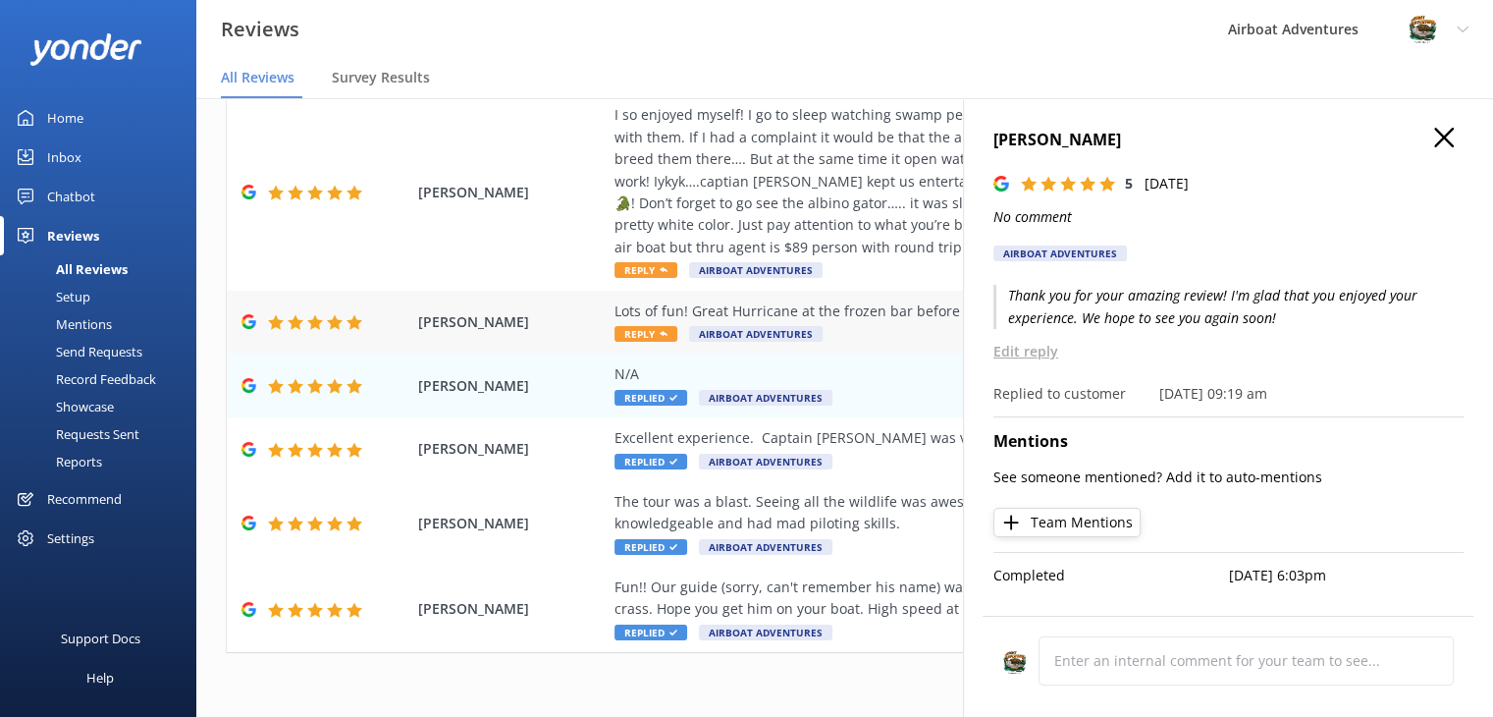
click at [834, 327] on div "Lots of fun! Great Hurricane at the frozen bar before the ride! Reply Airboat A…" at bounding box center [973, 322] width 716 height 44
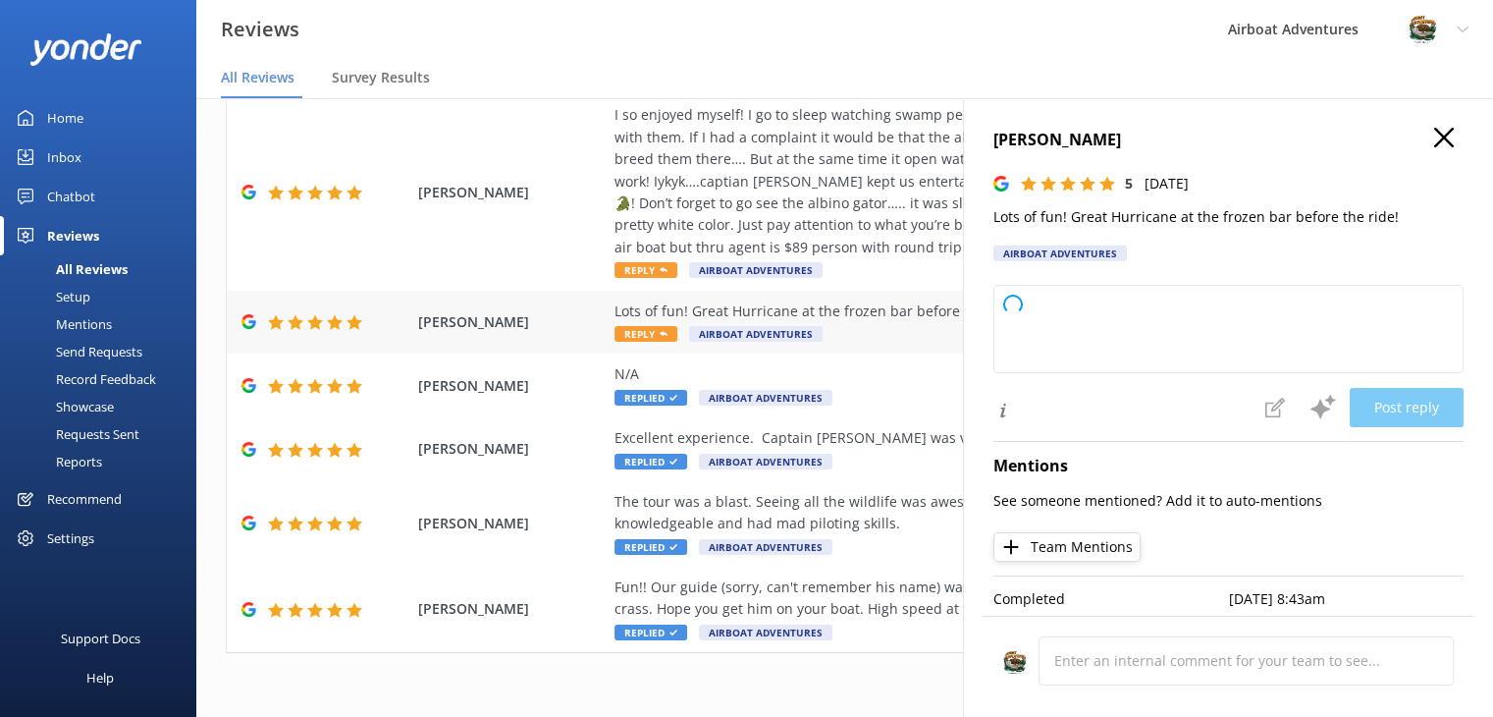
type textarea "Thank you so much for your fantastic review! We're thrilled you had a great tim…"
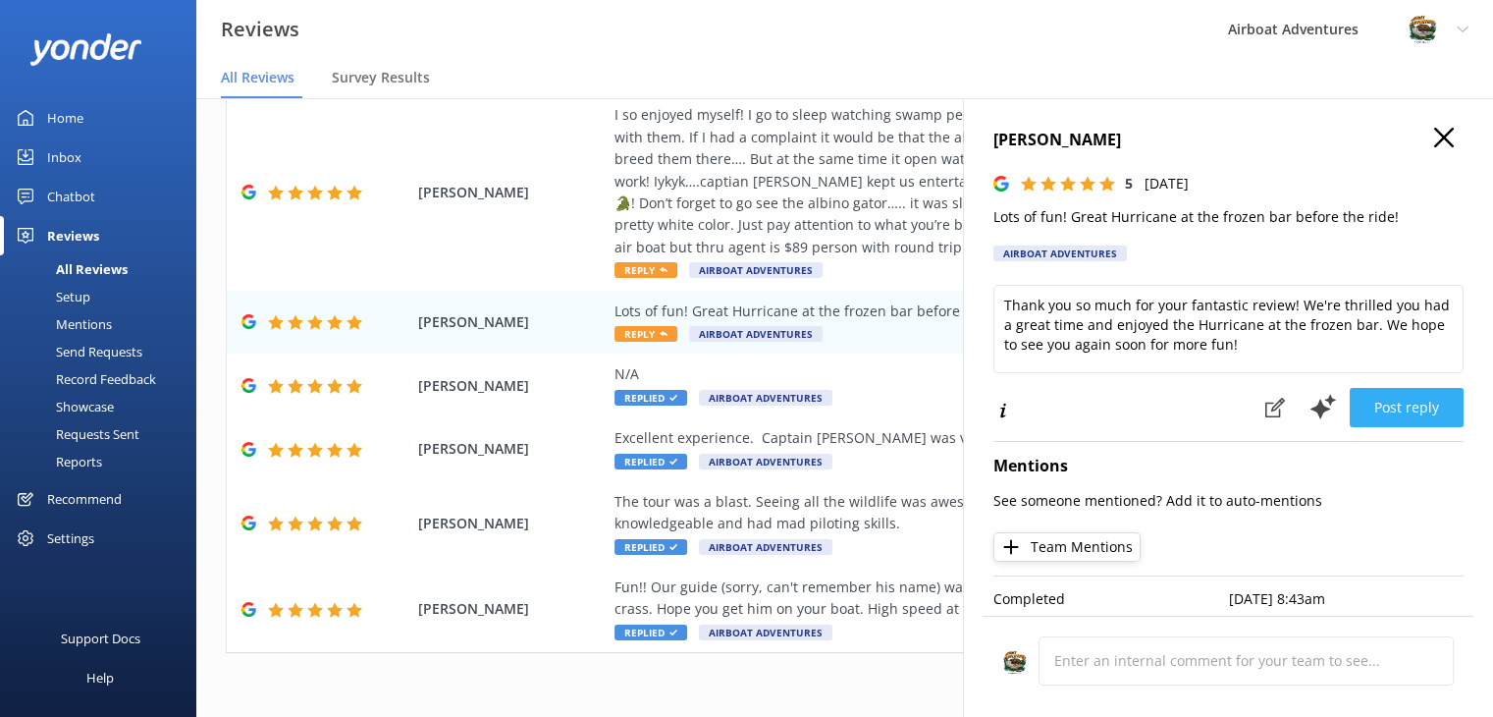
click at [1367, 400] on button "Post reply" at bounding box center [1407, 407] width 114 height 39
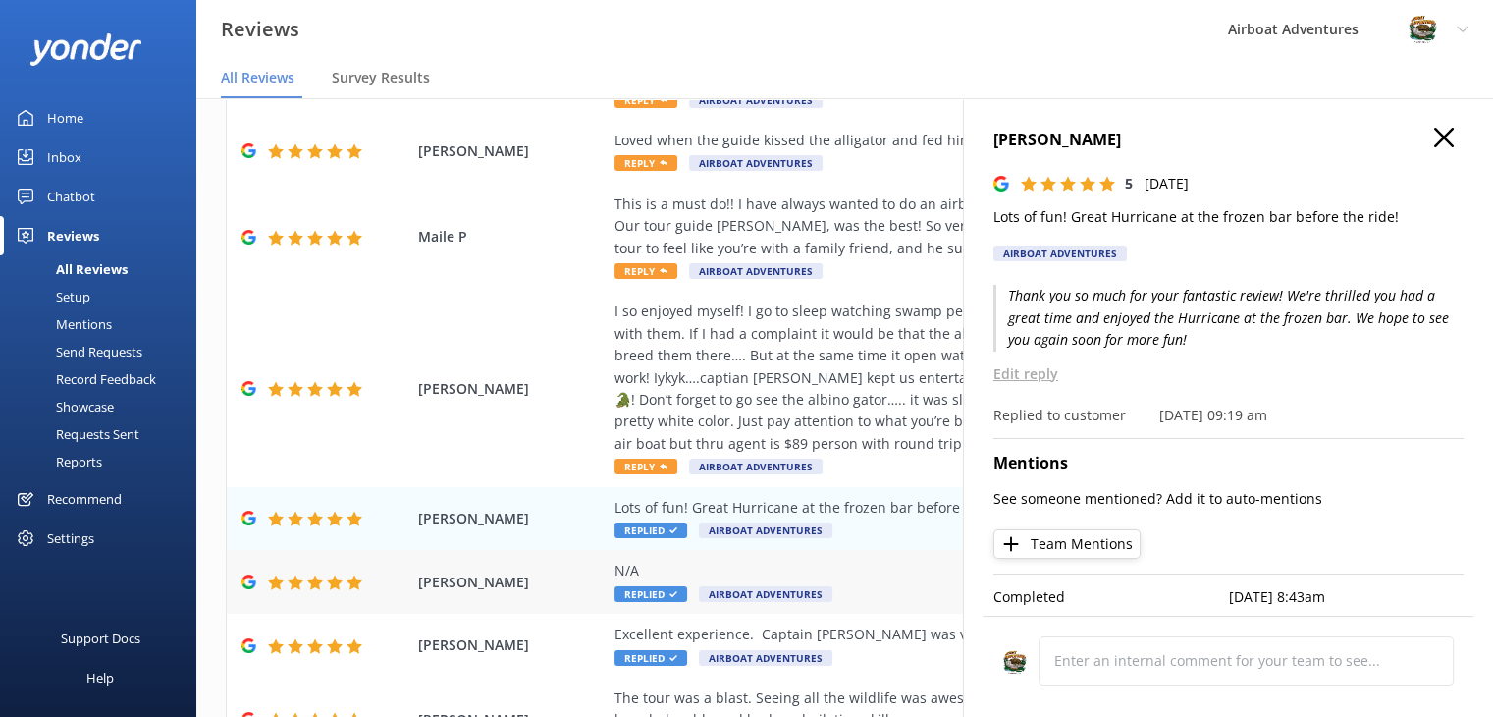
scroll to position [424, 0]
click at [817, 403] on div "I so enjoyed myself! I go to sleep watching swamp people every night! Lol so I …" at bounding box center [973, 376] width 716 height 154
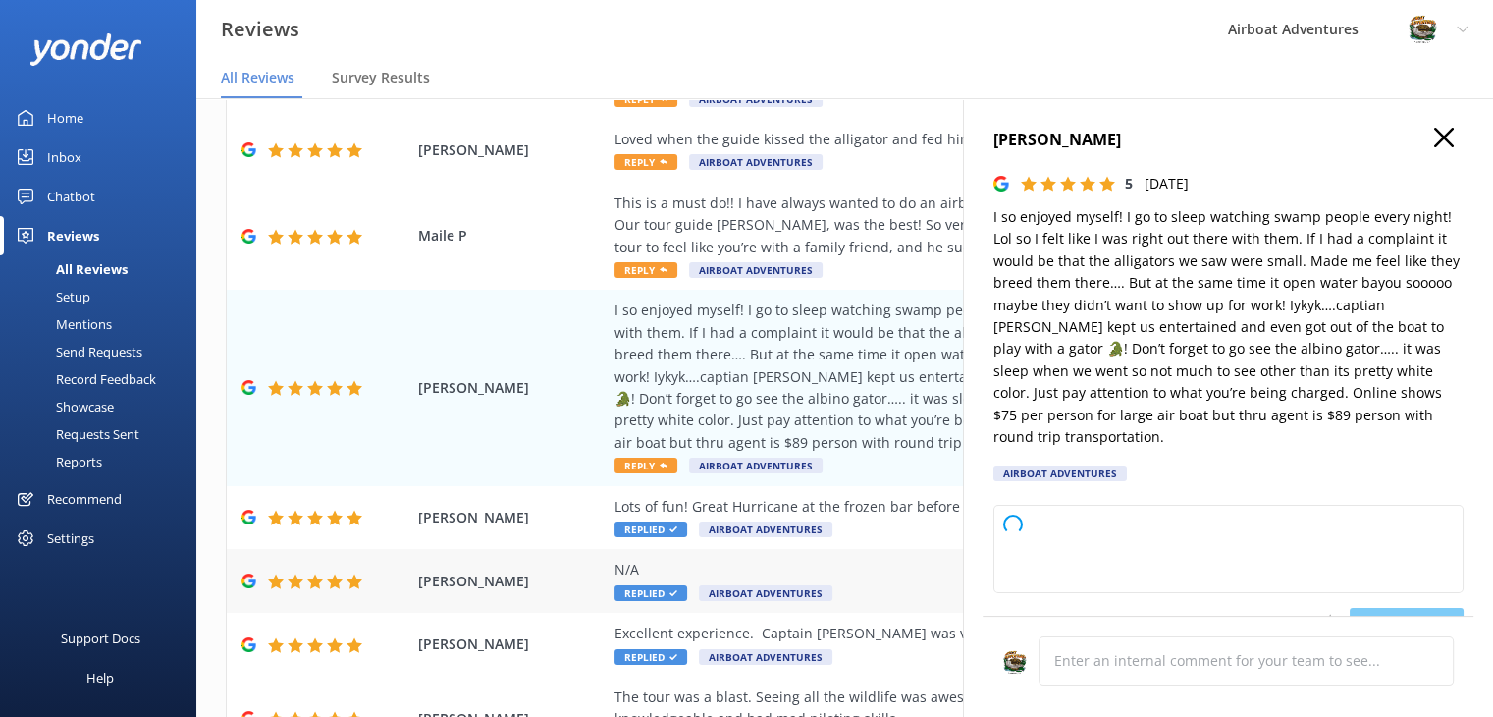
type textarea "Thank you so much for your wonderful review! We're thrilled to hear you had a g…"
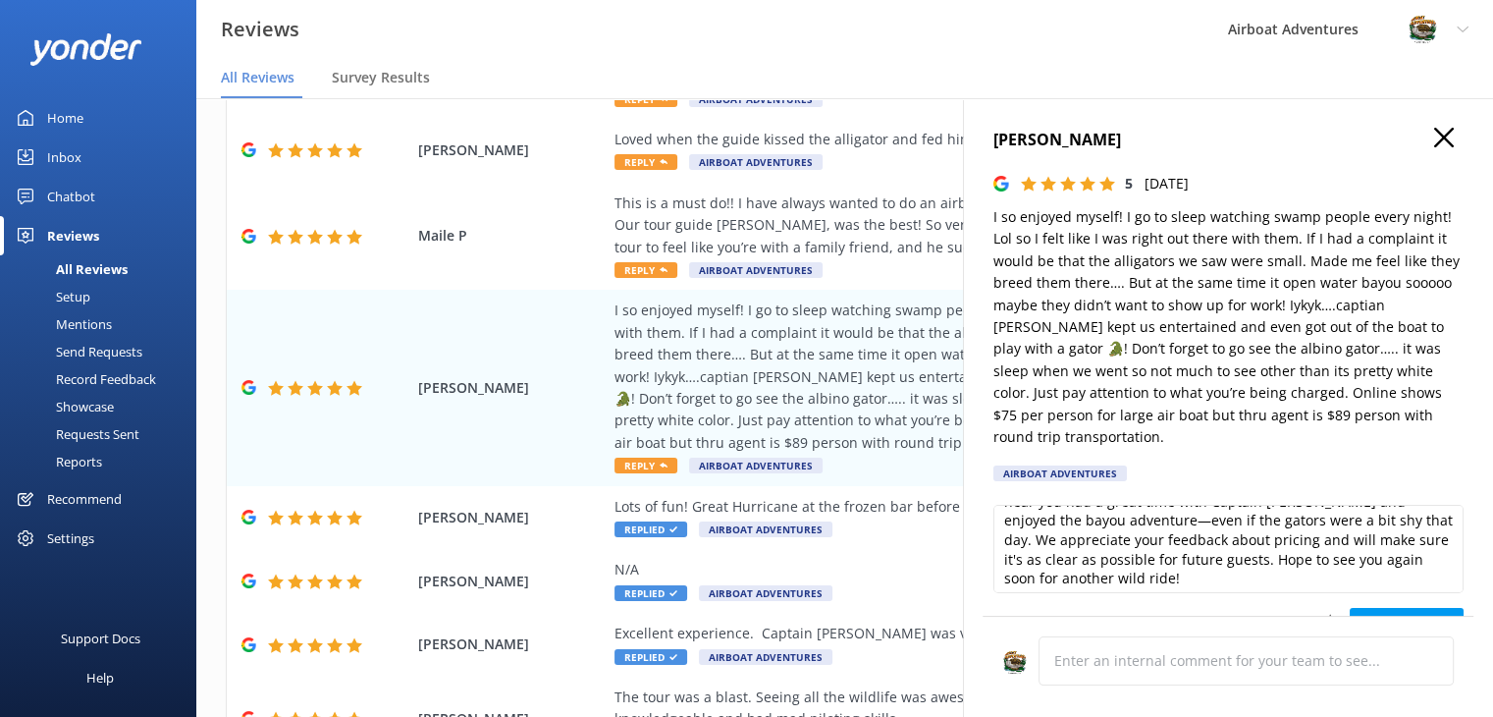
scroll to position [47, 0]
click at [1359, 608] on button "Post reply" at bounding box center [1407, 627] width 114 height 39
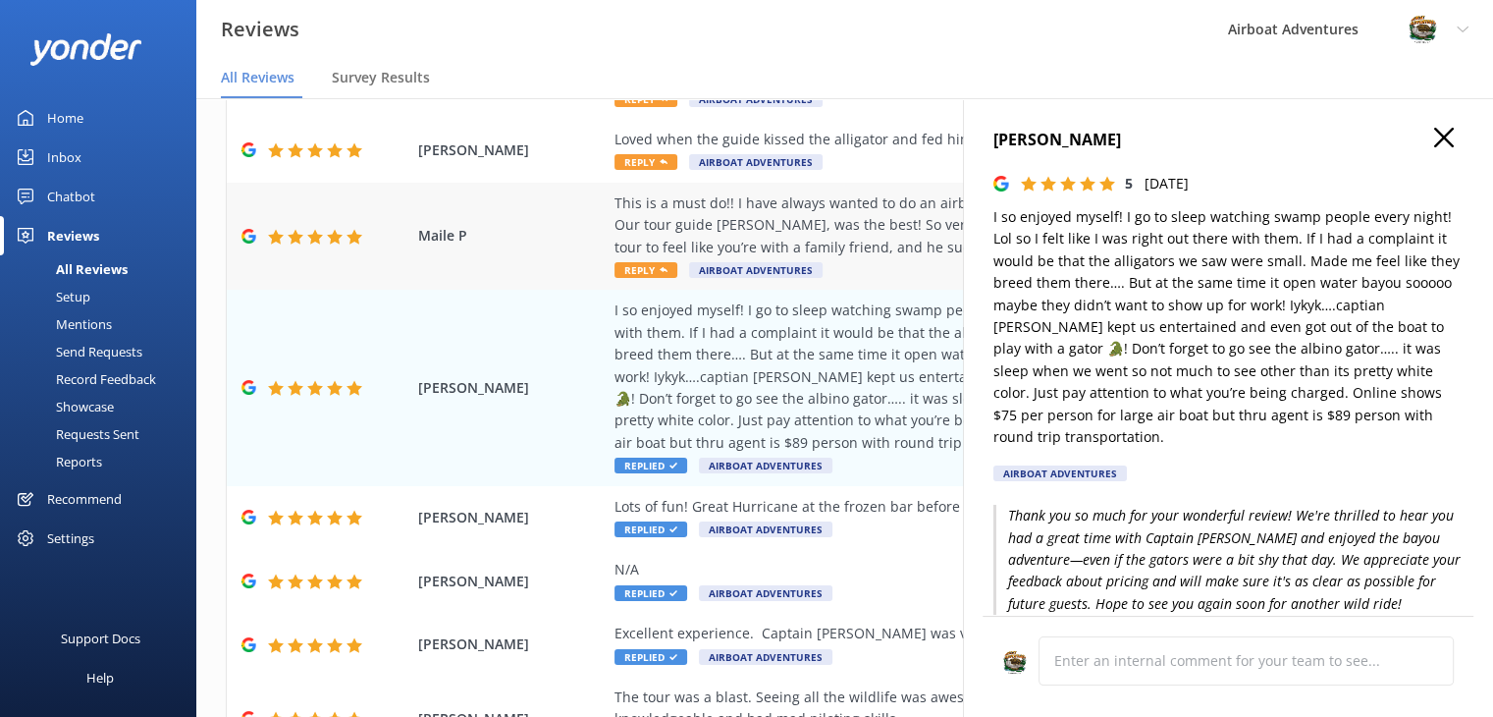
click at [771, 230] on div "This is a must do!! I have always wanted to do an airboat tour and it lived up …" at bounding box center [973, 225] width 716 height 66
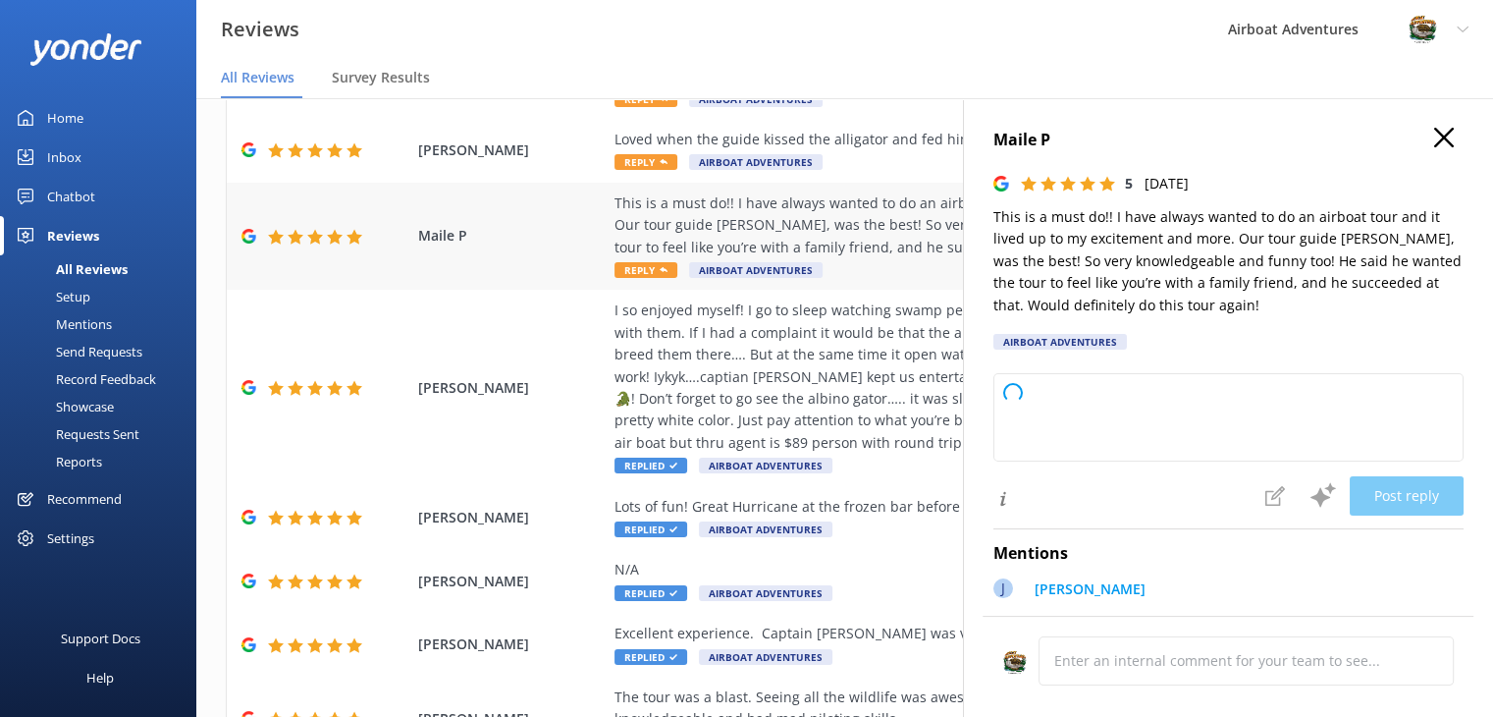
type textarea "Thank you so much for your wonderful review! We're thrilled to hear you had suc…"
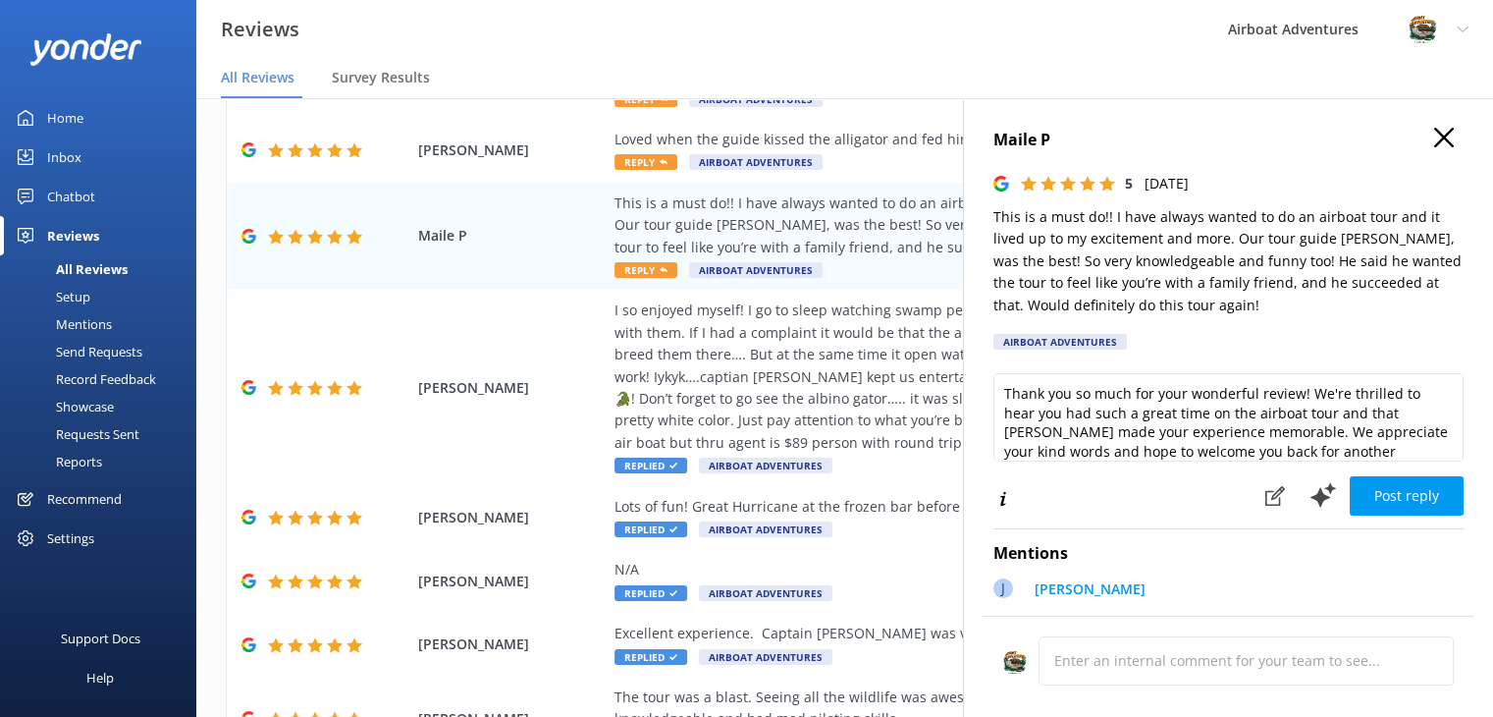
scroll to position [28, 0]
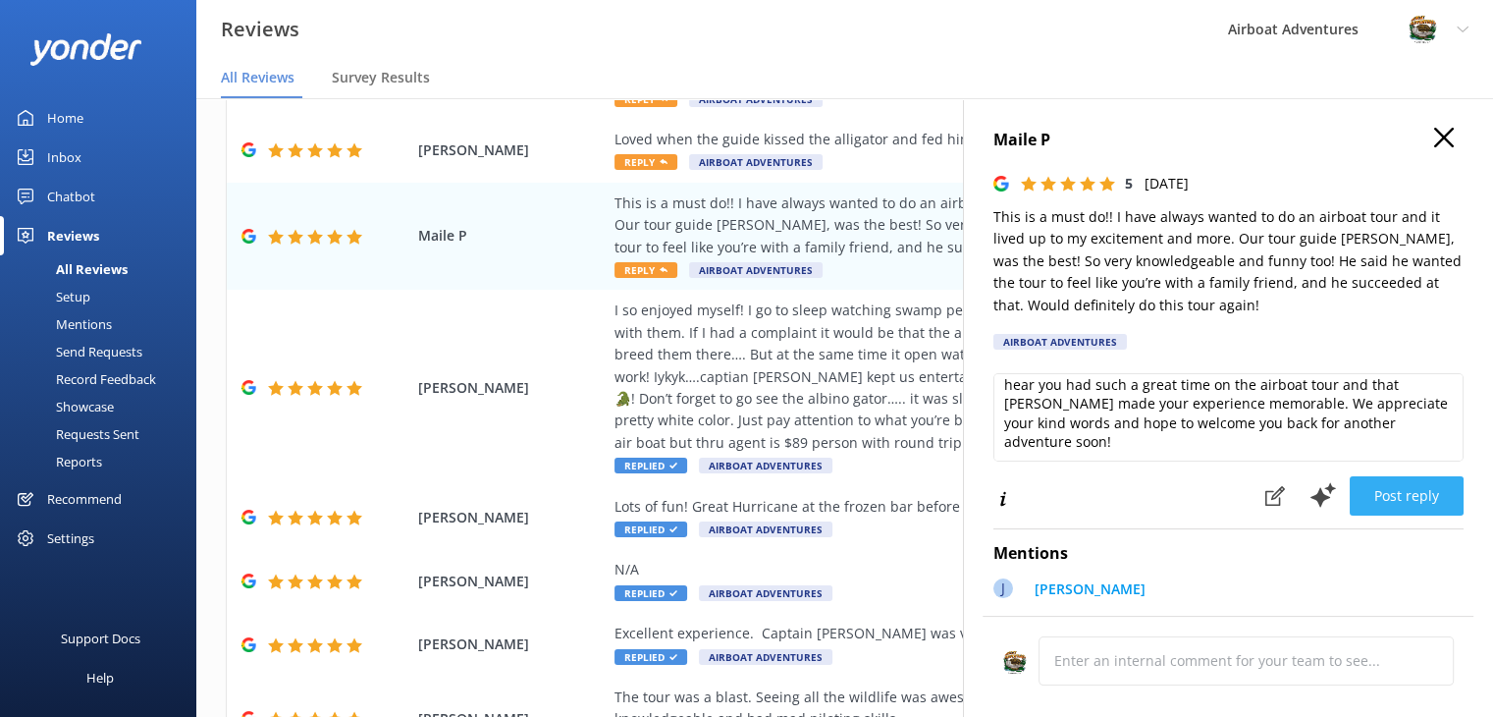
click at [1375, 488] on button "Post reply" at bounding box center [1407, 495] width 114 height 39
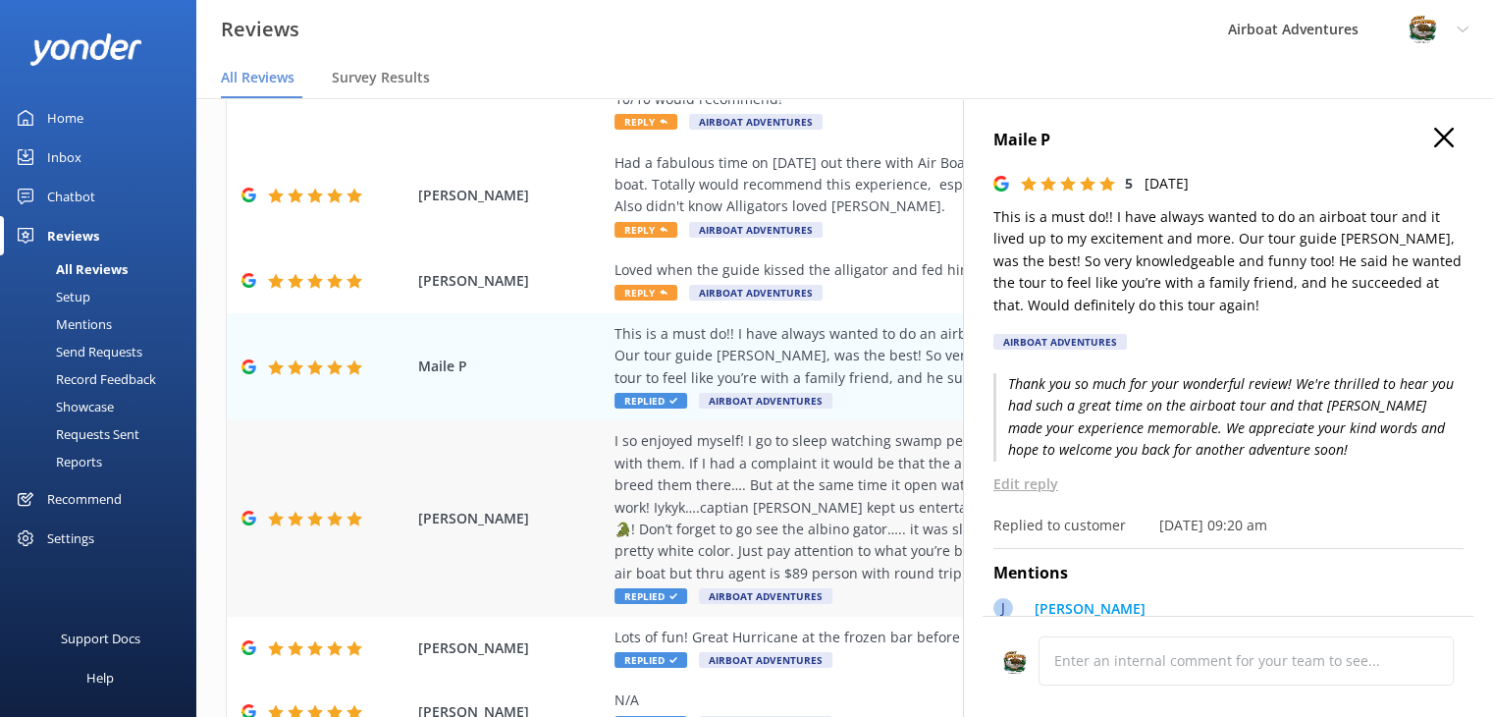
scroll to position [295, 0]
click at [829, 294] on div "Loved when the guide kissed the alligator and fed him marshmallows. Reply Airbo…" at bounding box center [973, 280] width 716 height 44
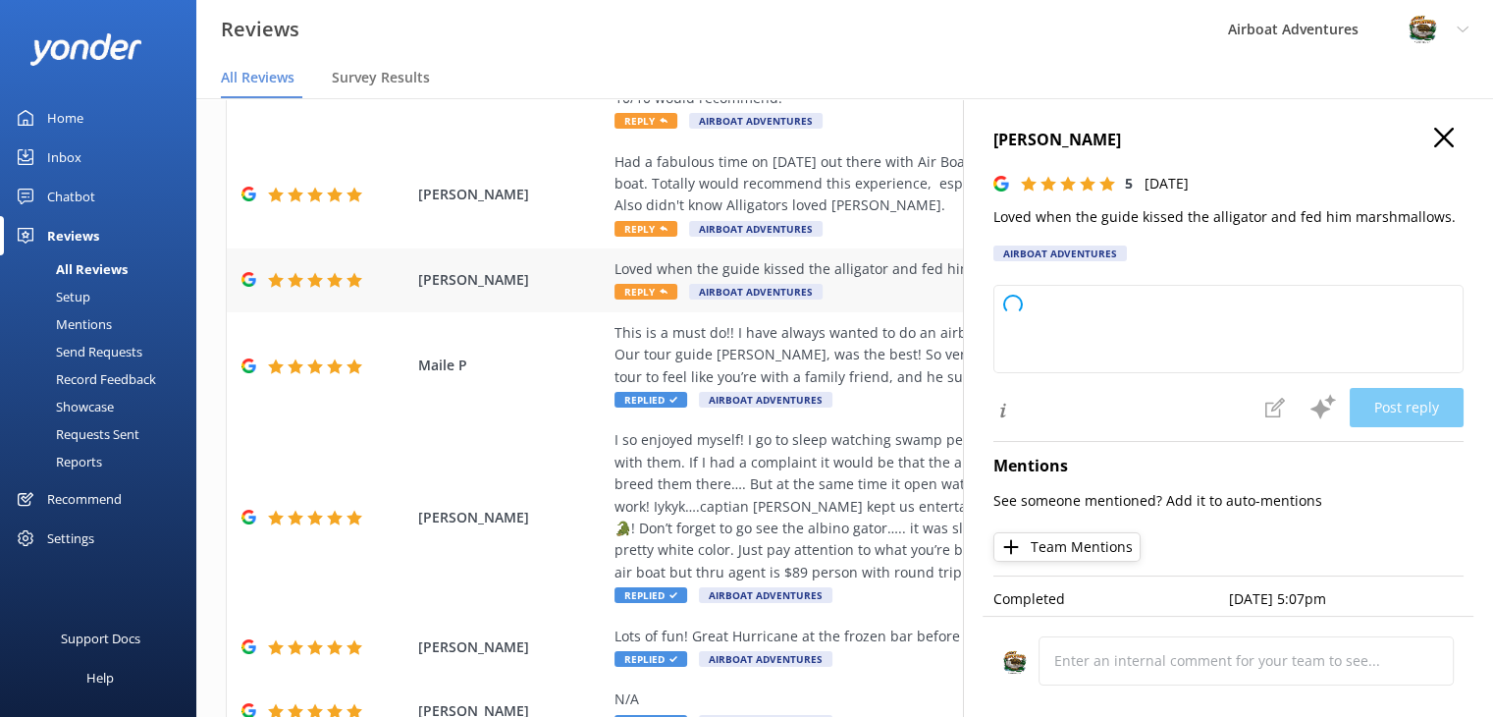
drag, startPoint x: 829, startPoint y: 294, endPoint x: 924, endPoint y: 294, distance: 95.2
click at [924, 294] on div "Loved when the guide kissed the alligator and fed him marshmallows. Reply Airbo…" at bounding box center [973, 280] width 716 height 44
type textarea "Thank you so much for your fantastic review! We're thrilled you enjoyed the sho…"
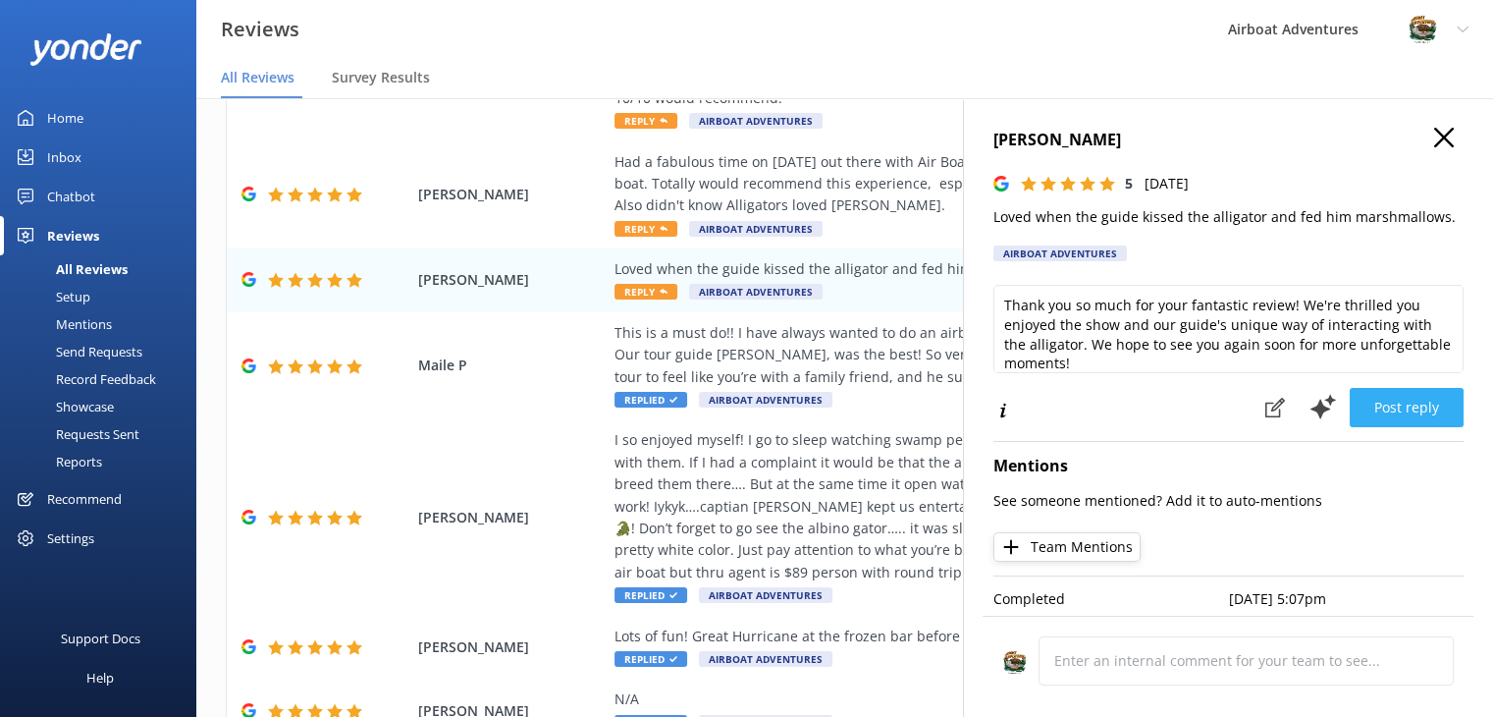
click at [1350, 405] on button "Post reply" at bounding box center [1407, 407] width 114 height 39
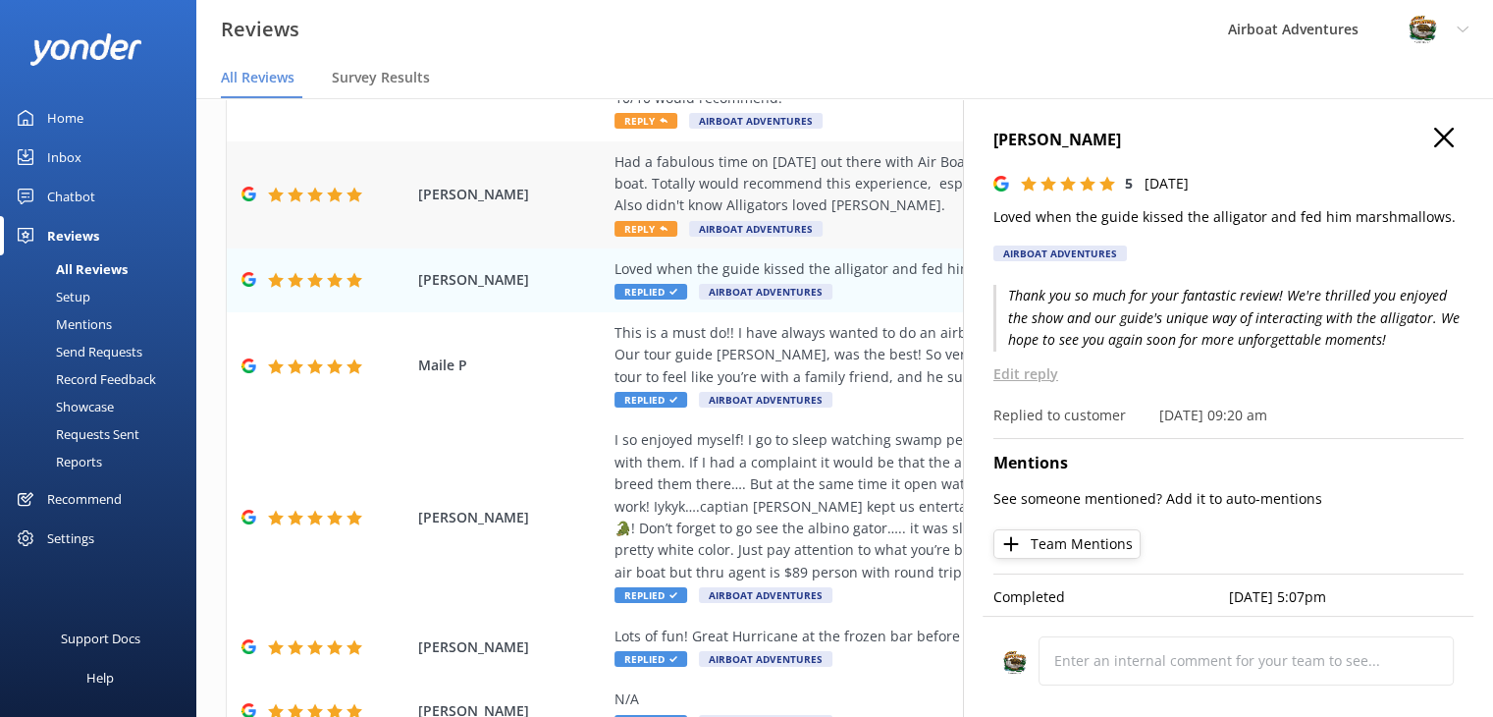
click at [828, 154] on div "Had a fabulous time on [DATE] out there with Air Boat Adventures. I learned and…" at bounding box center [973, 184] width 716 height 66
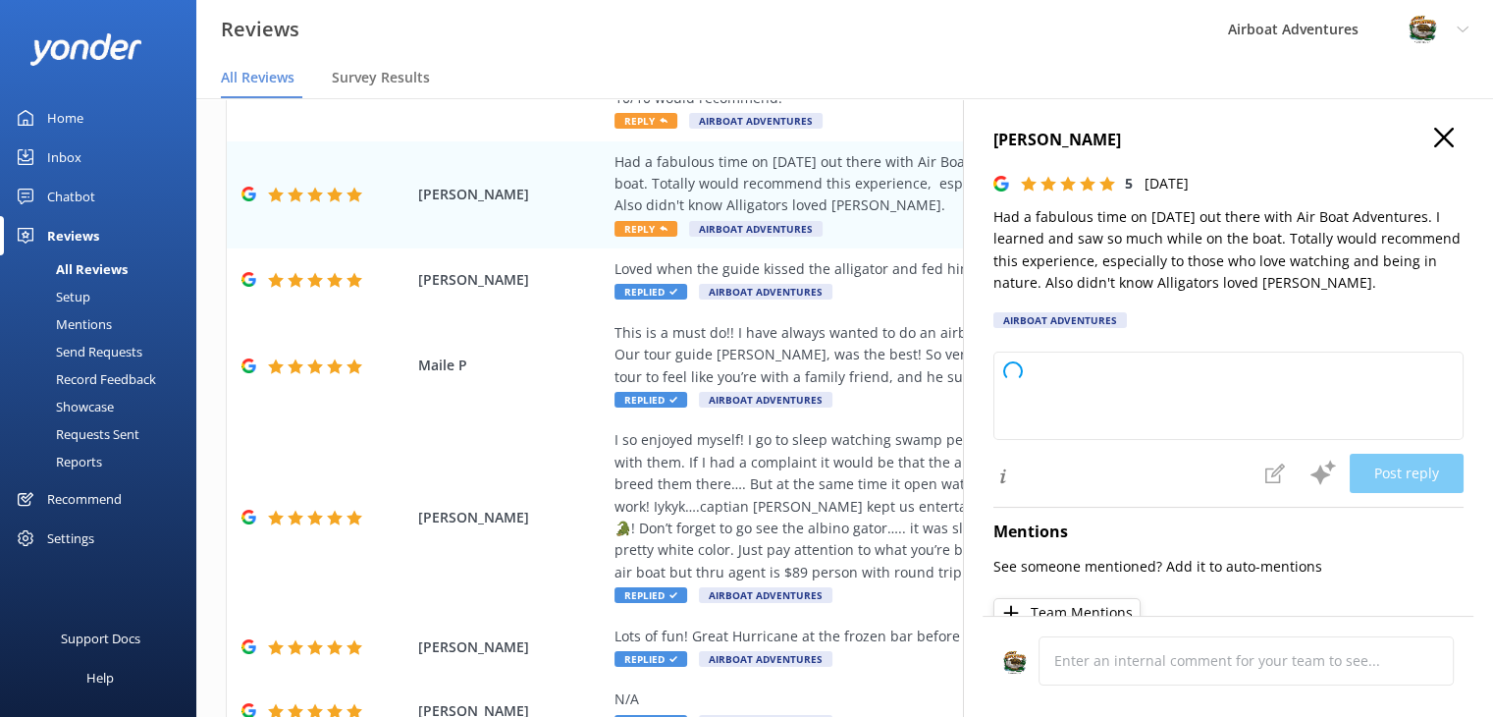
type textarea "Thank you so much for your wonderful review! We're thrilled you had a fabulous …"
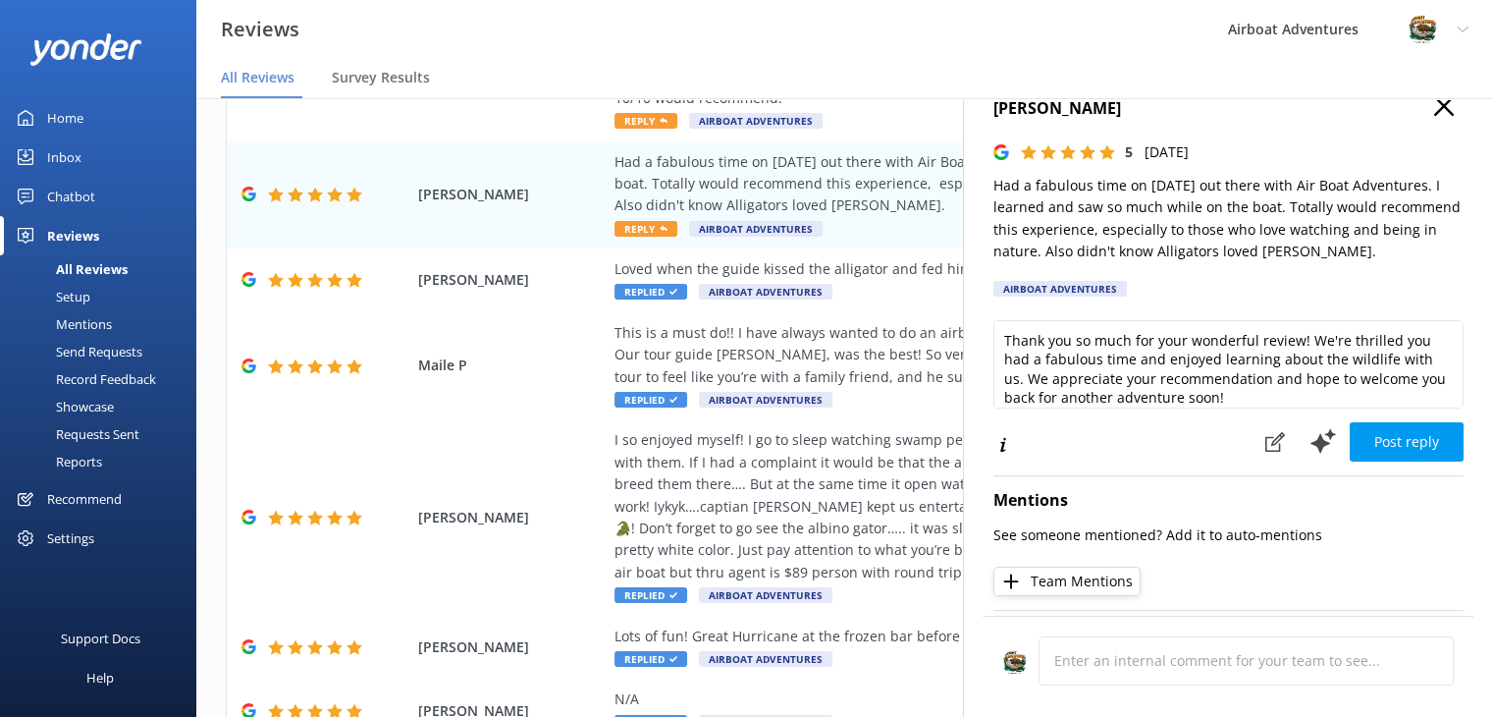
scroll to position [34, 0]
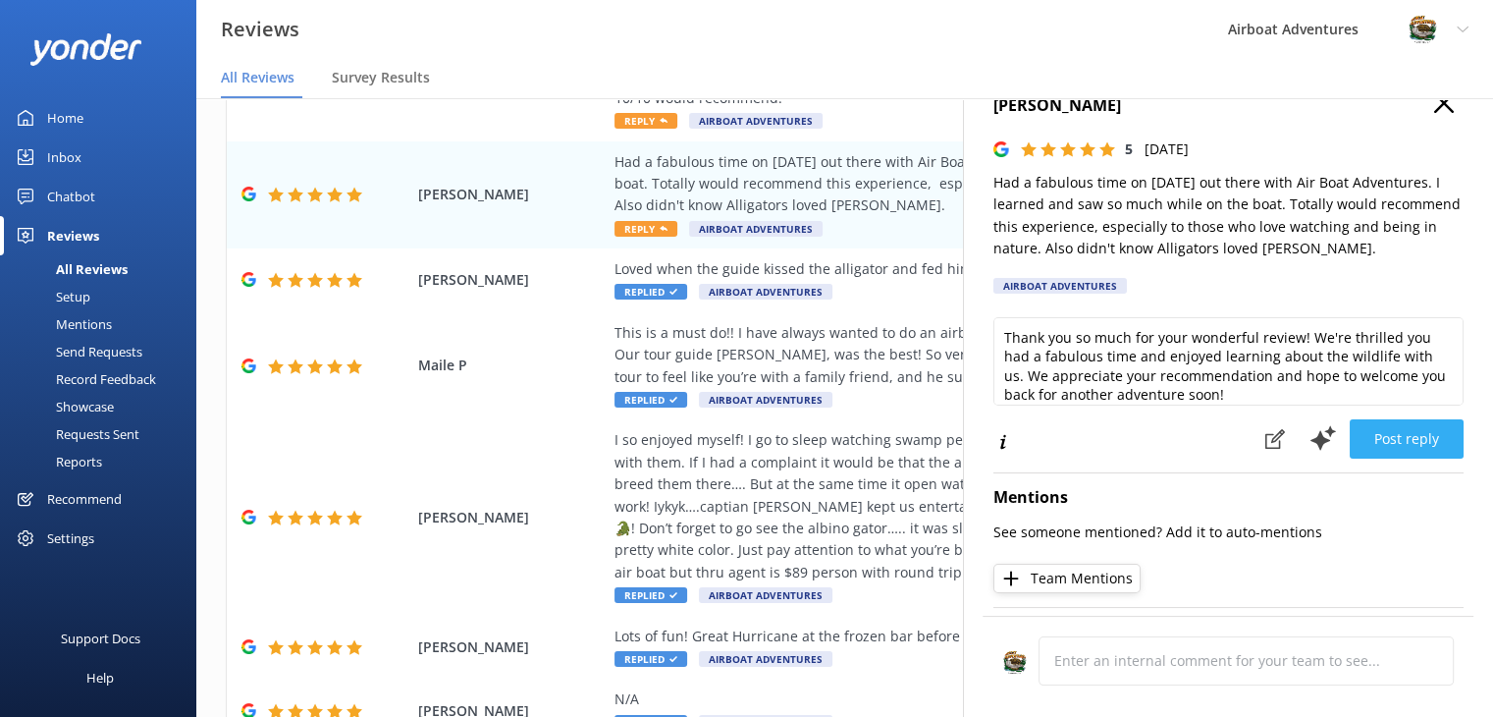
click at [1356, 445] on button "Post reply" at bounding box center [1407, 438] width 114 height 39
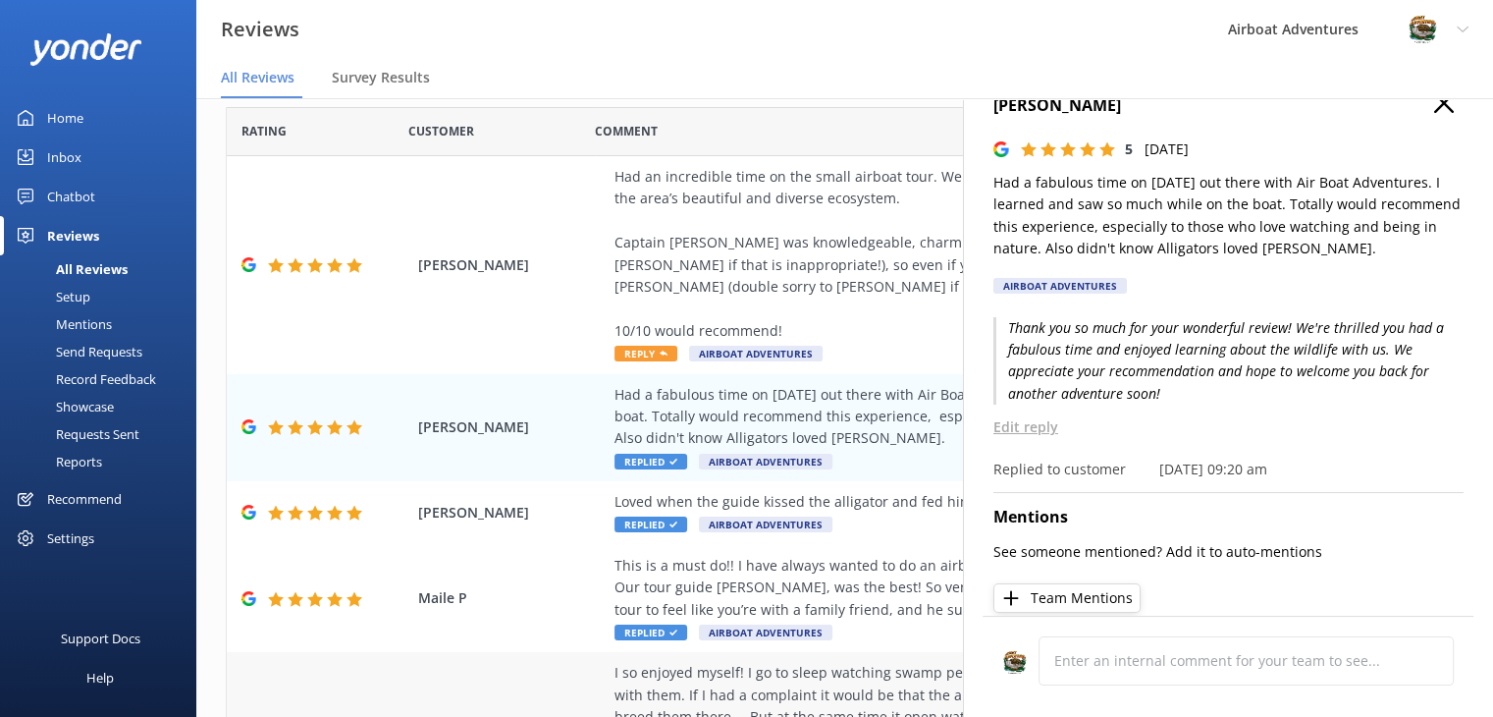
scroll to position [61, 0]
click at [856, 327] on div "Had an incredible time on the small airboat tour. We got to see so many gators …" at bounding box center [973, 255] width 716 height 176
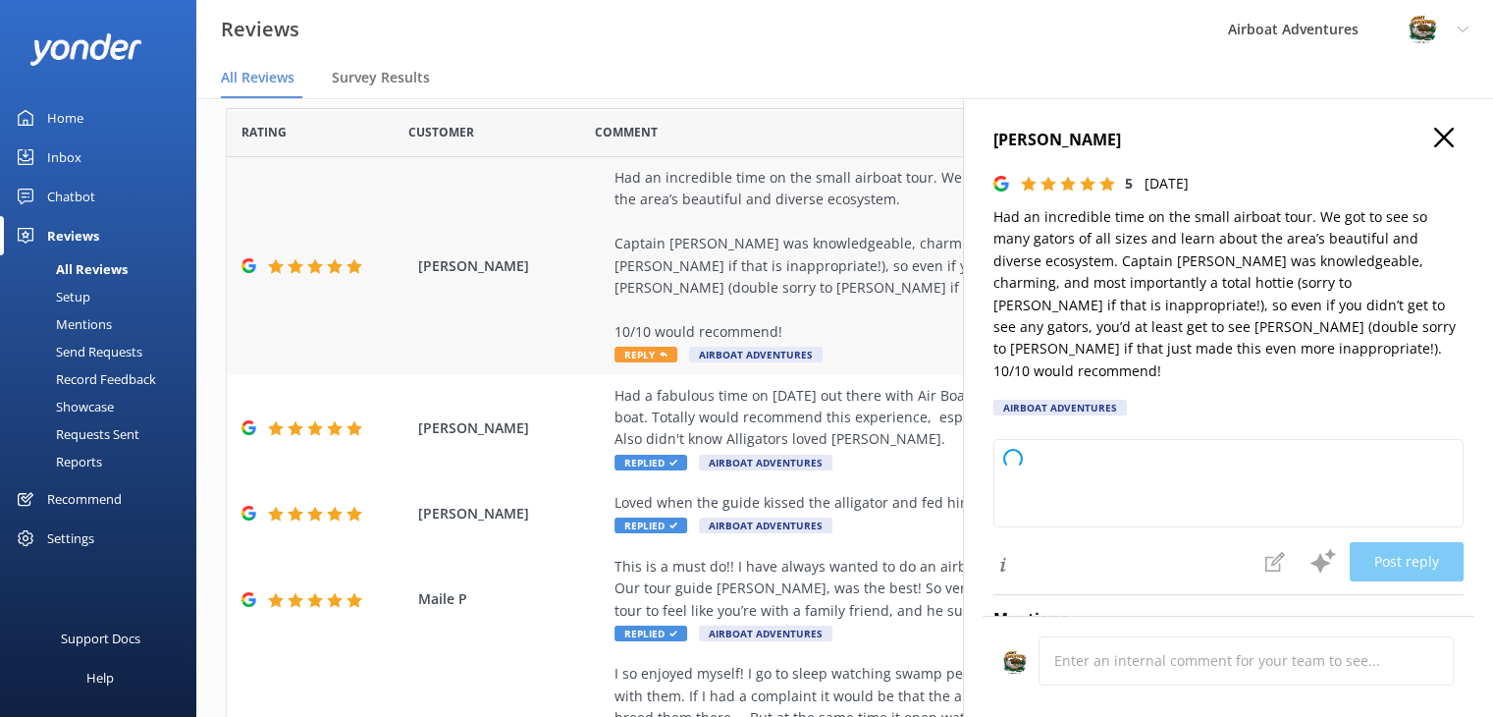
type textarea "Thank you so much for your fantastic review! We’re thrilled you enjoyed the air…"
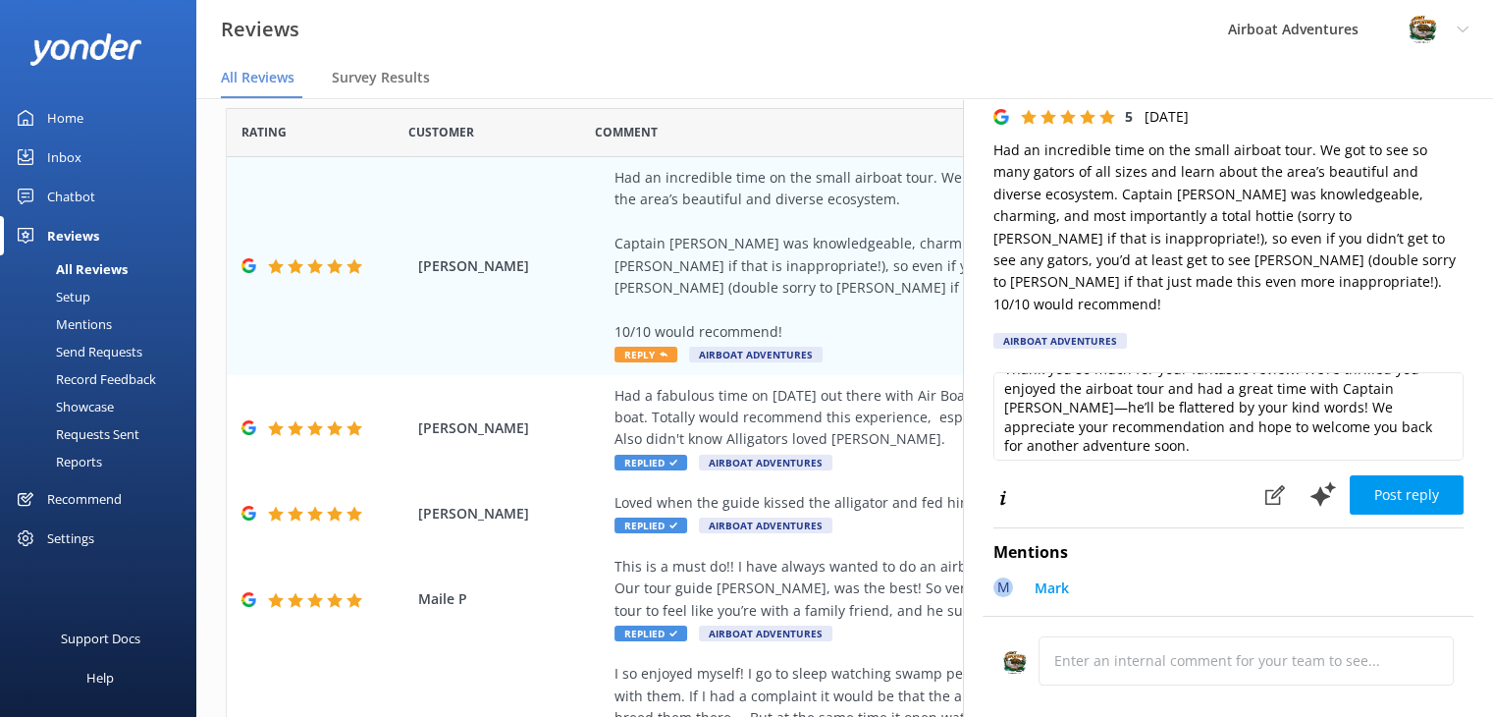
scroll to position [28, 0]
click at [1362, 476] on button "Post reply" at bounding box center [1407, 494] width 114 height 39
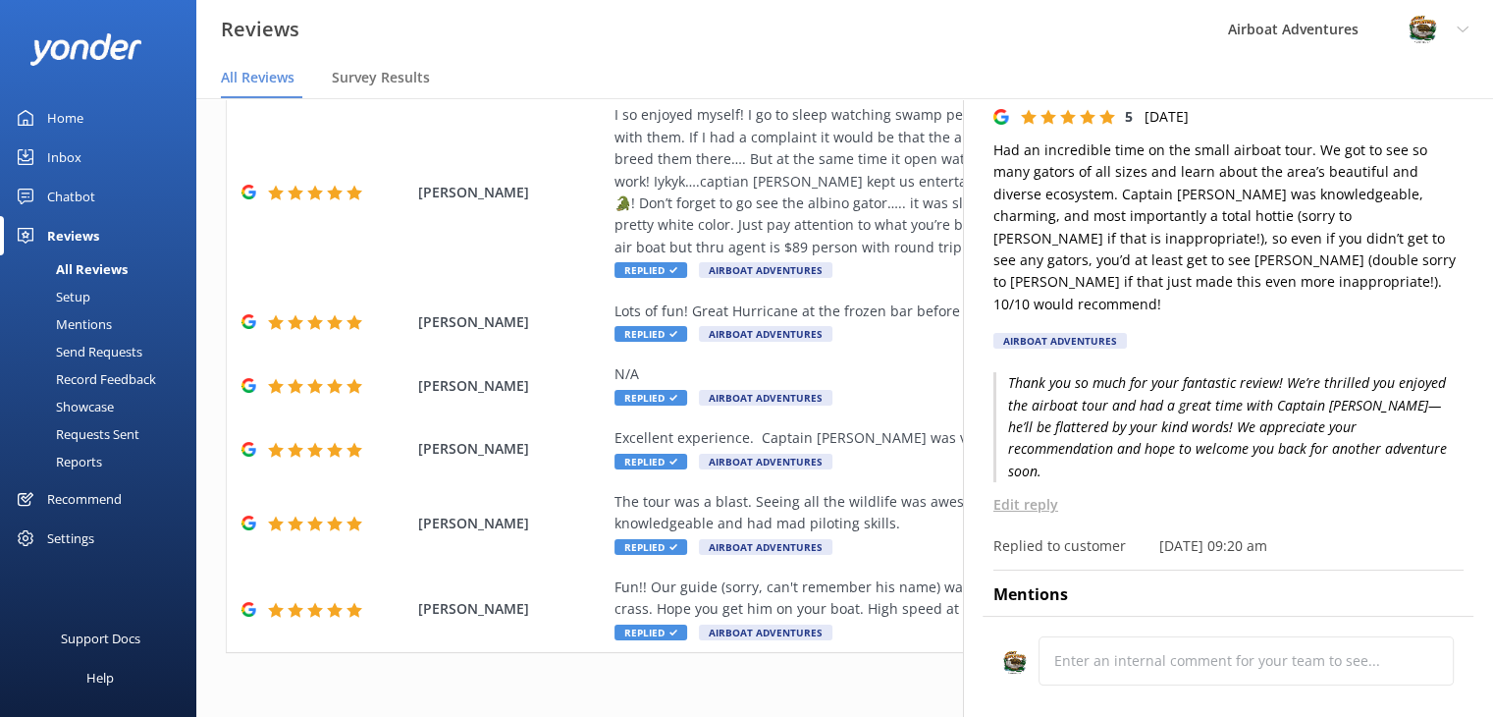
scroll to position [39, 0]
